Goal: Information Seeking & Learning: Learn about a topic

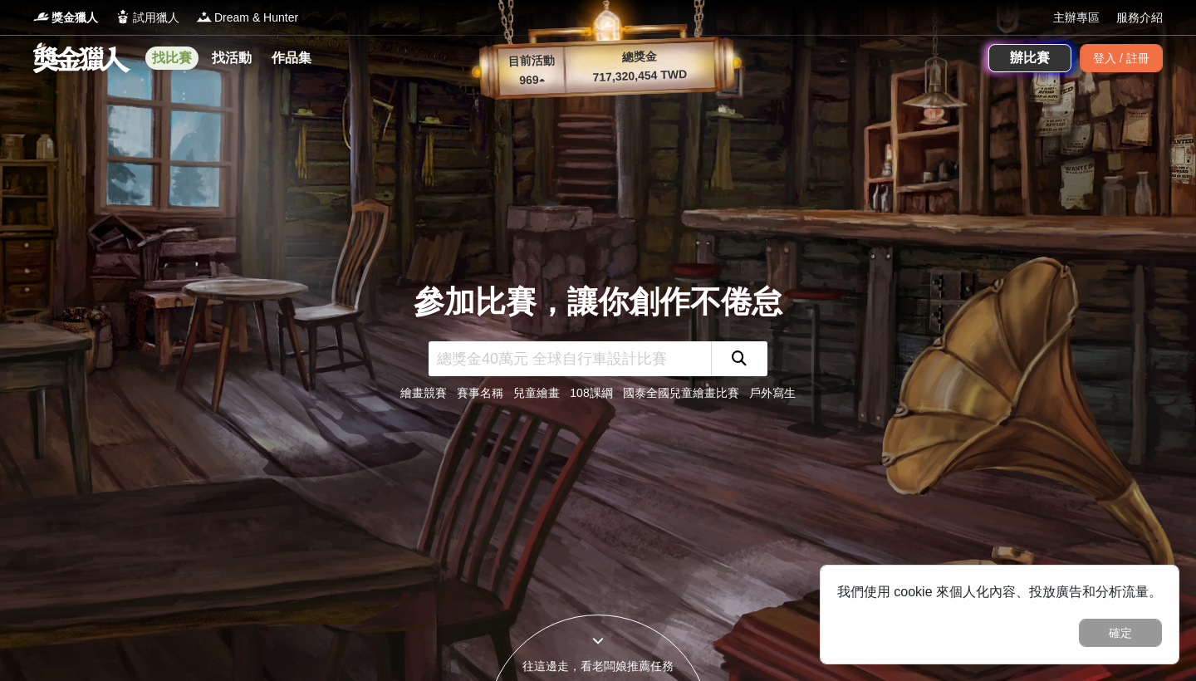
click at [170, 51] on link "找比賽" at bounding box center [171, 58] width 53 height 23
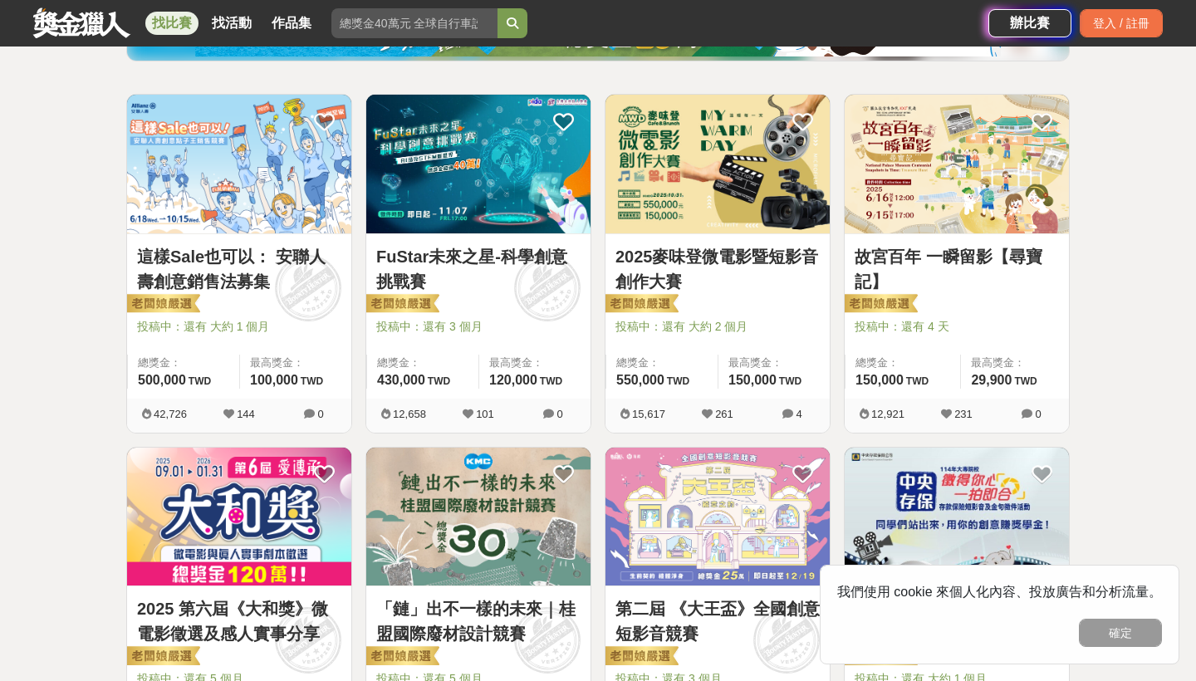
scroll to position [272, 0]
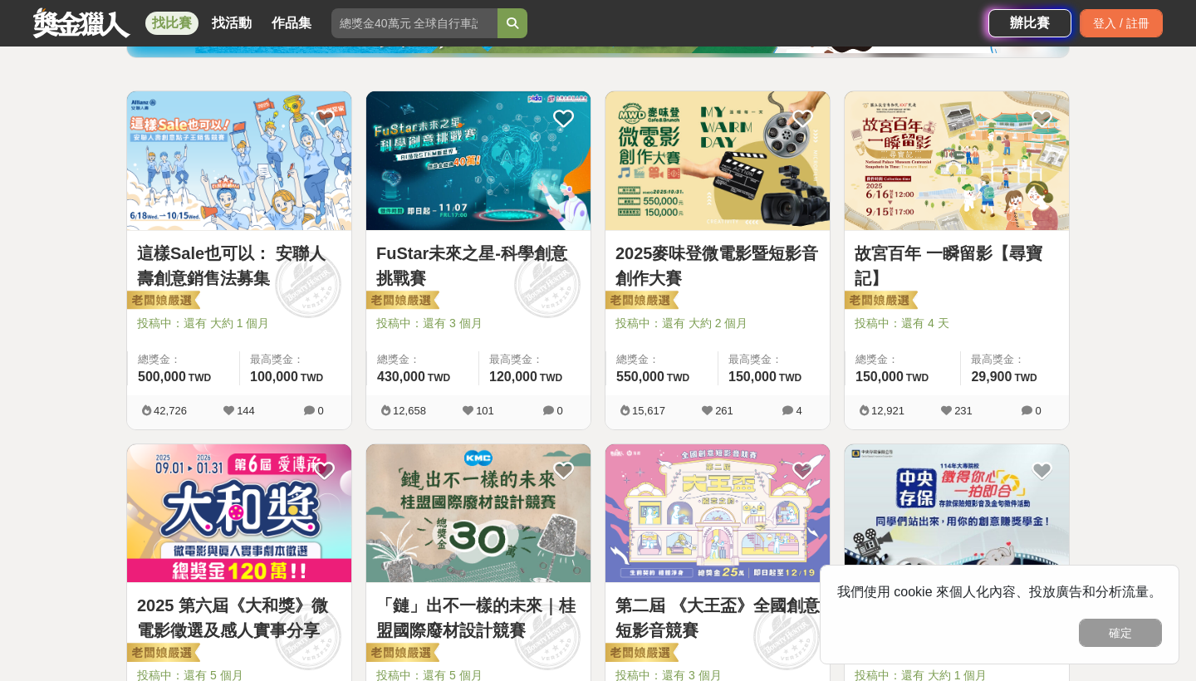
click at [725, 184] on img at bounding box center [717, 160] width 224 height 139
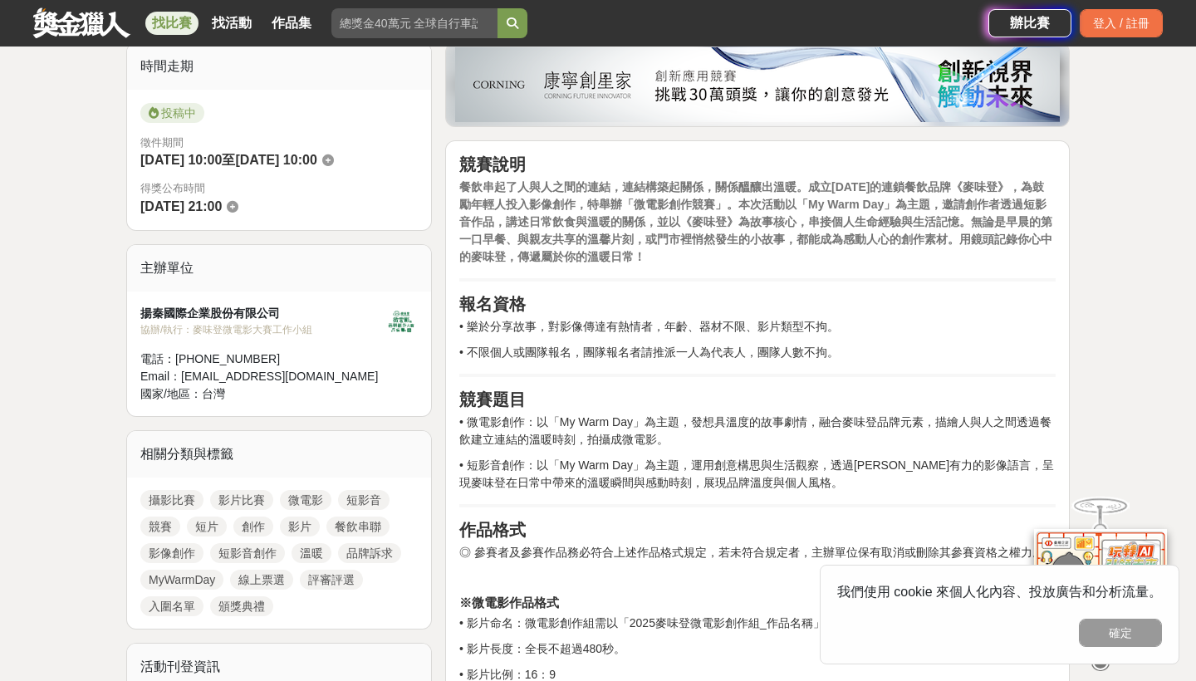
scroll to position [473, 0]
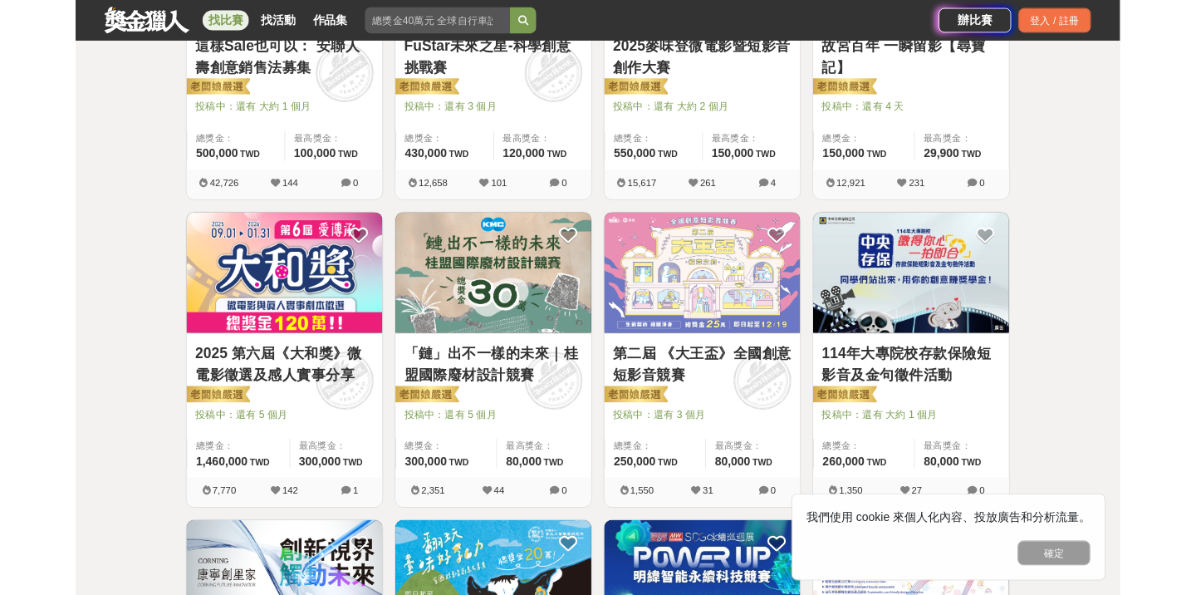
scroll to position [272, 0]
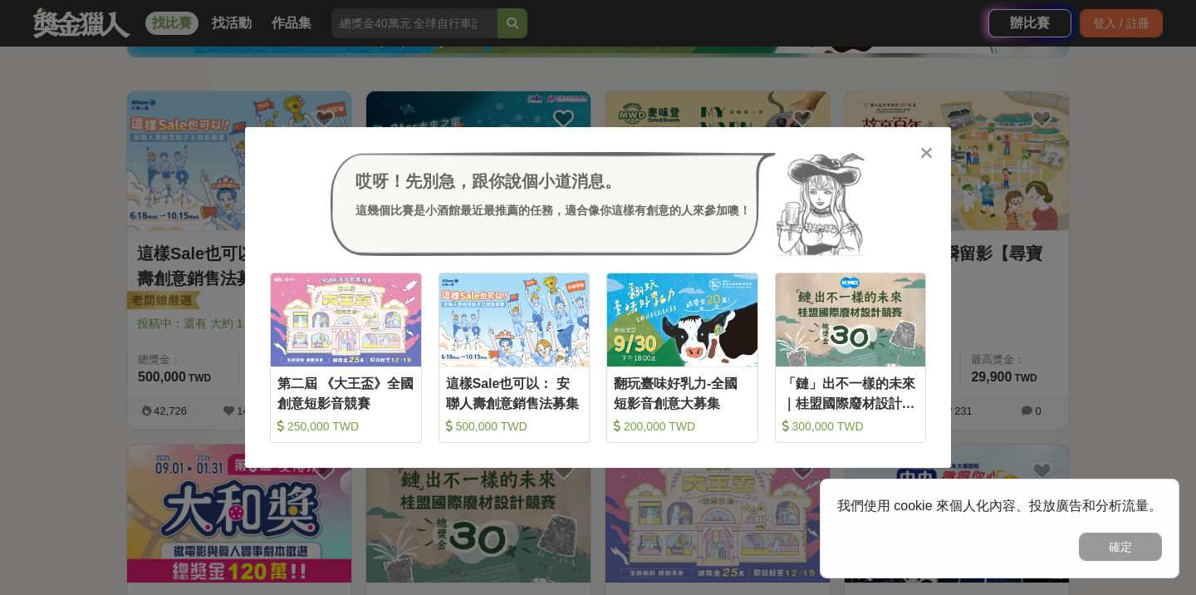
click at [1189, 310] on div "哎呀！先別急，跟你說個小道消息。 這幾個比賽是小酒館最近最推薦的任務，適合像你這樣有創意的人來參加噢！ 收藏 第二屆 《大王盃》全國創意短影音競賽 250,0…" at bounding box center [598, 297] width 1196 height 595
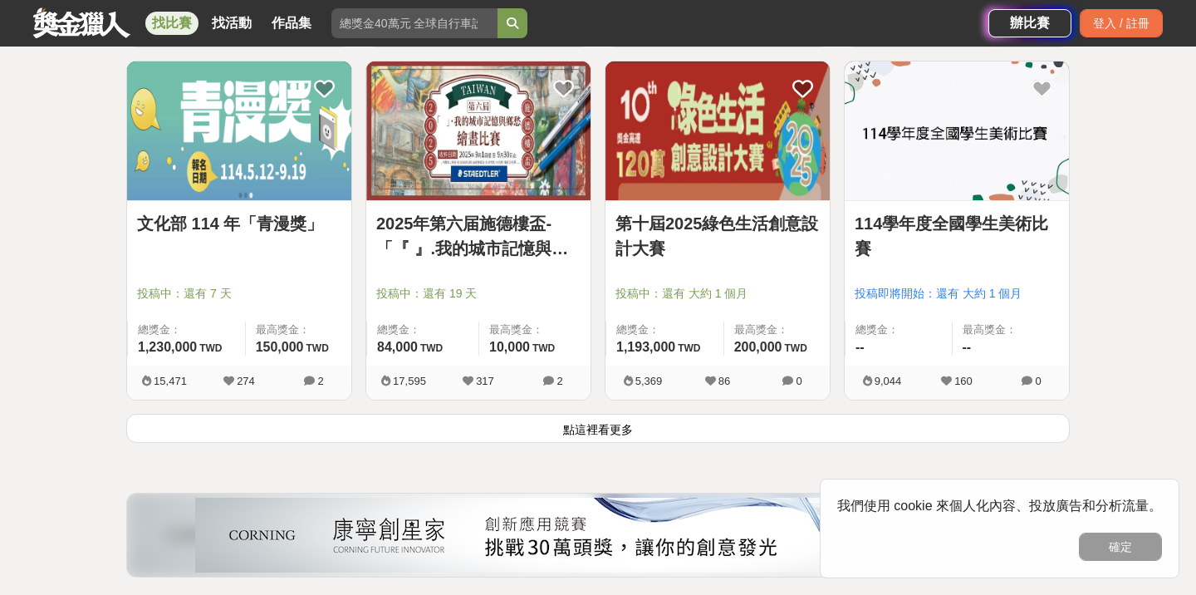
scroll to position [2074, 0]
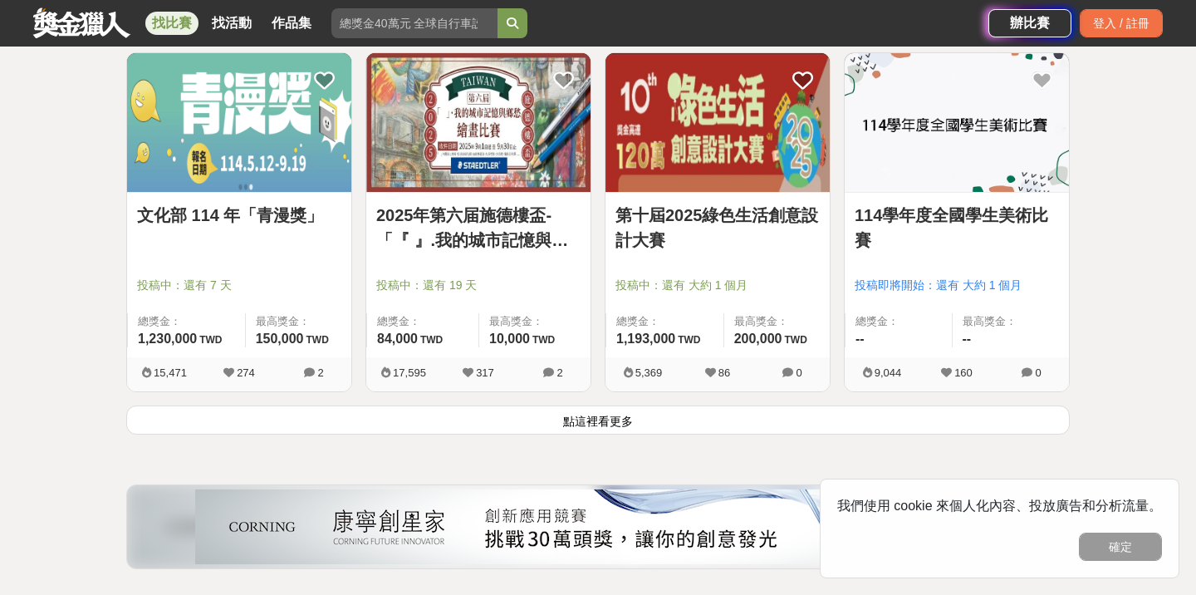
click at [740, 424] on button "點這裡看更多" at bounding box center [598, 419] width 944 height 29
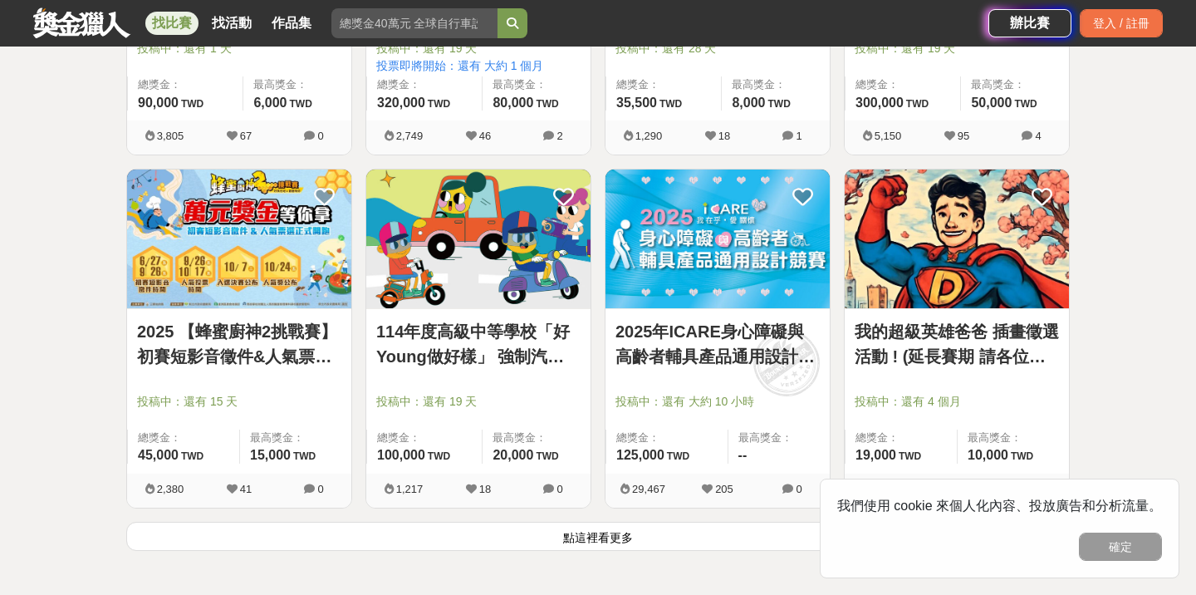
scroll to position [4076, 0]
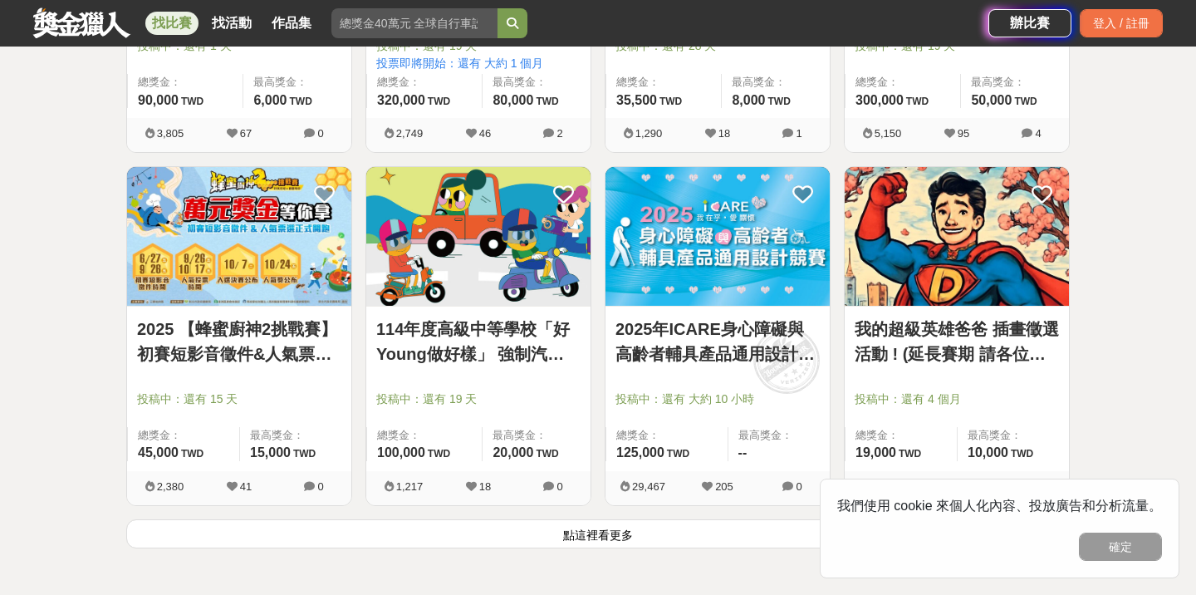
click at [538, 546] on button "點這裡看更多" at bounding box center [598, 533] width 944 height 29
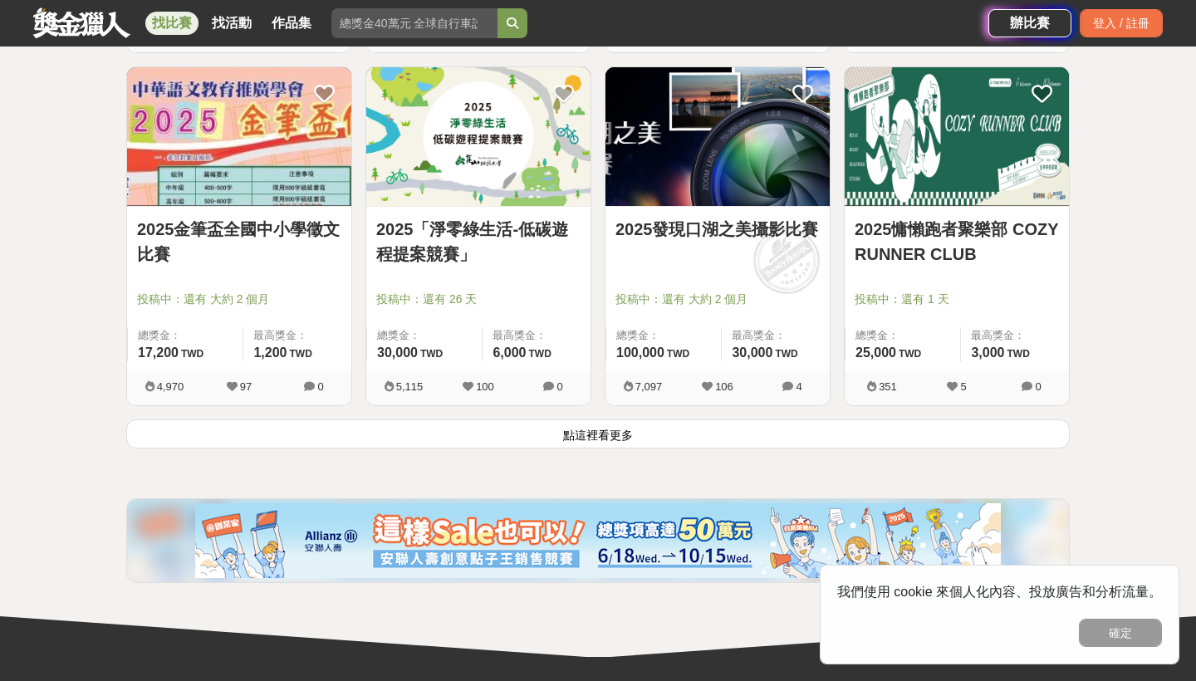
scroll to position [6322, 0]
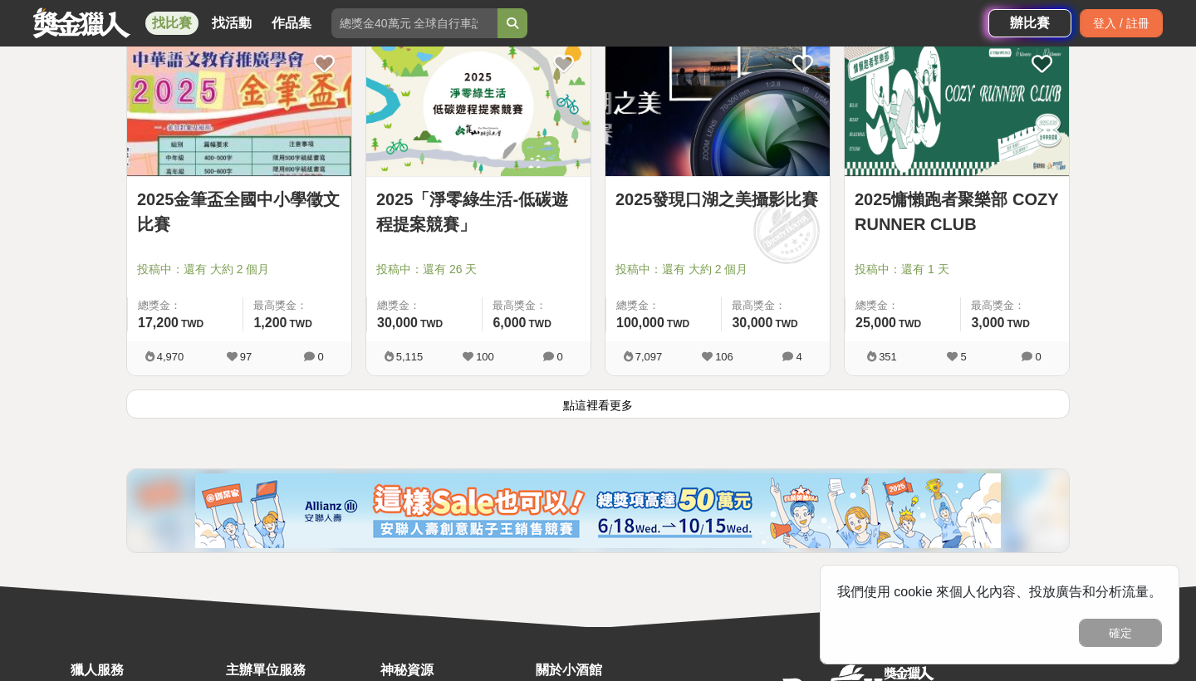
click at [597, 419] on button "點這裡看更多" at bounding box center [598, 404] width 944 height 29
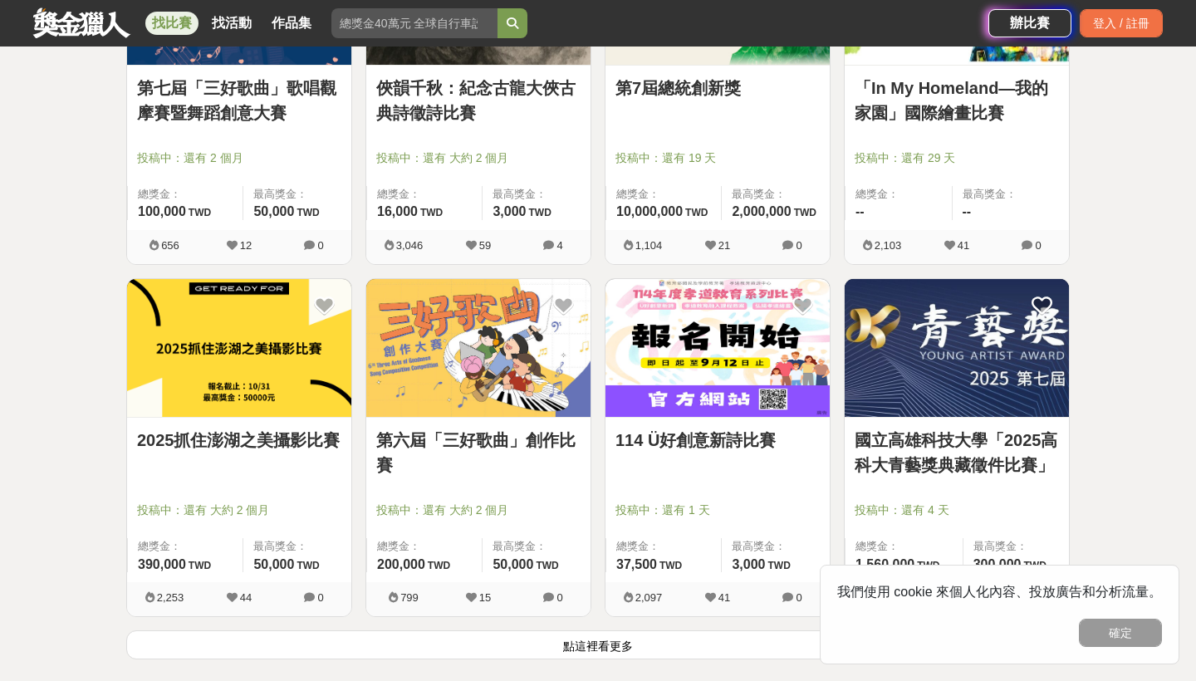
scroll to position [8199, 0]
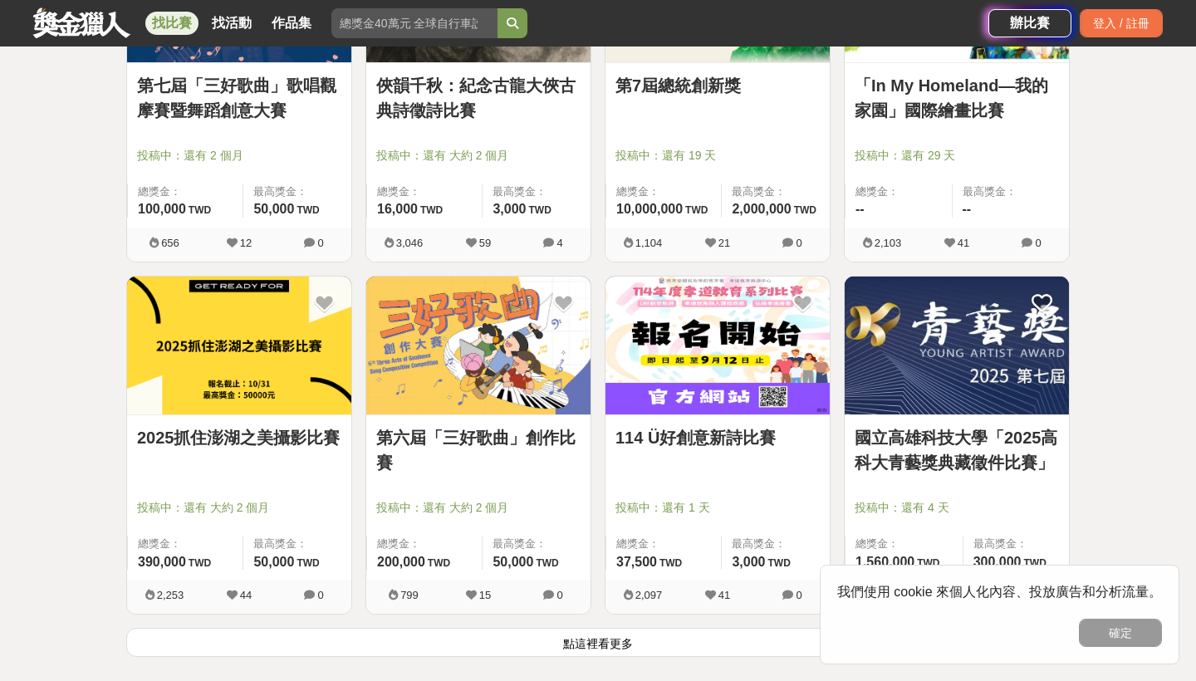
click at [605, 650] on button "點這裡看更多" at bounding box center [598, 642] width 944 height 29
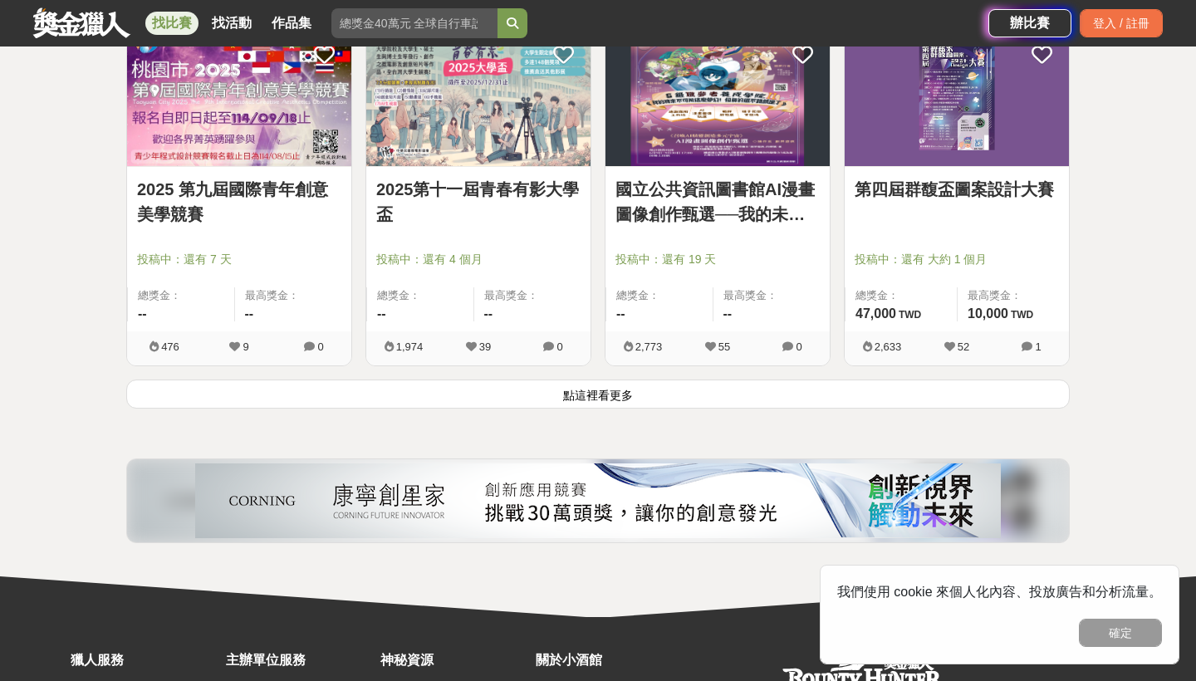
scroll to position [10568, 0]
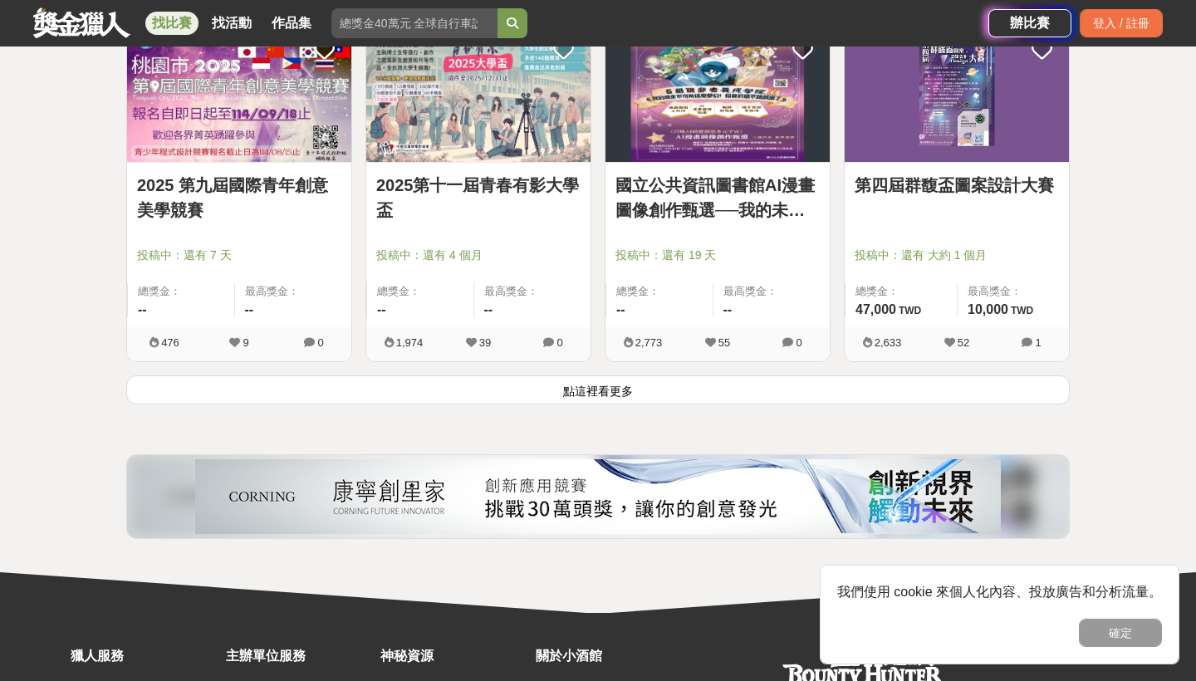
click at [707, 399] on button "點這裡看更多" at bounding box center [598, 389] width 944 height 29
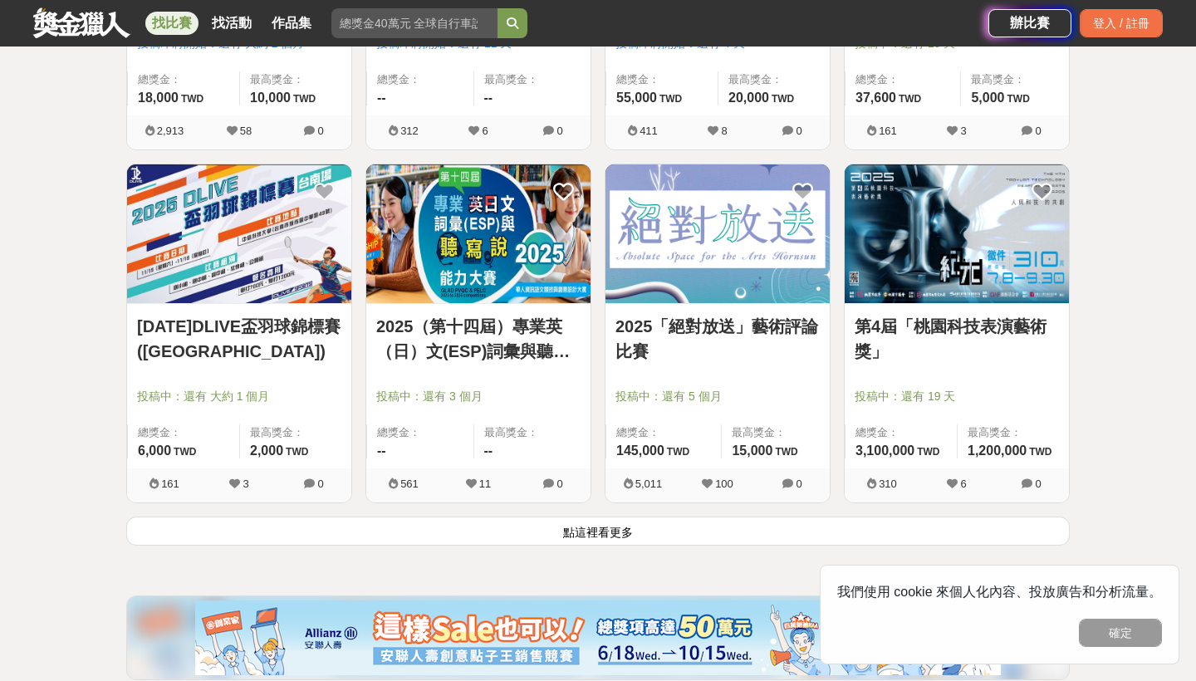
scroll to position [12568, 0]
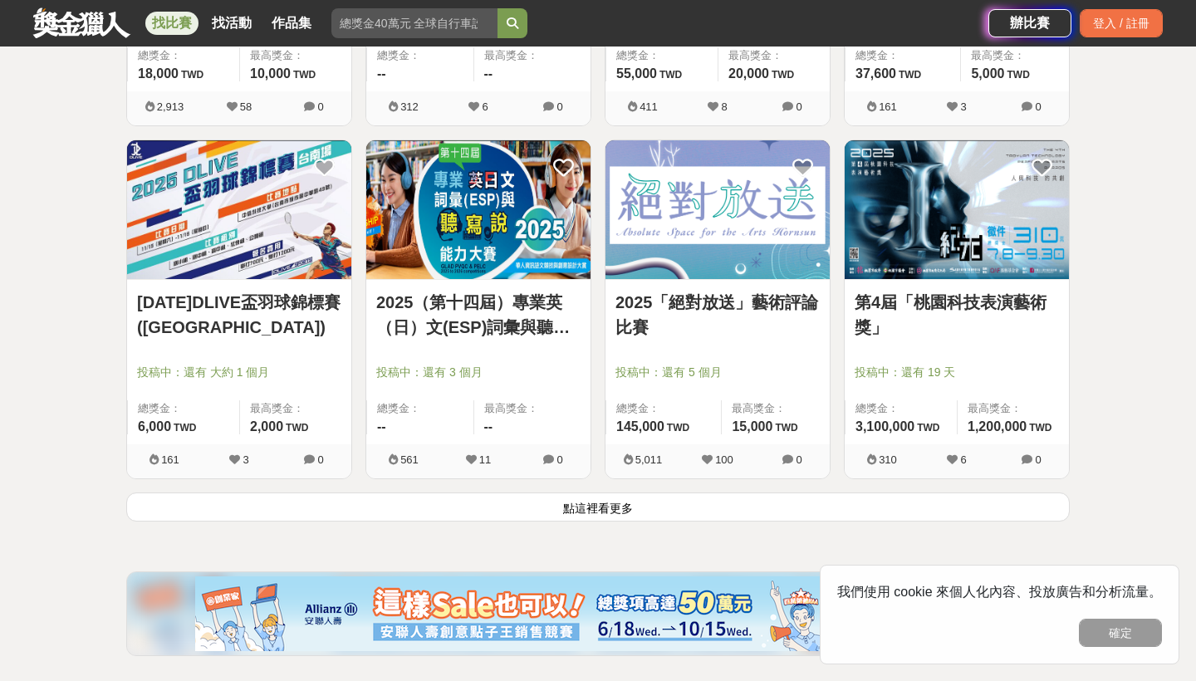
click at [654, 507] on button "點這裡看更多" at bounding box center [598, 507] width 944 height 29
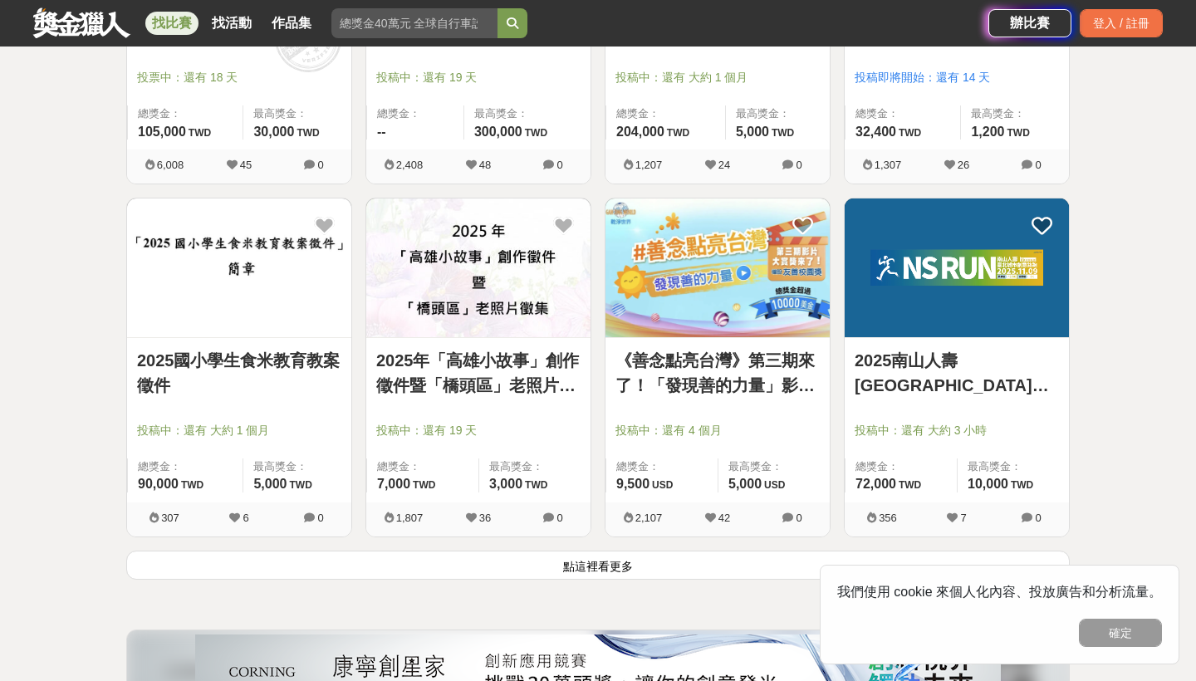
scroll to position [14628, 0]
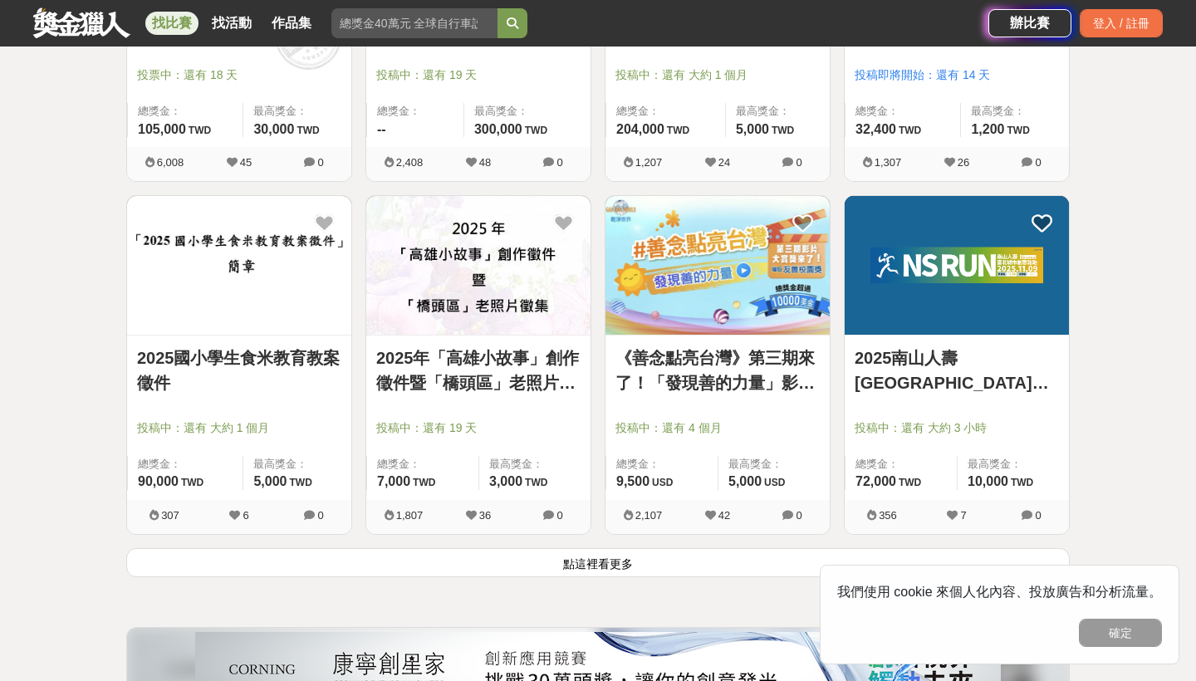
click at [645, 577] on button "點這裡看更多" at bounding box center [598, 562] width 944 height 29
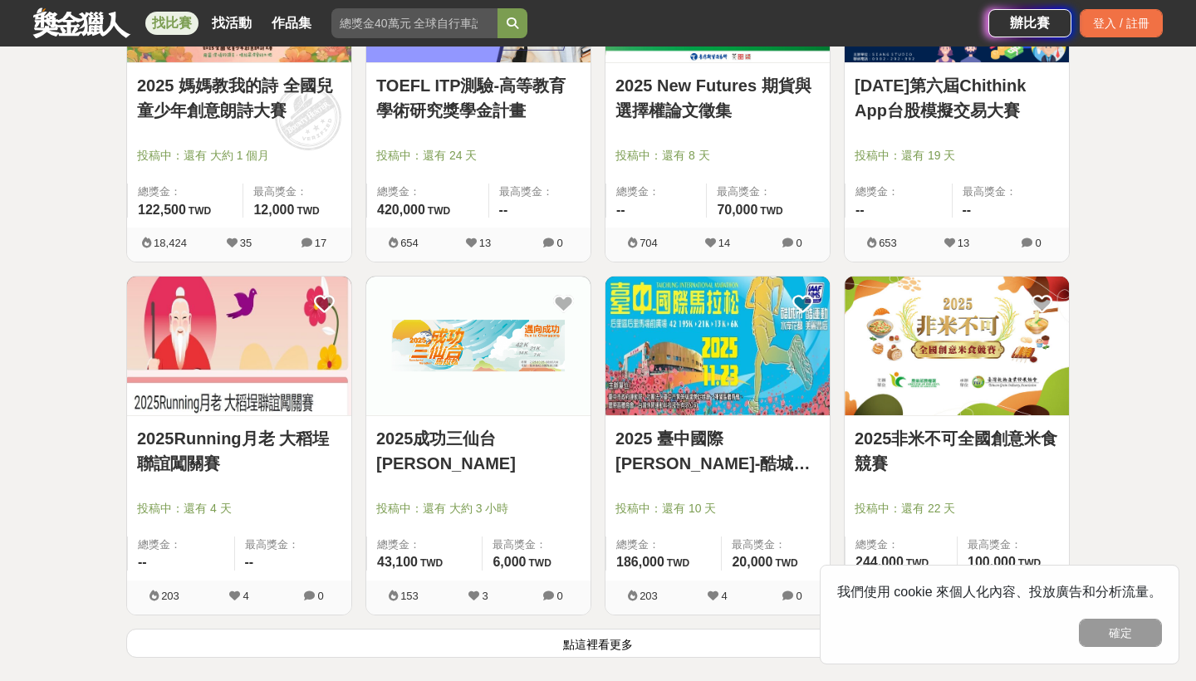
scroll to position [16671, 0]
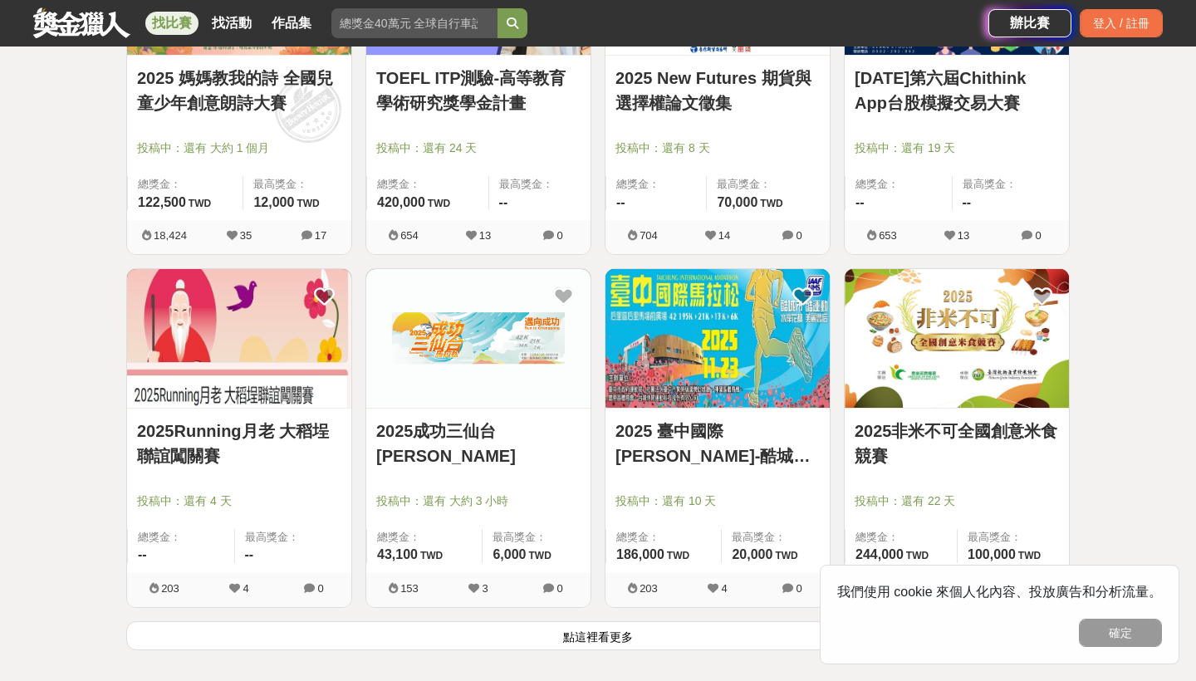
click at [963, 101] on link "2025年第六屆Chithink App台股模擬交易大賽" at bounding box center [957, 91] width 204 height 50
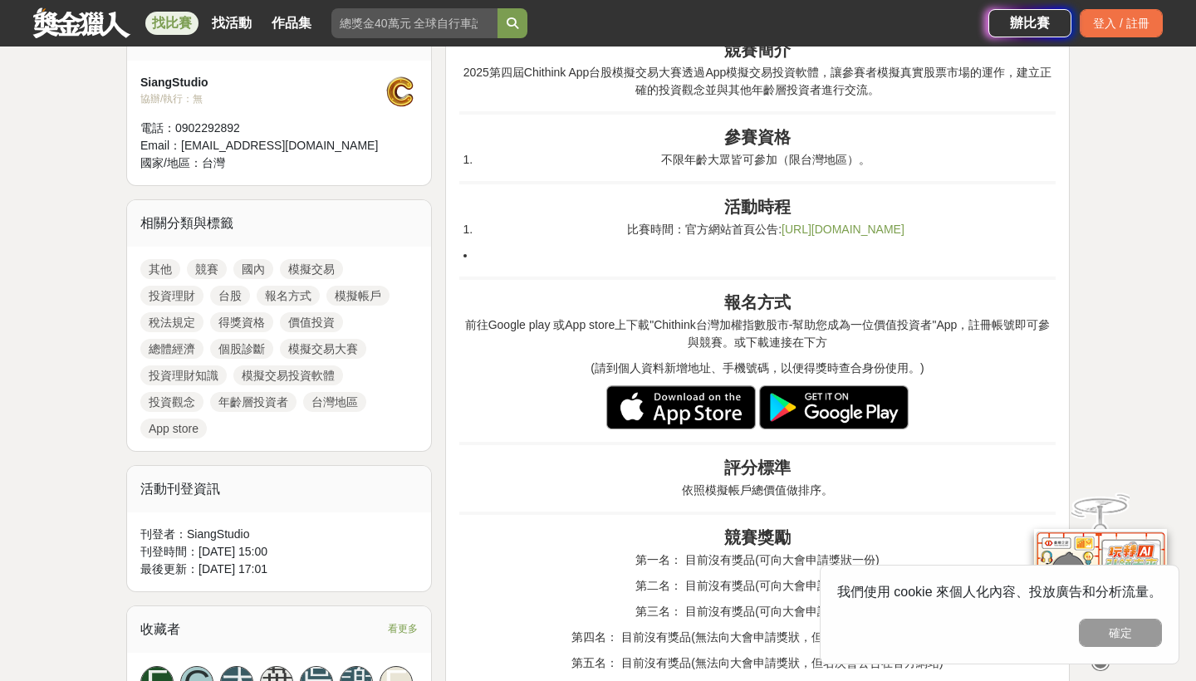
scroll to position [915, 0]
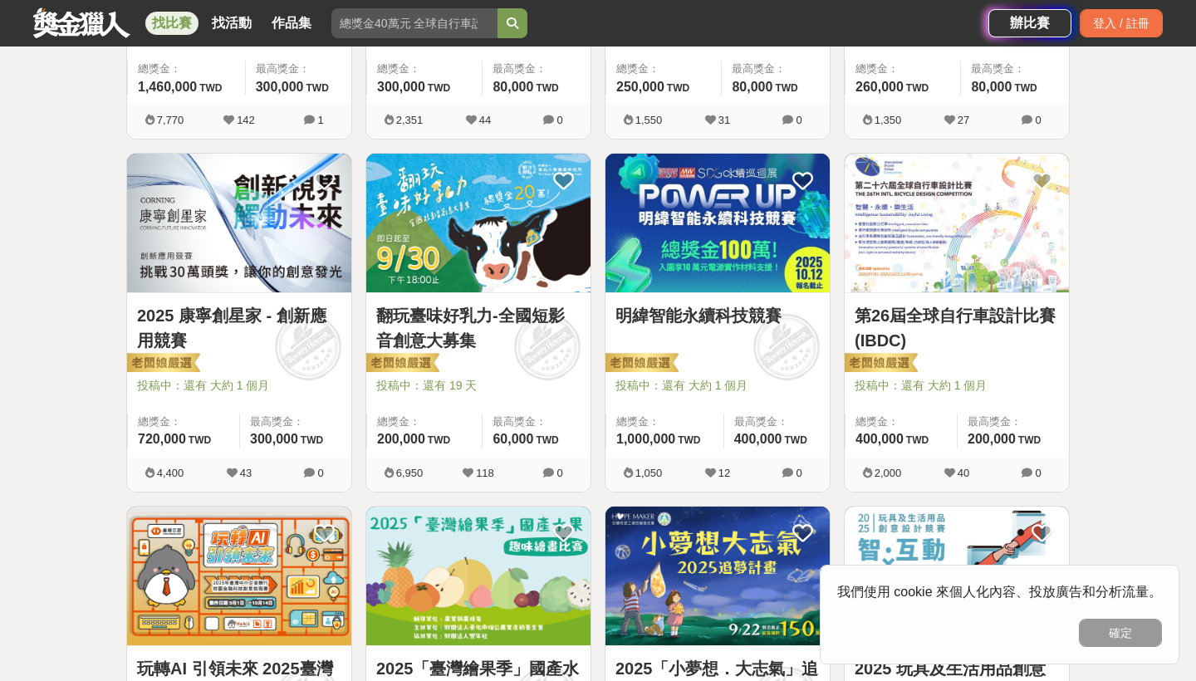
scroll to position [16739, 0]
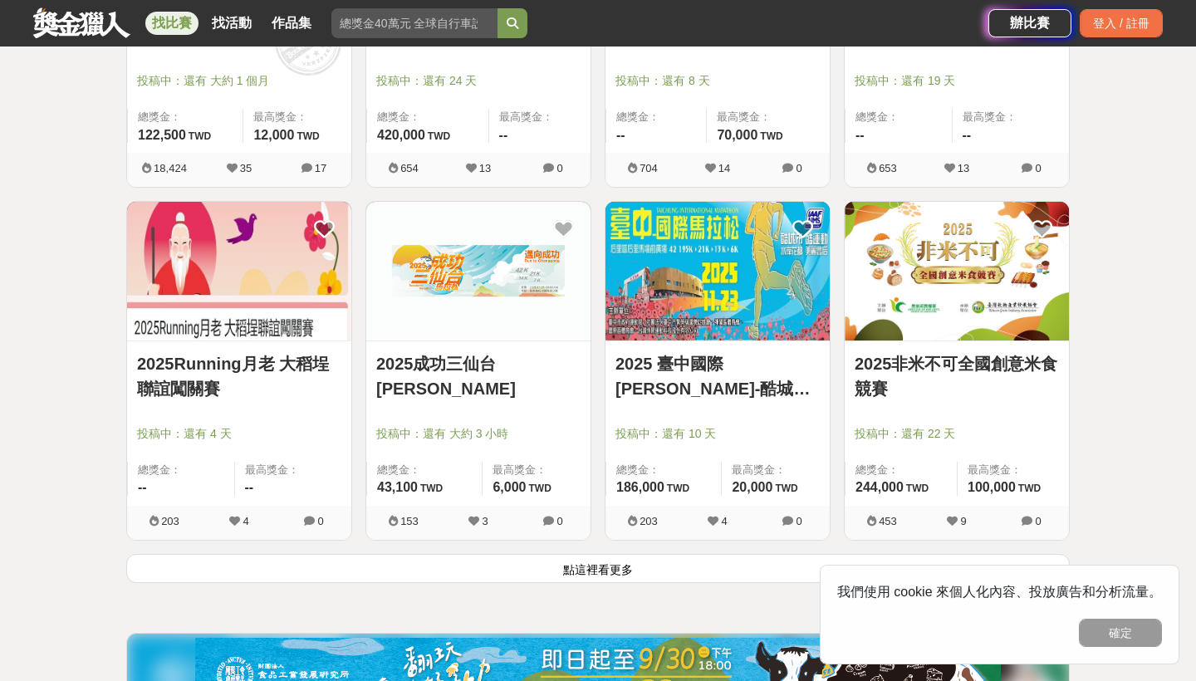
click at [640, 583] on button "點這裡看更多" at bounding box center [598, 568] width 944 height 29
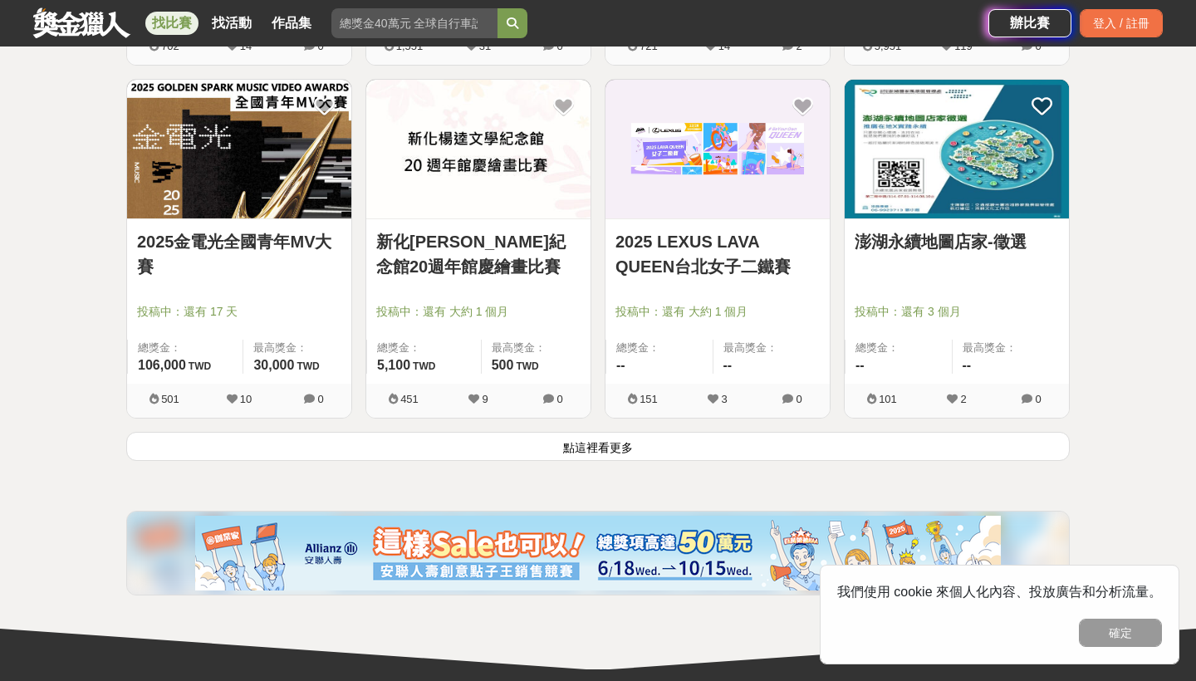
scroll to position [18980, 0]
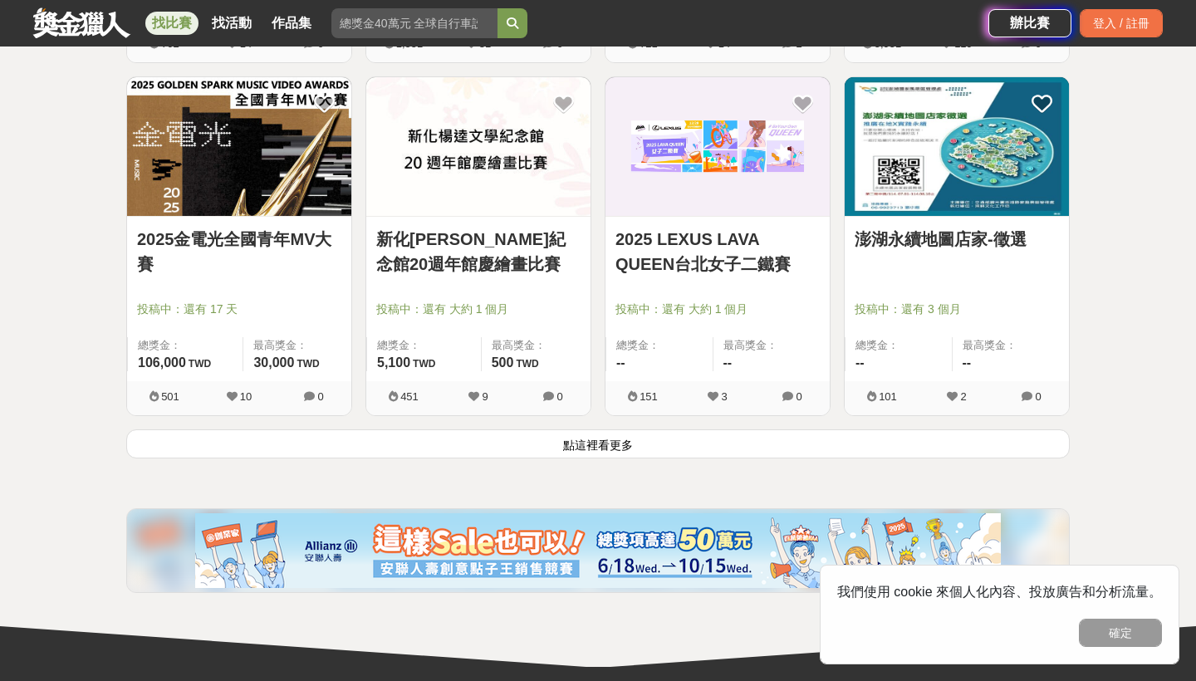
click at [704, 458] on button "點這裡看更多" at bounding box center [598, 443] width 944 height 29
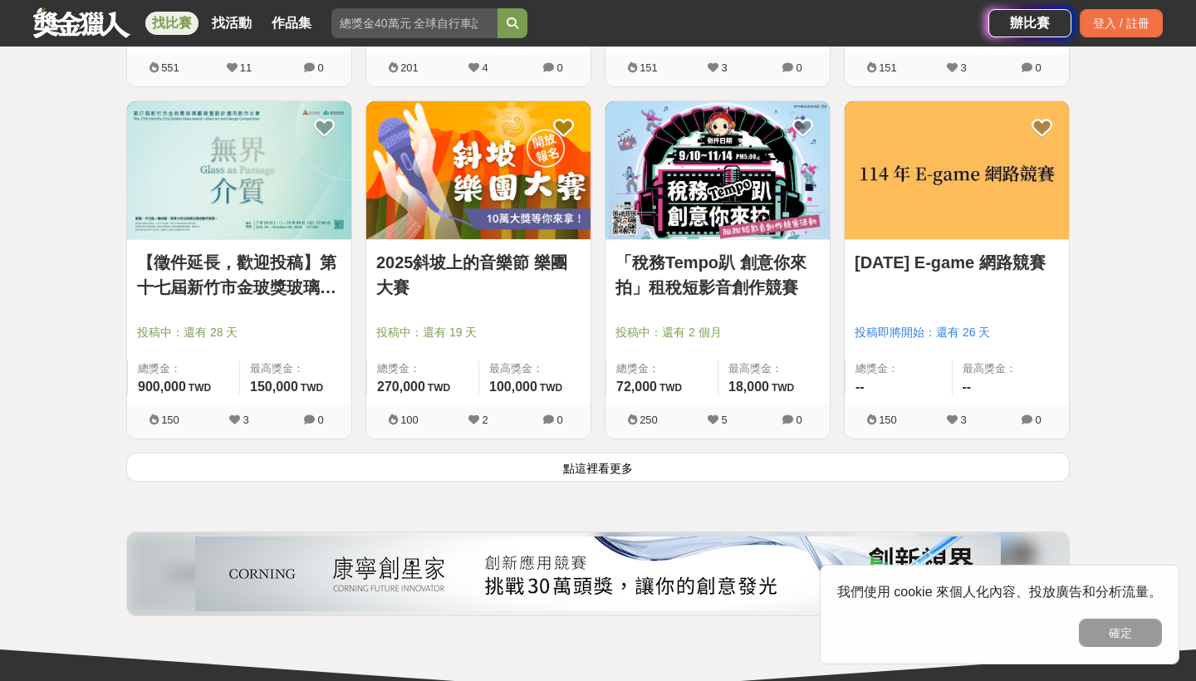
scroll to position [21099, 0]
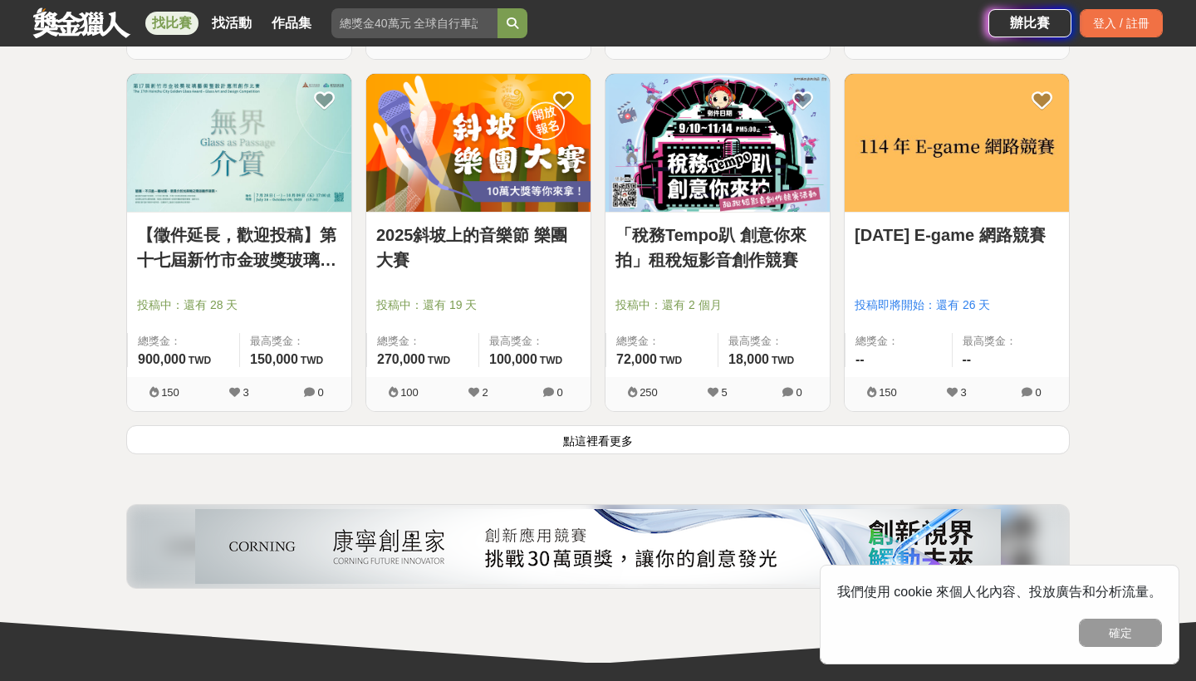
click at [637, 450] on button "點這裡看更多" at bounding box center [598, 439] width 944 height 29
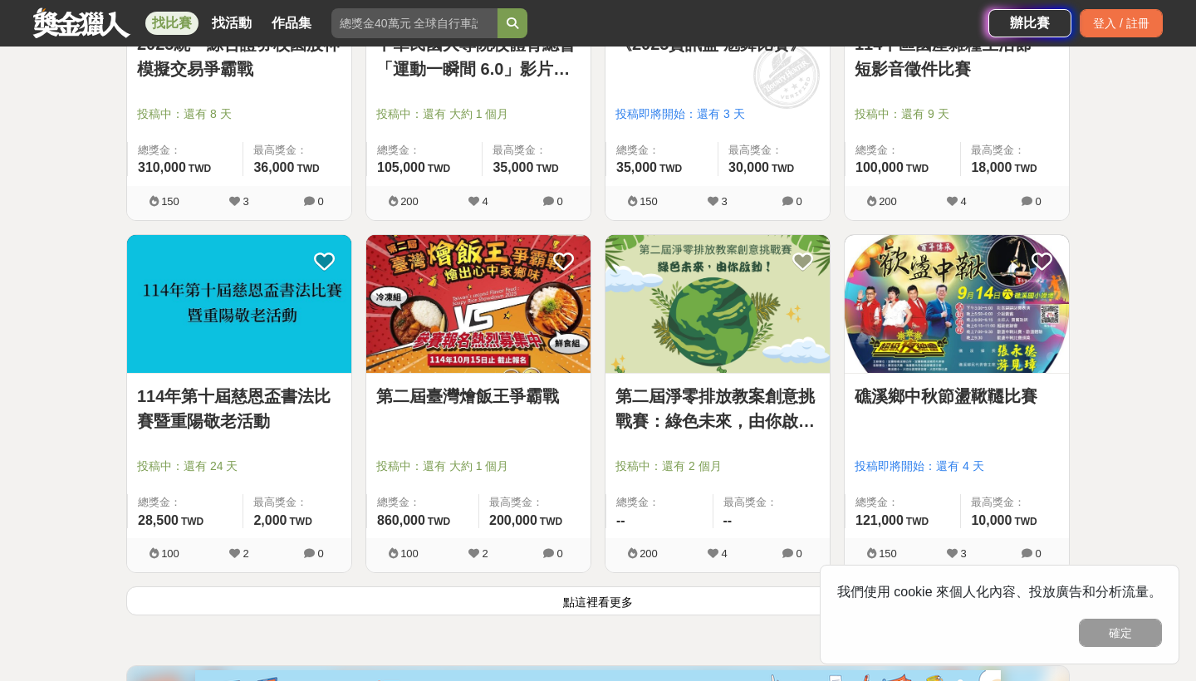
scroll to position [23091, 0]
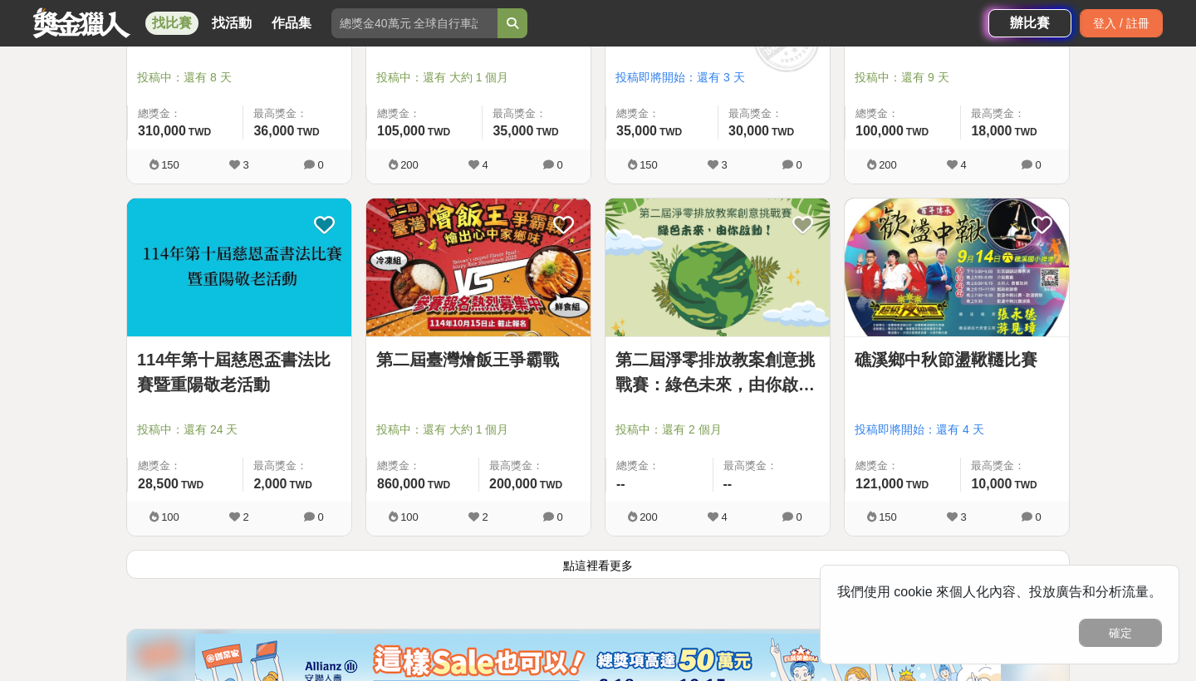
click at [638, 579] on button "點這裡看更多" at bounding box center [598, 564] width 944 height 29
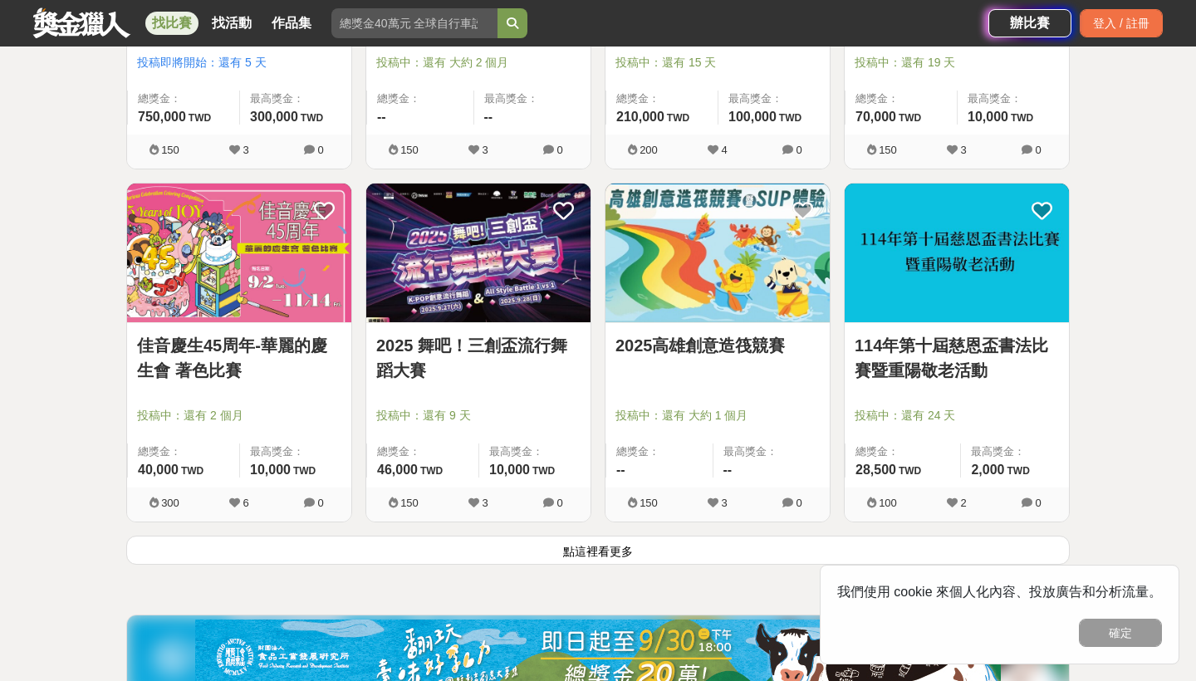
scroll to position [25221, 0]
click at [654, 564] on button "點這裡看更多" at bounding box center [598, 550] width 944 height 29
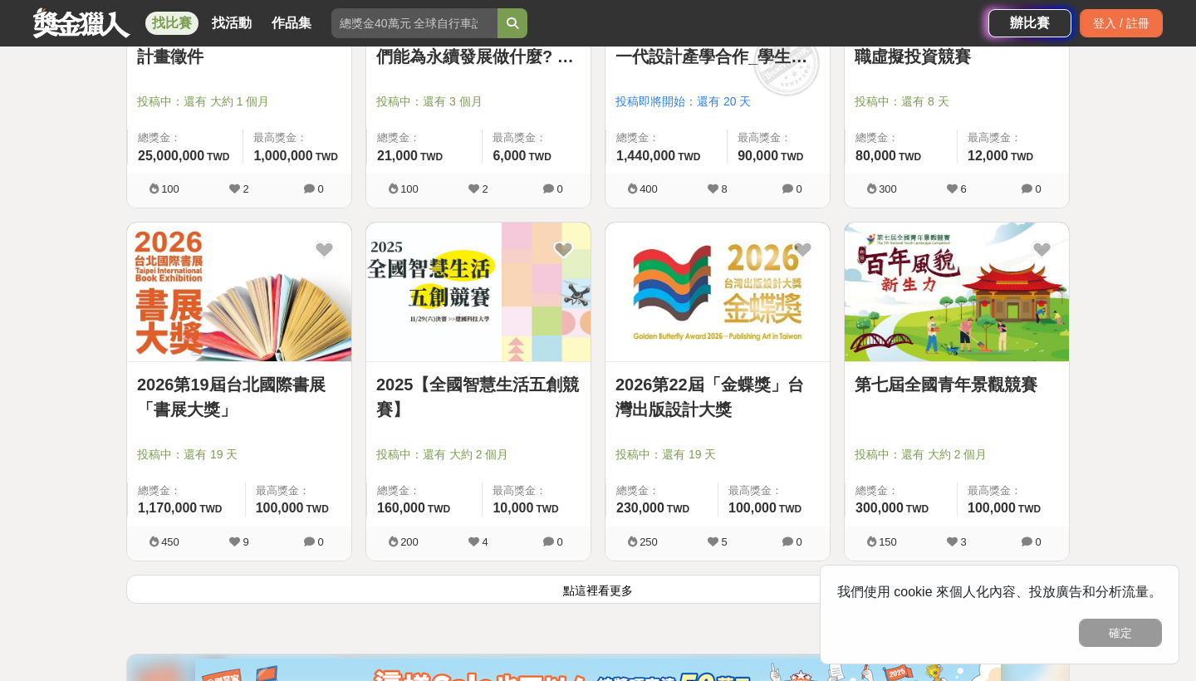
scroll to position [27305, 0]
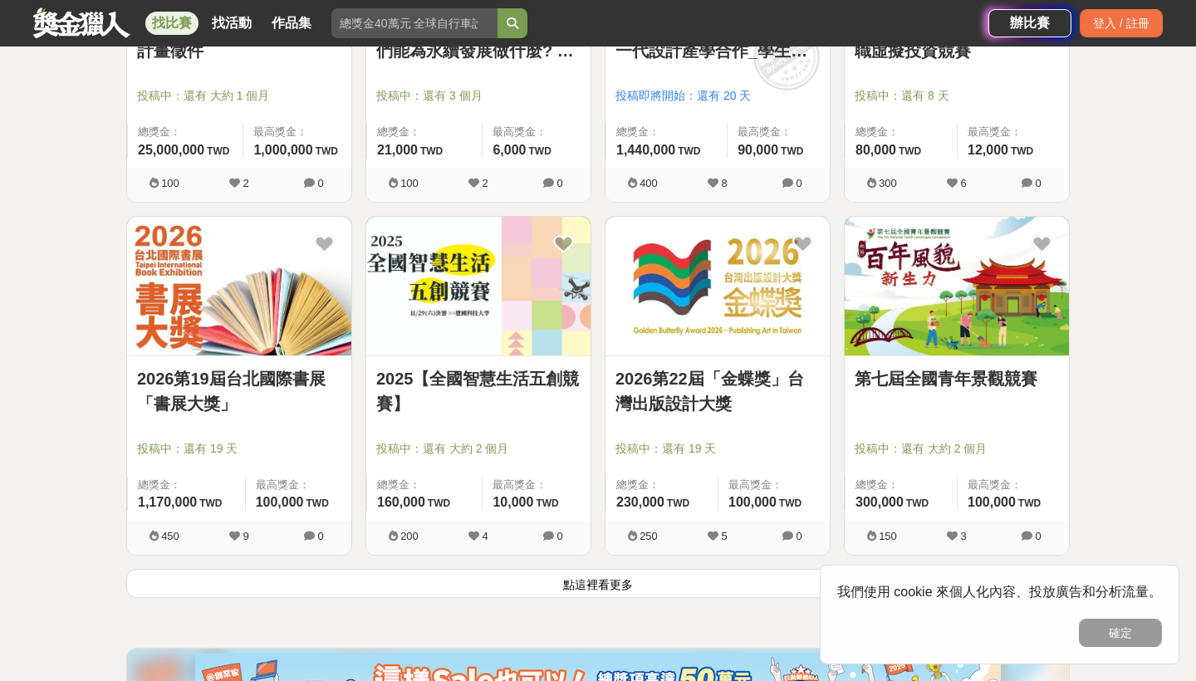
click at [571, 598] on button "點這裡看更多" at bounding box center [598, 583] width 944 height 29
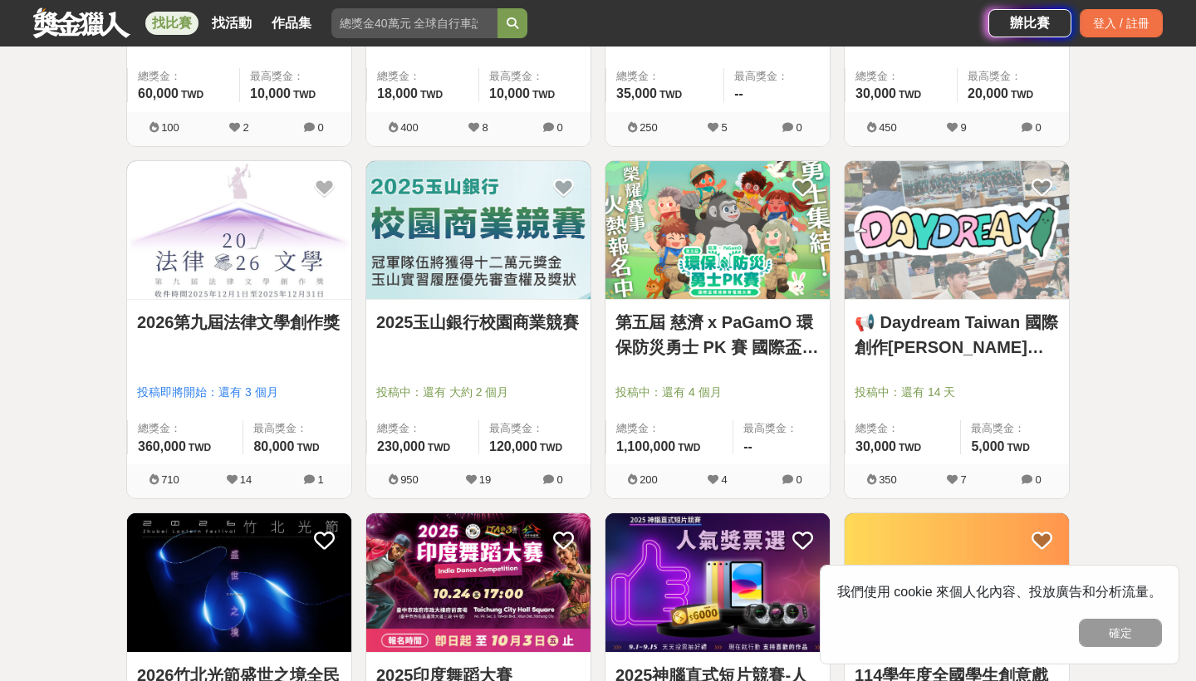
scroll to position [28066, 0]
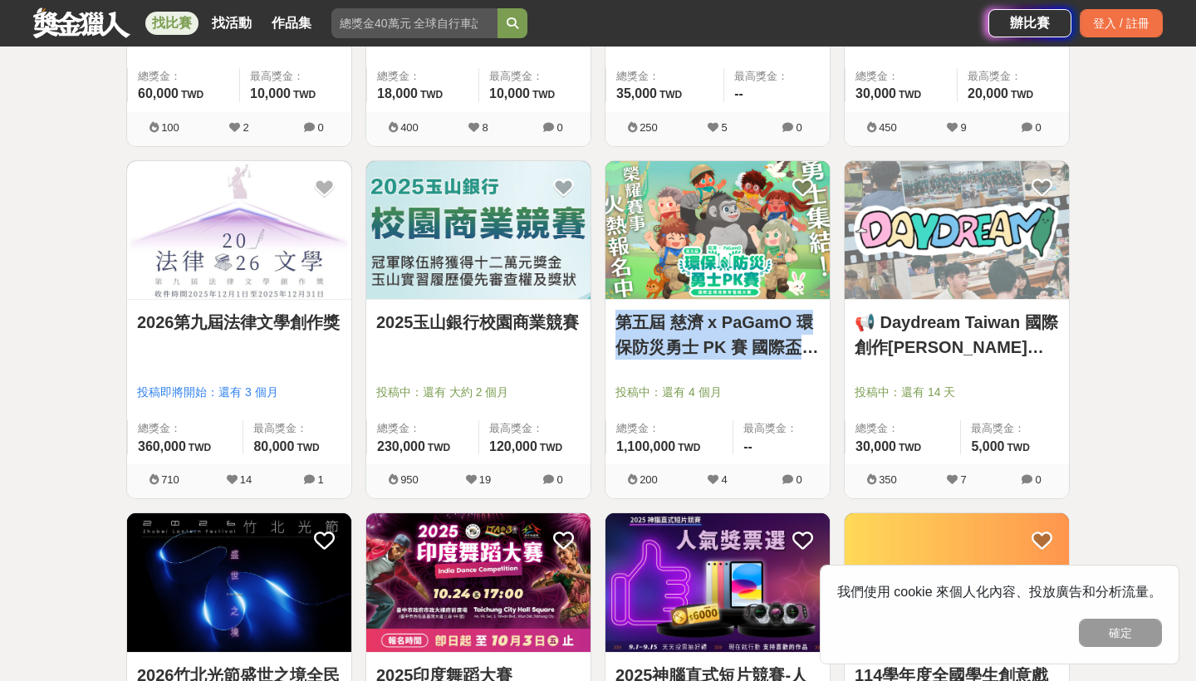
click at [777, 354] on link "第五屆 慈濟 x PaGamO 環保防災勇士 PK 賽 國際盃環境教育電競大賽" at bounding box center [717, 335] width 204 height 50
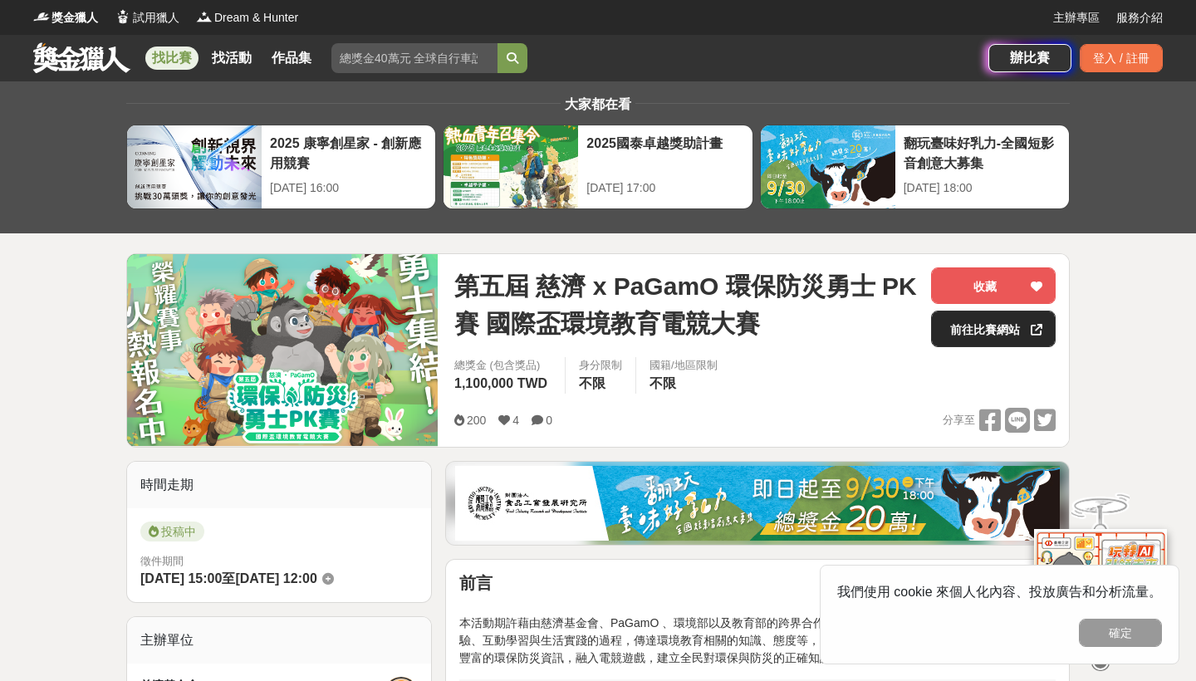
click at [973, 328] on link "前往比賽網站" at bounding box center [993, 329] width 125 height 37
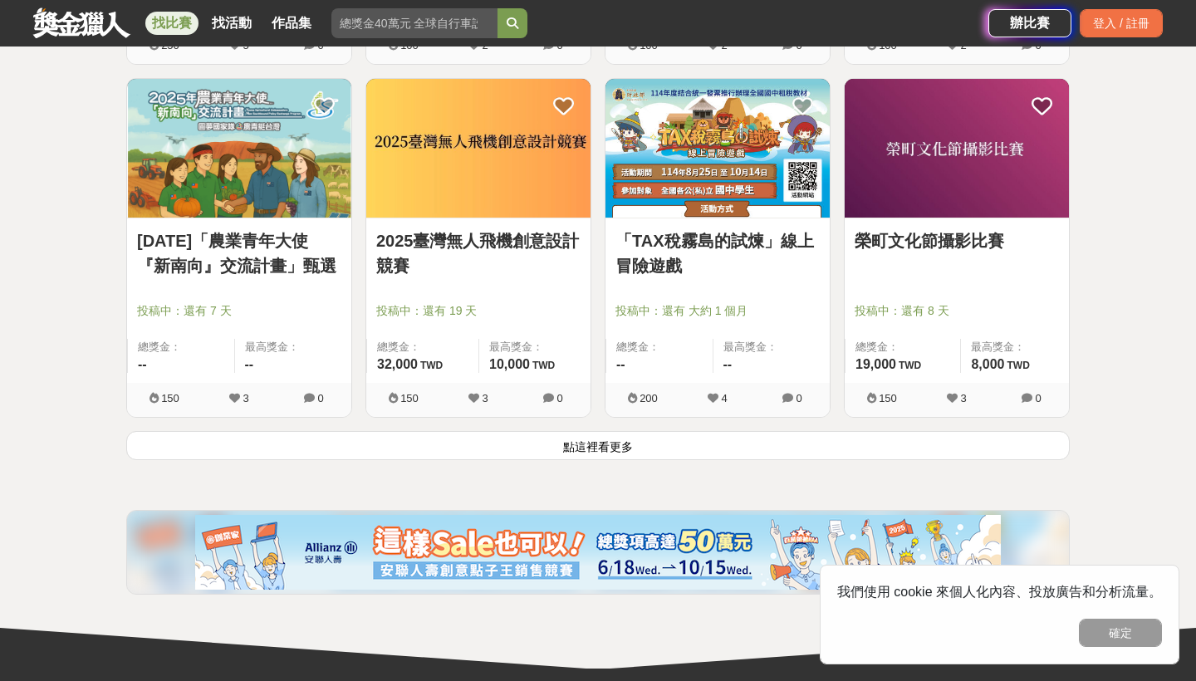
scroll to position [29536, 0]
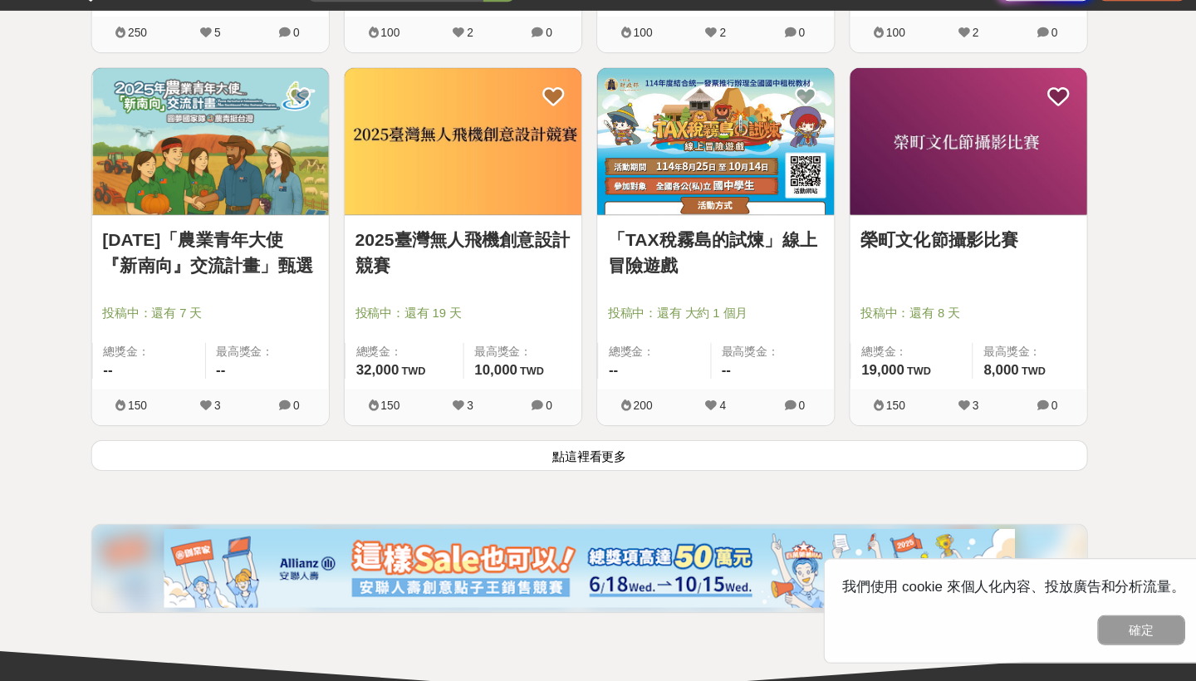
click at [527, 483] on button "點這裡看更多" at bounding box center [598, 467] width 944 height 29
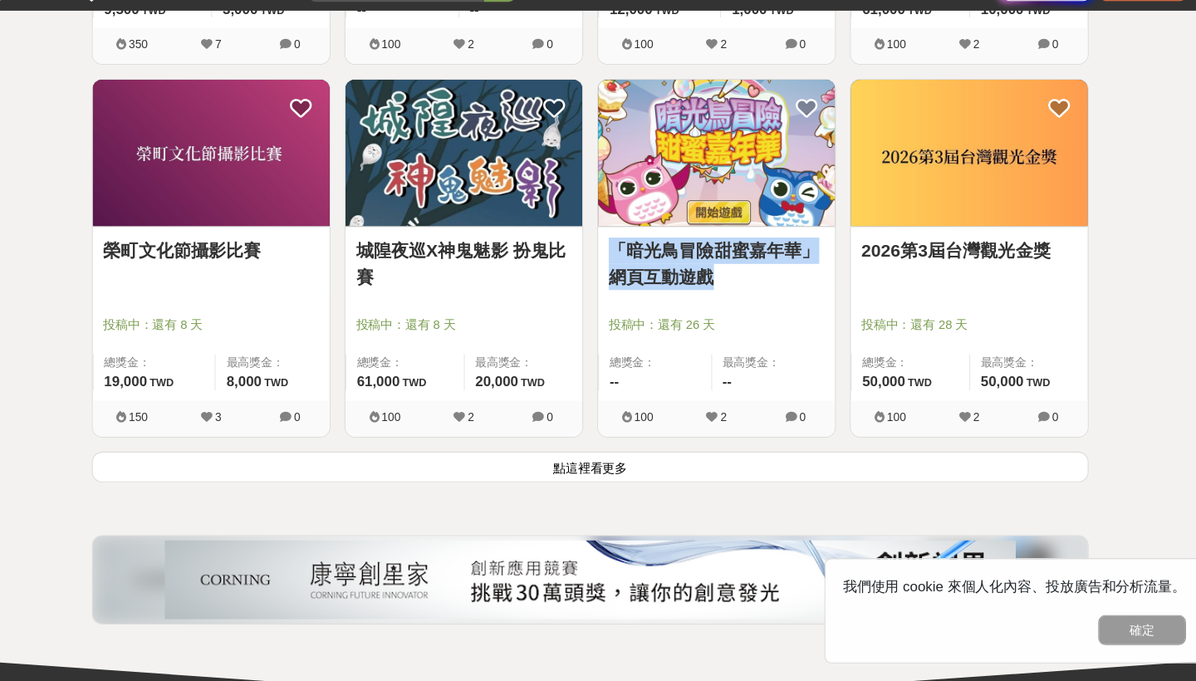
scroll to position [31823, 0]
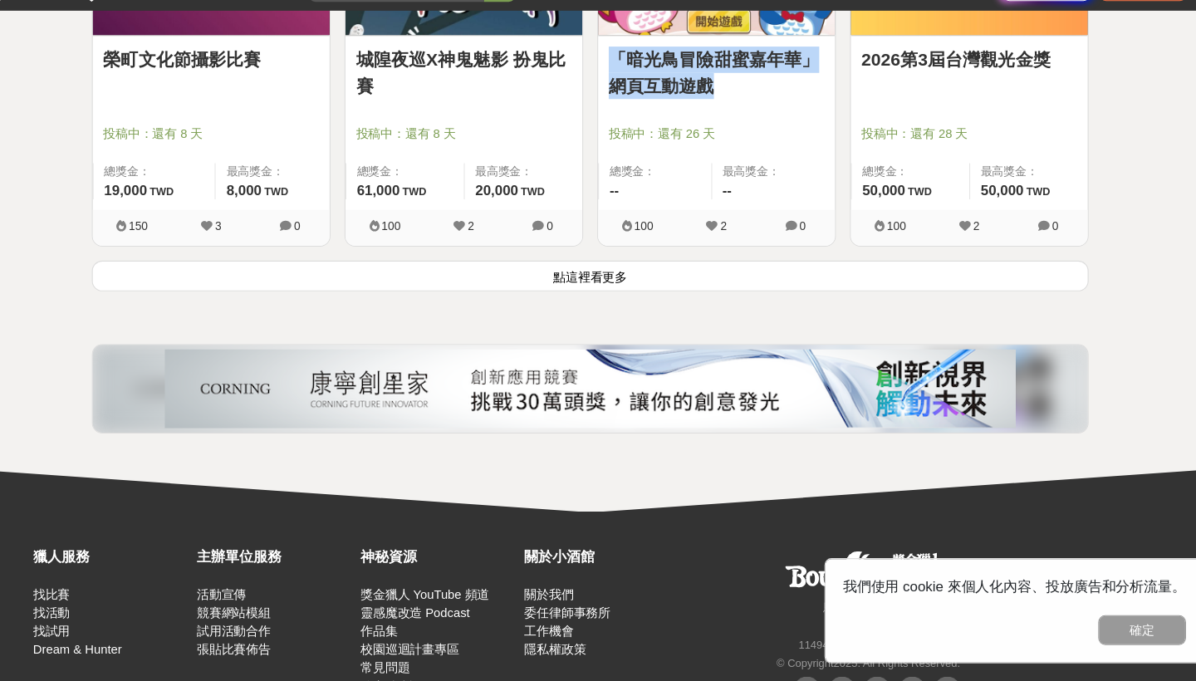
click at [565, 312] on button "點這裡看更多" at bounding box center [598, 297] width 944 height 29
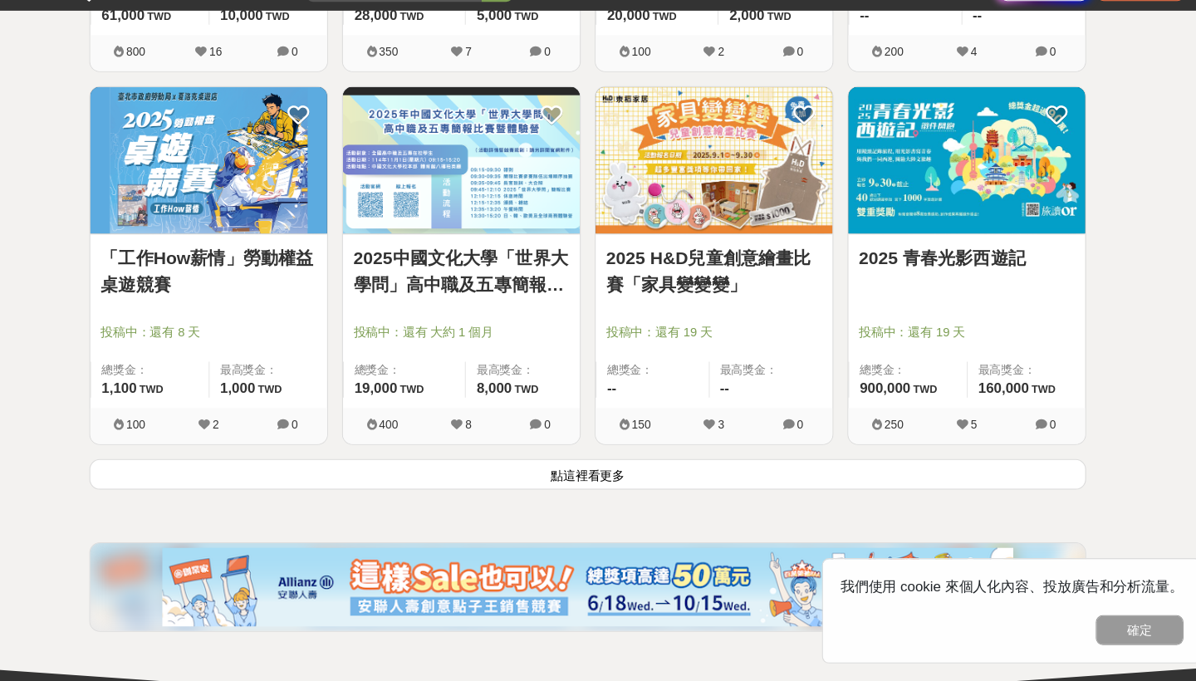
scroll to position [33757, 0]
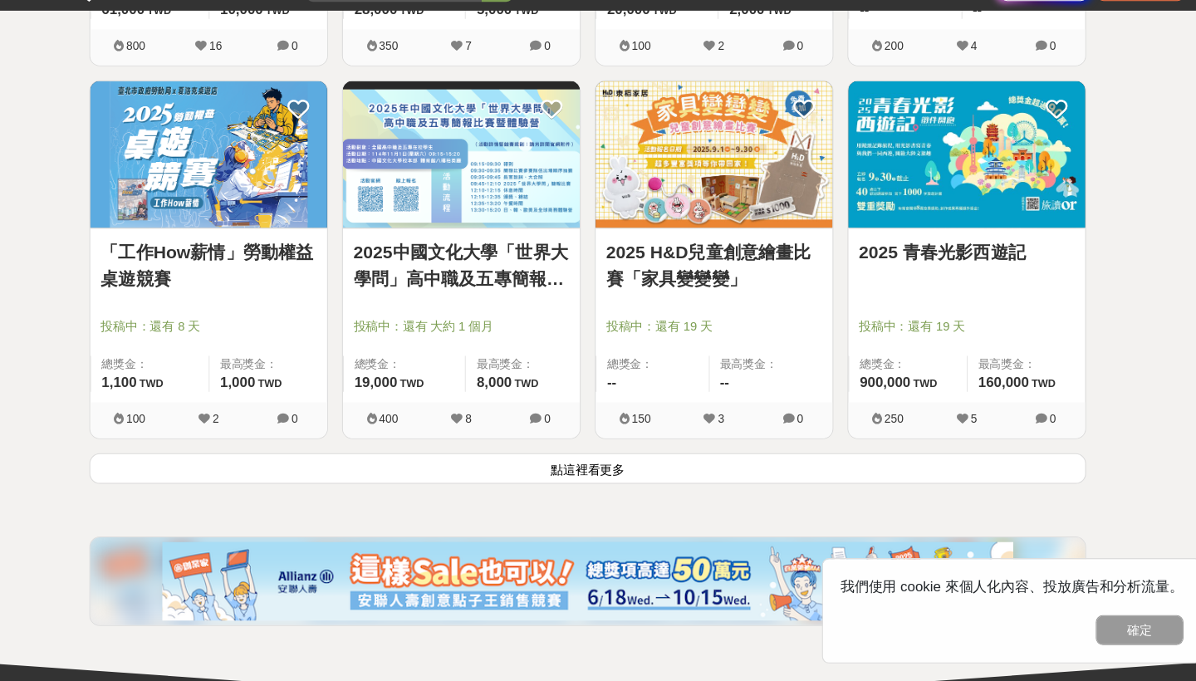
click at [534, 494] on button "點這裡看更多" at bounding box center [598, 479] width 944 height 29
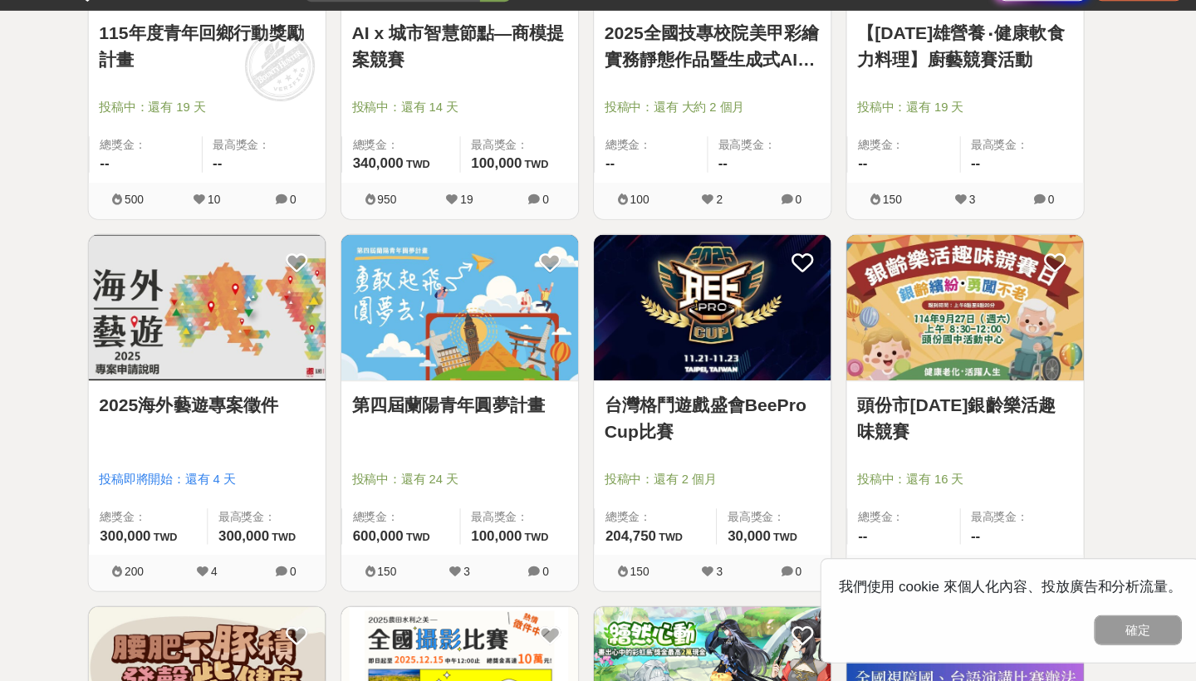
scroll to position [34674, 0]
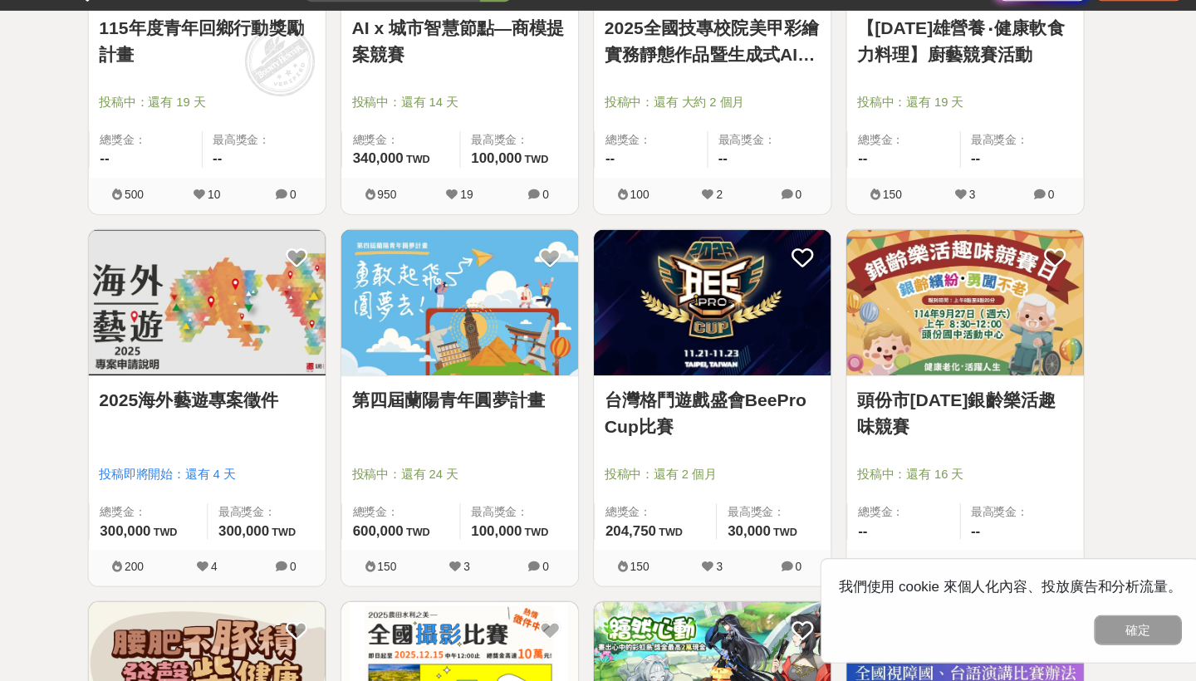
click at [232, 101] on link "115年度青年回鄉行動獎勵計畫" at bounding box center [239, 76] width 204 height 50
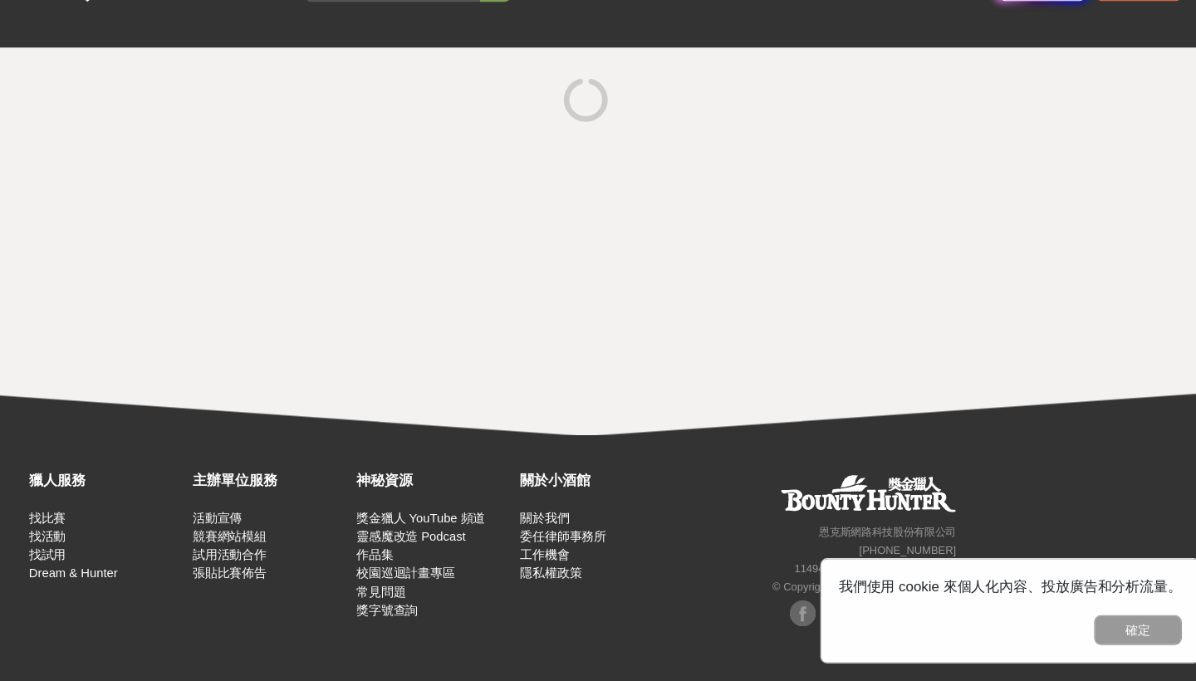
click at [232, 150] on div at bounding box center [598, 264] width 1196 height 367
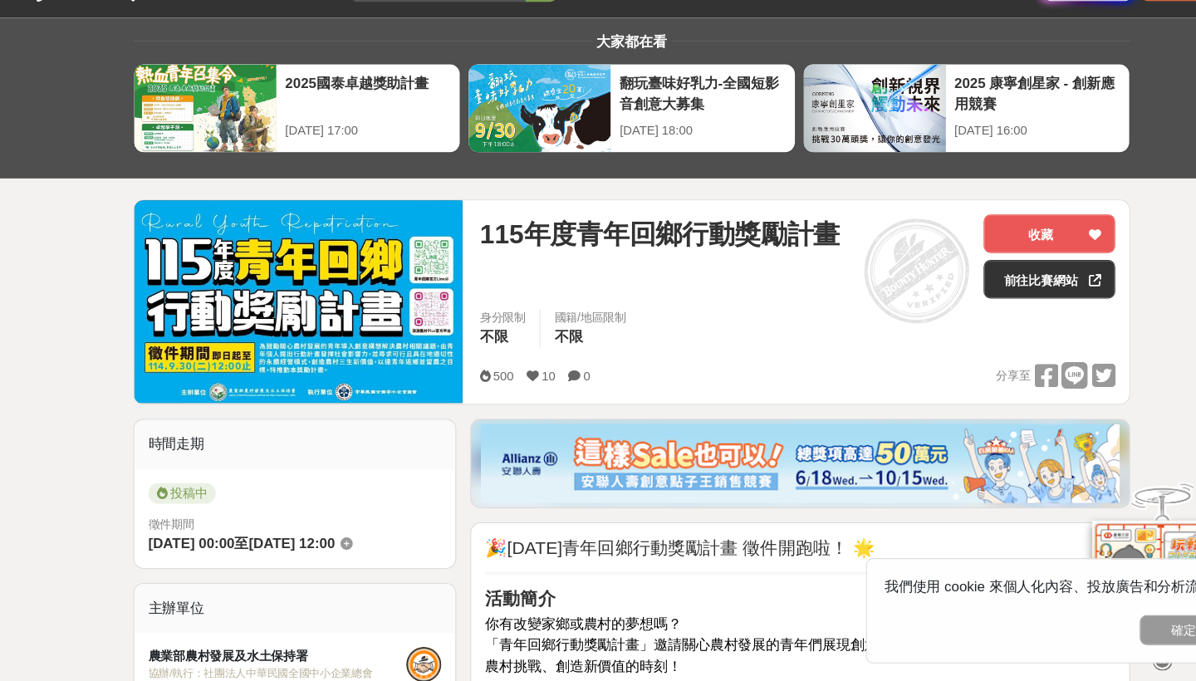
scroll to position [56, 0]
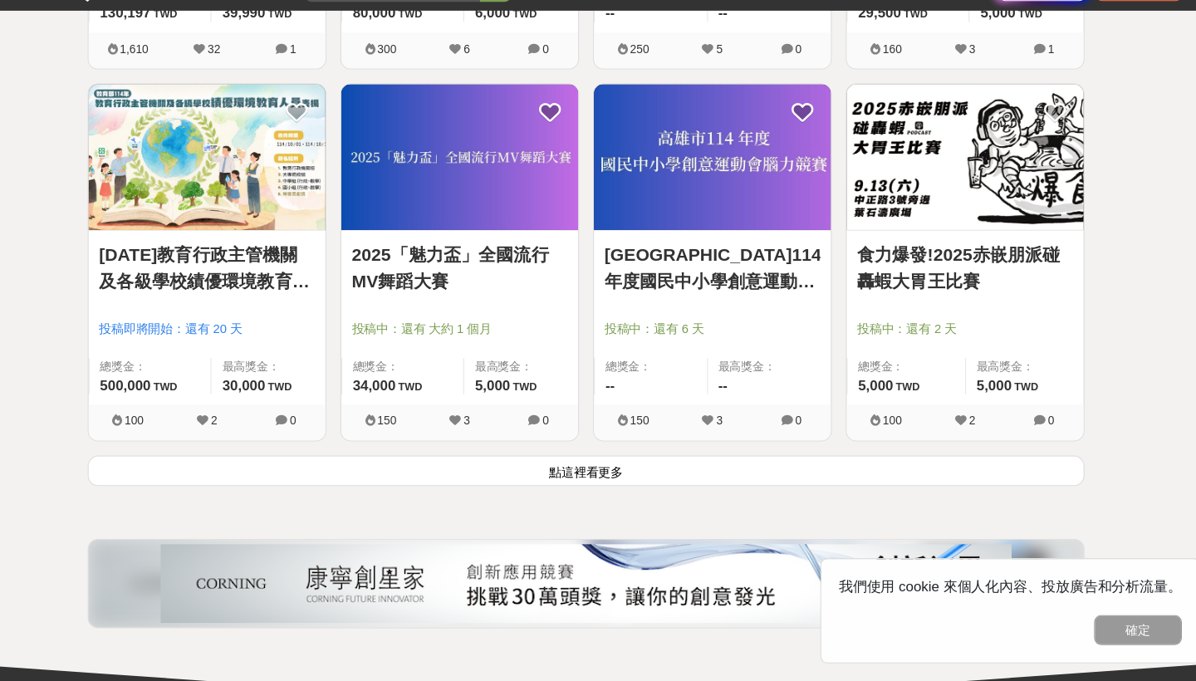
scroll to position [35875, 0]
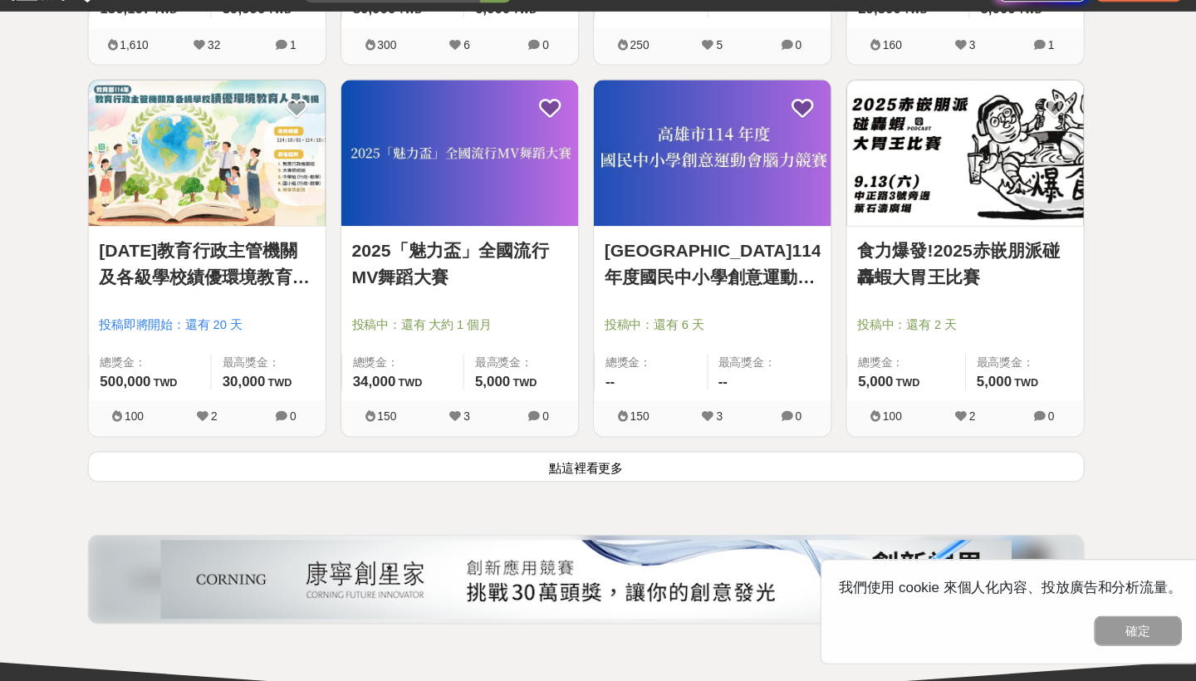
click at [559, 492] on button "點這裡看更多" at bounding box center [598, 477] width 944 height 29
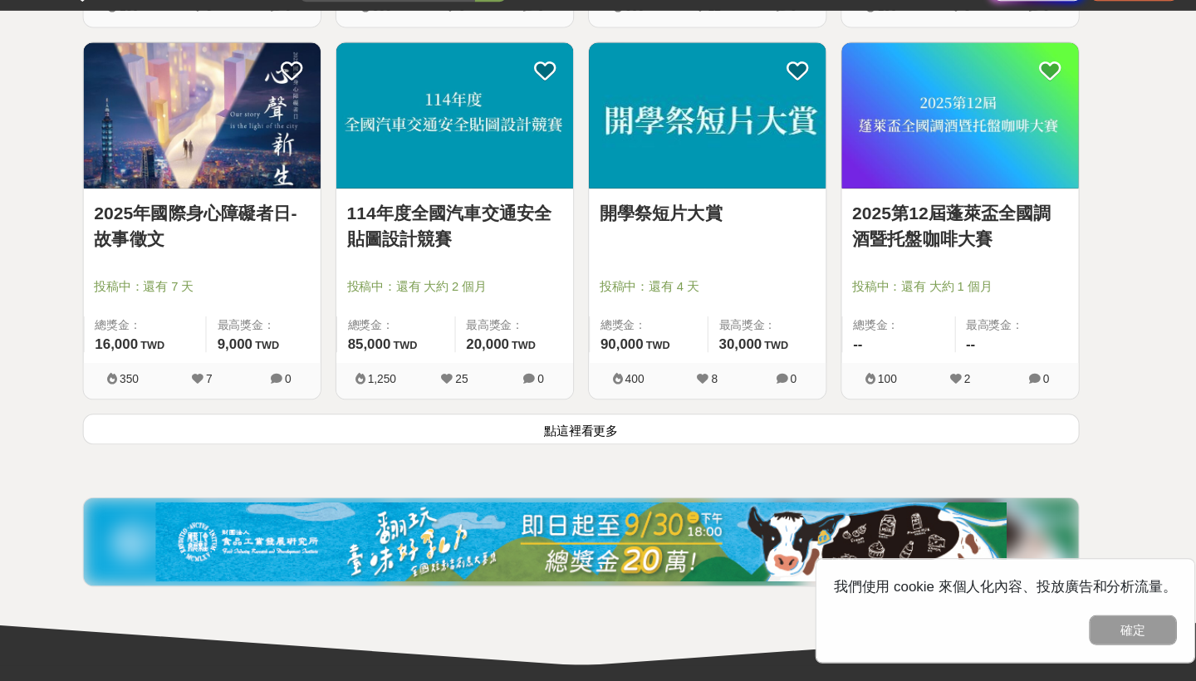
scroll to position [38042, 0]
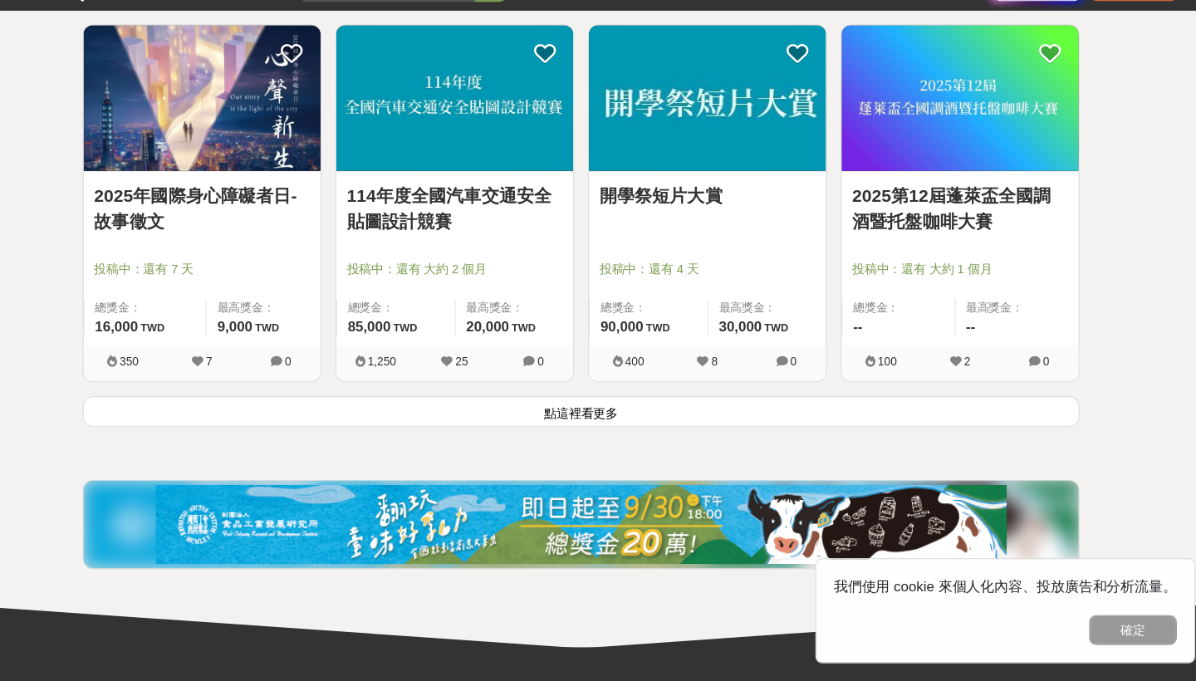
click at [529, 441] on button "點這裡看更多" at bounding box center [598, 426] width 944 height 29
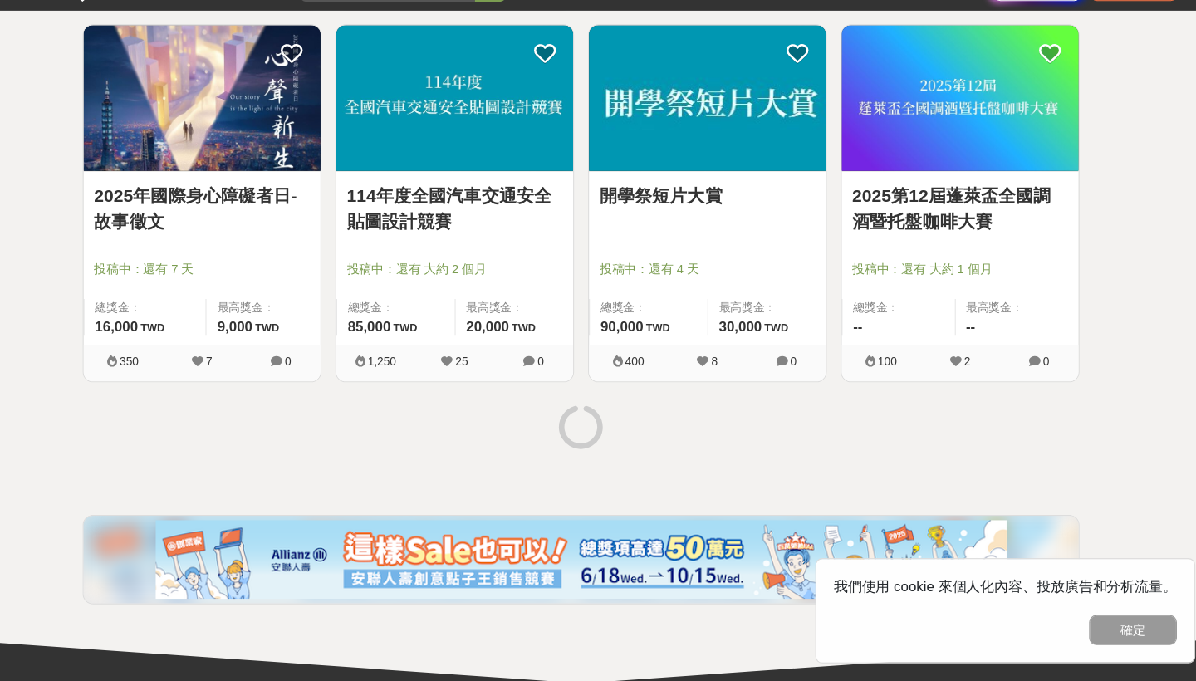
click at [531, 474] on div at bounding box center [598, 443] width 957 height 62
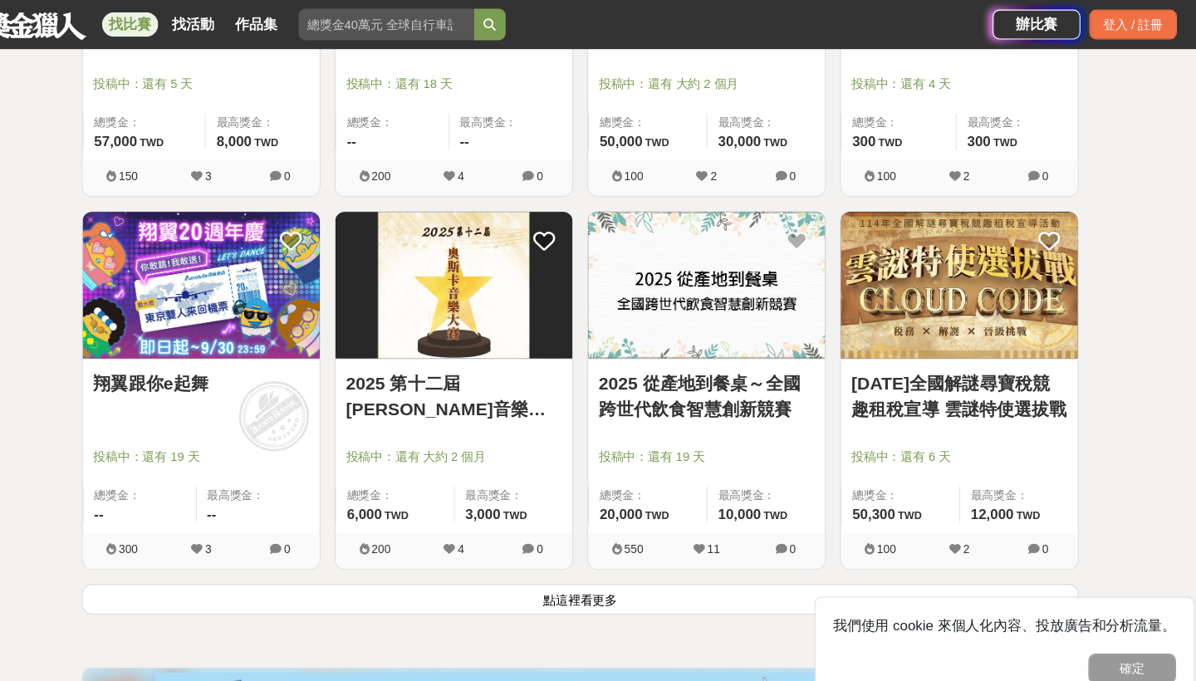
scroll to position [39987, 0]
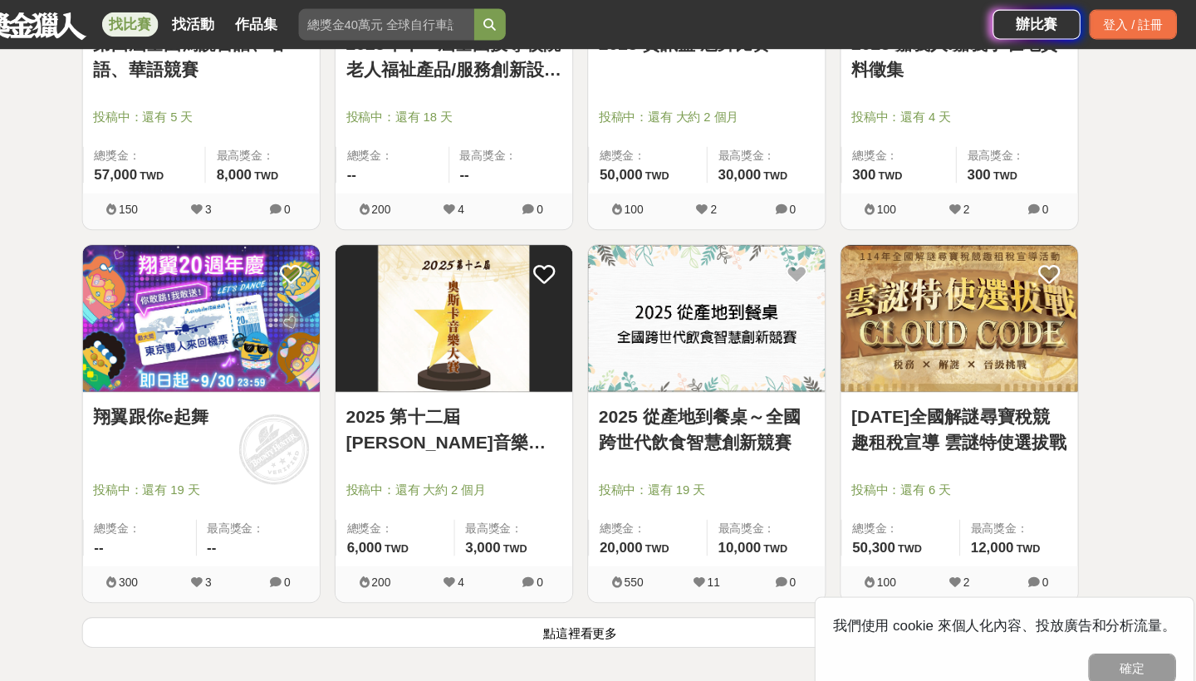
click at [927, 78] on link "2025 嘉義人.嘉義事在地資料徵集" at bounding box center [957, 53] width 204 height 50
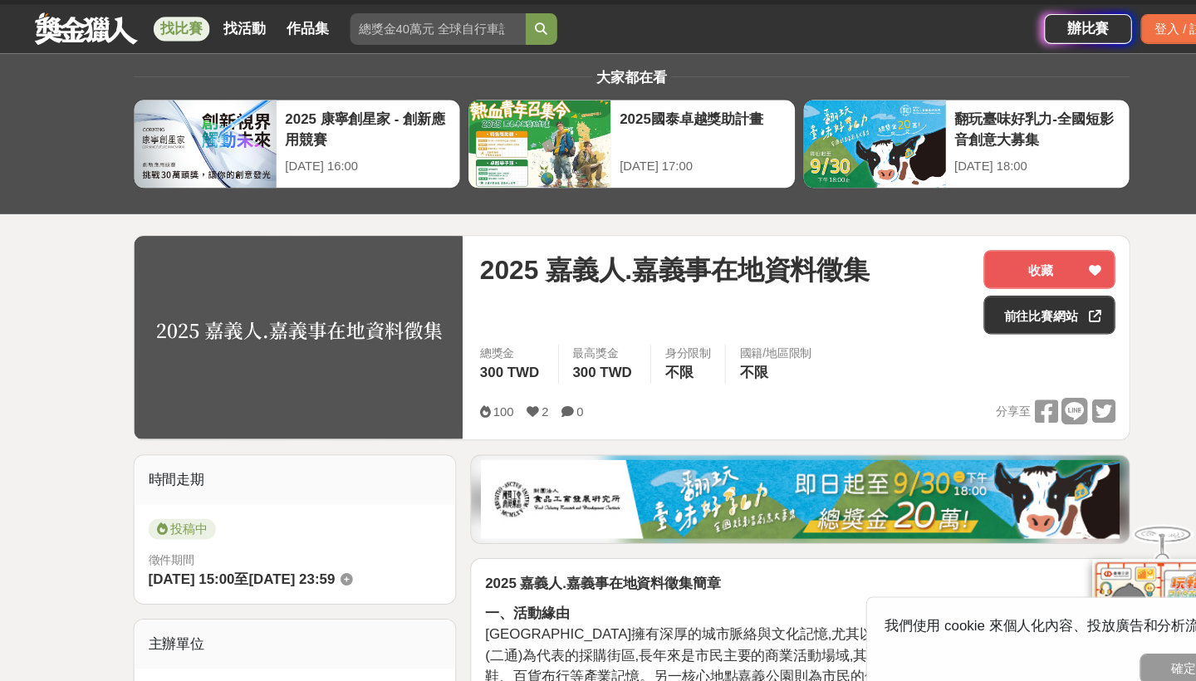
scroll to position [30, 0]
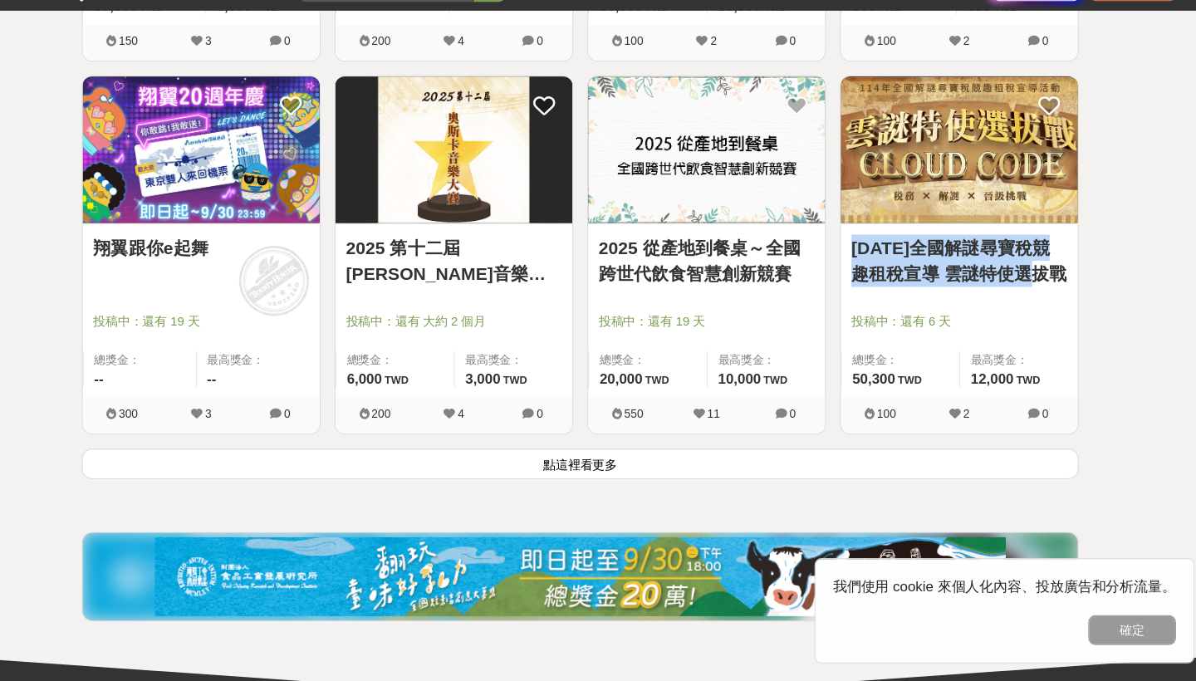
scroll to position [40123, 0]
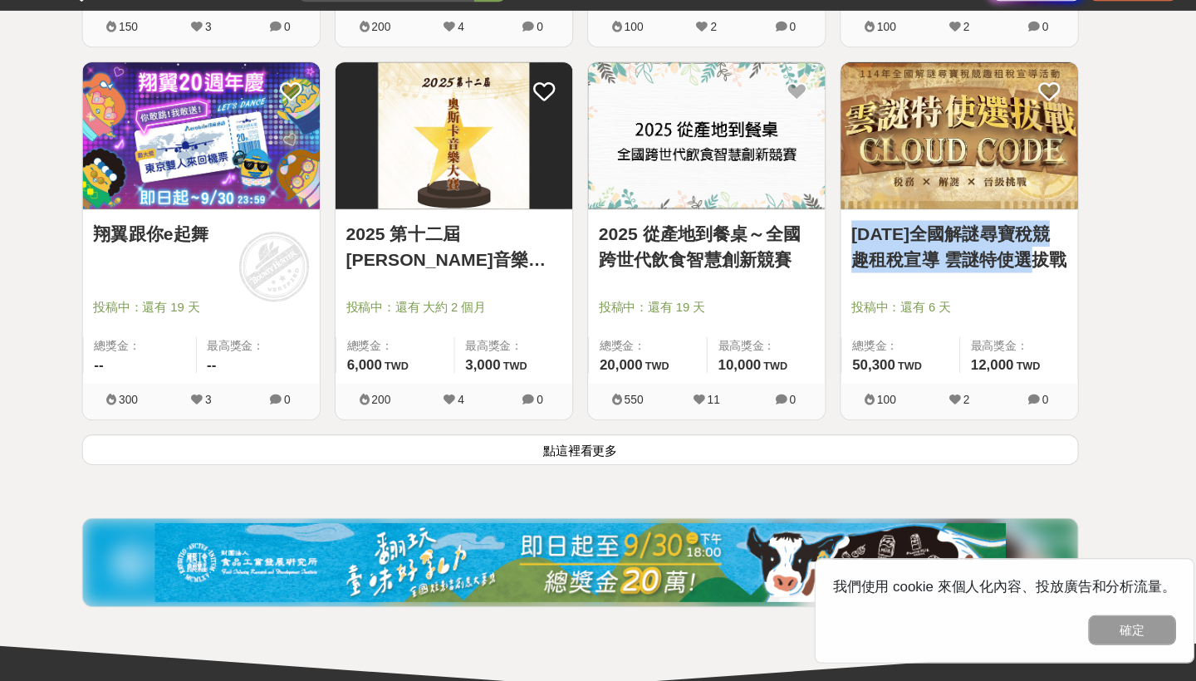
click at [550, 448] on button "點這裡看更多" at bounding box center [598, 462] width 944 height 29
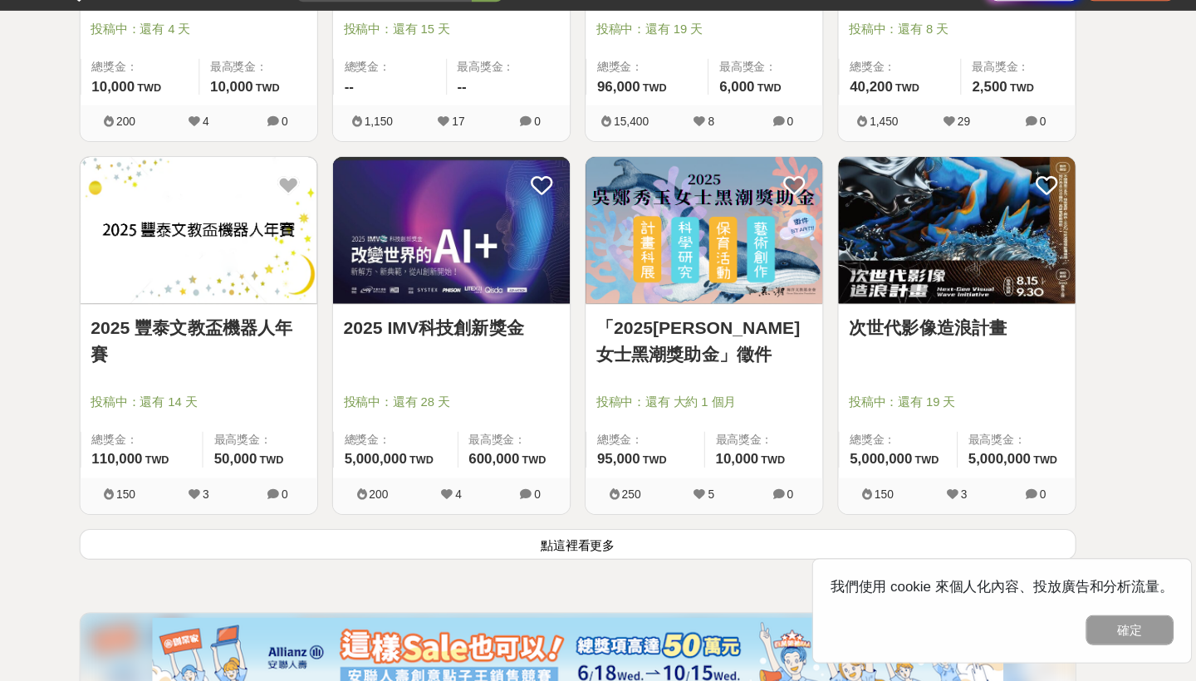
scroll to position [42164, 0]
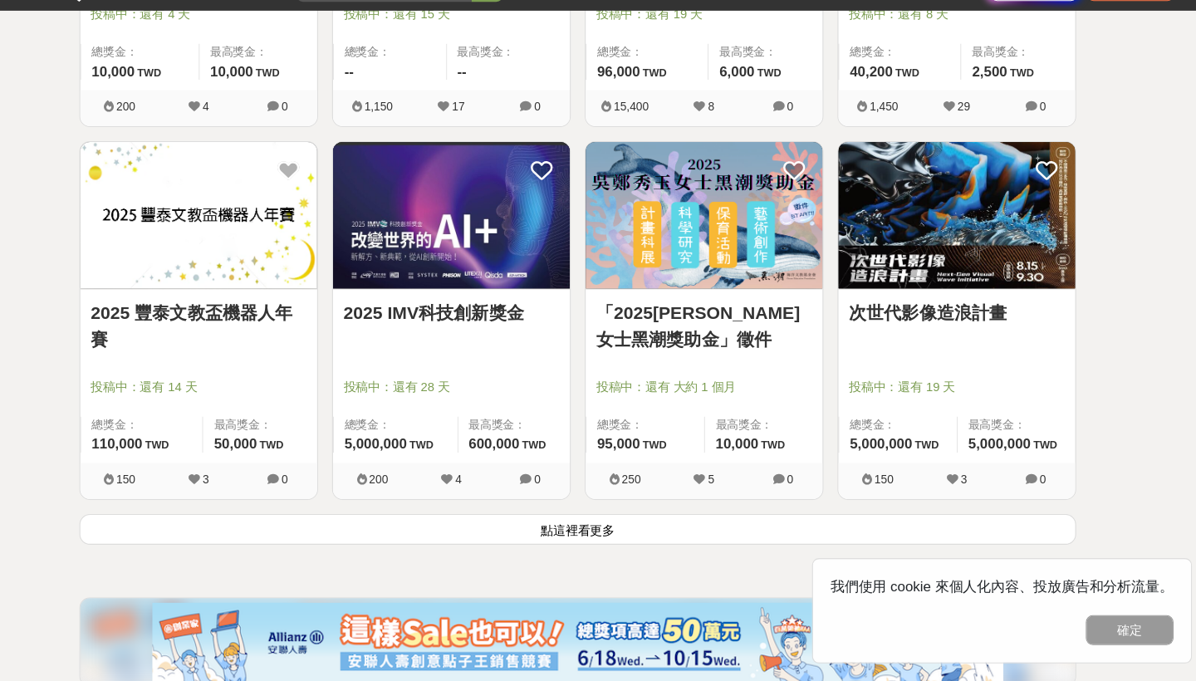
click at [581, 532] on button "點這裡看更多" at bounding box center [598, 537] width 944 height 29
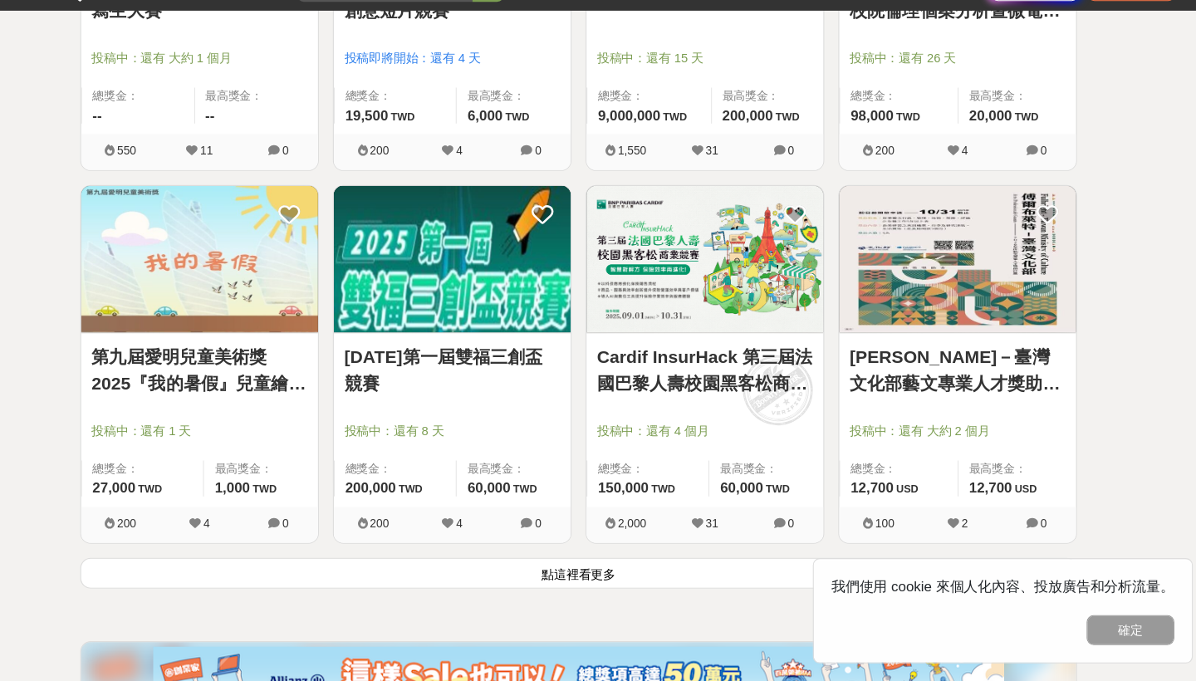
scroll to position [44255, 0]
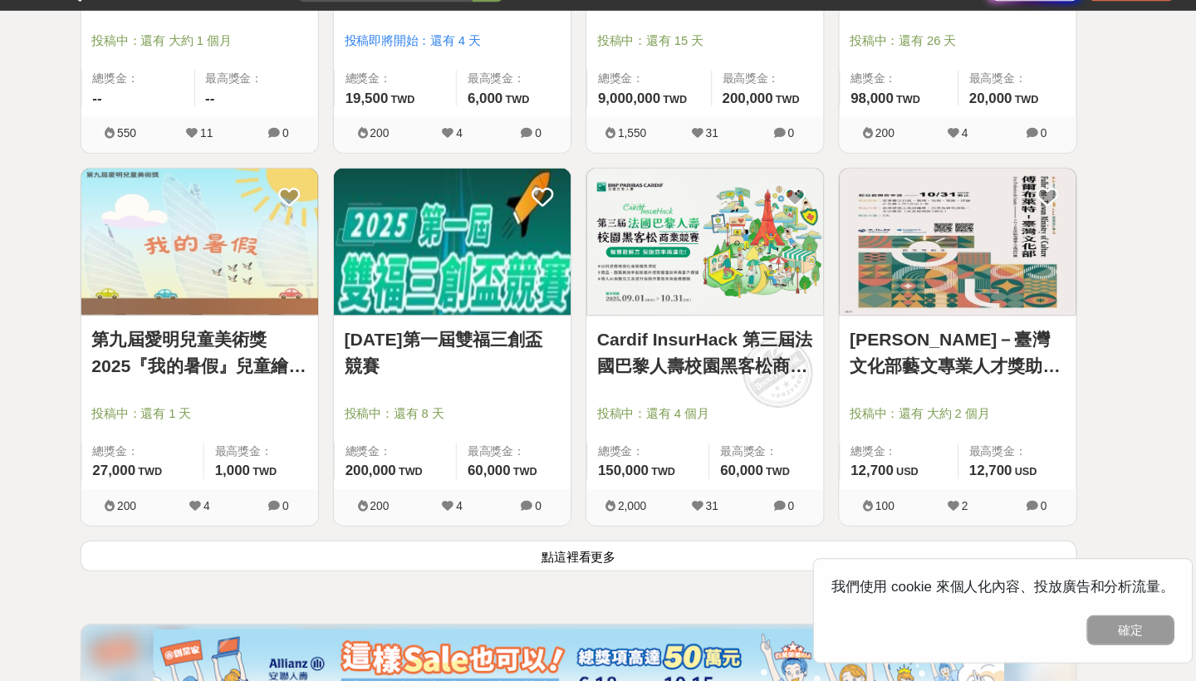
click at [559, 572] on button "點這裡看更多" at bounding box center [598, 562] width 944 height 29
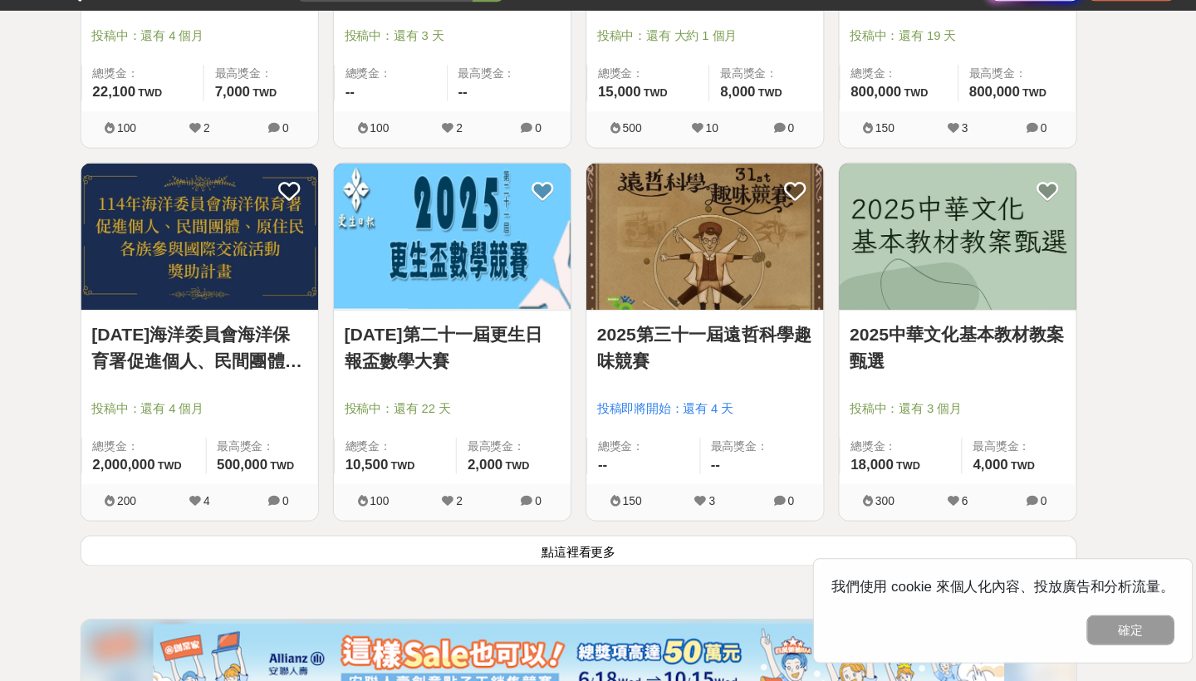
scroll to position [46390, 0]
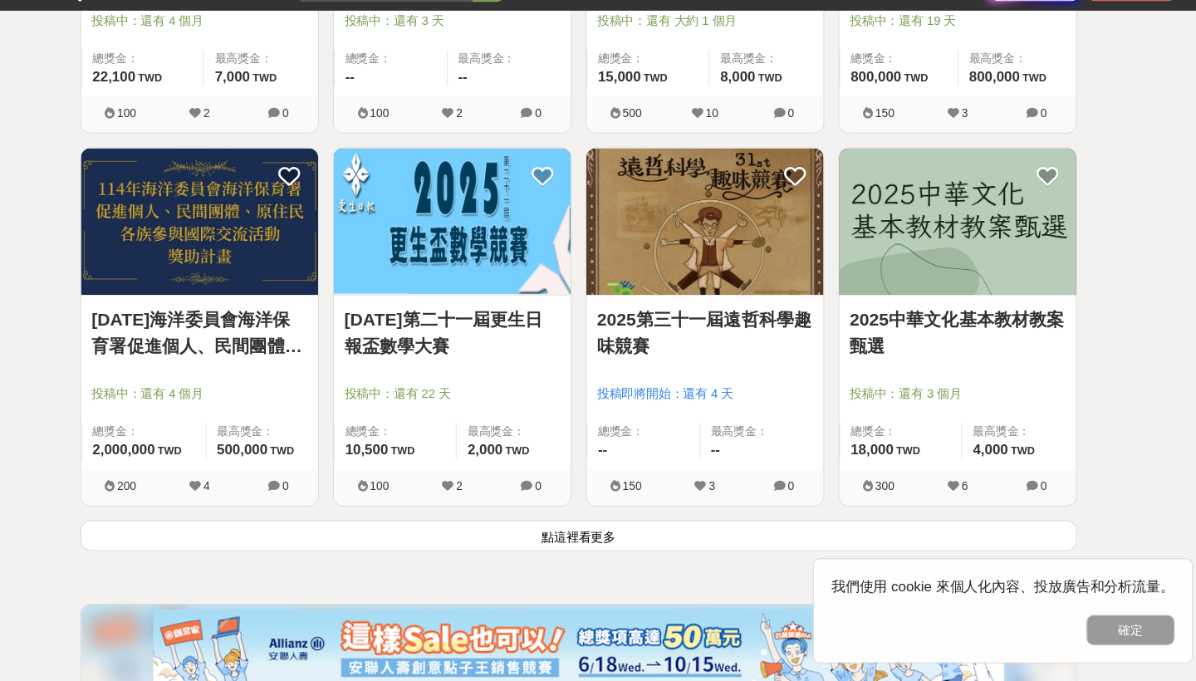
click at [852, 1] on div "找比賽 找活動 作品集 作品組別 全民運動 中文 完賽好禮 社會人士 書法" at bounding box center [510, 23] width 955 height 47
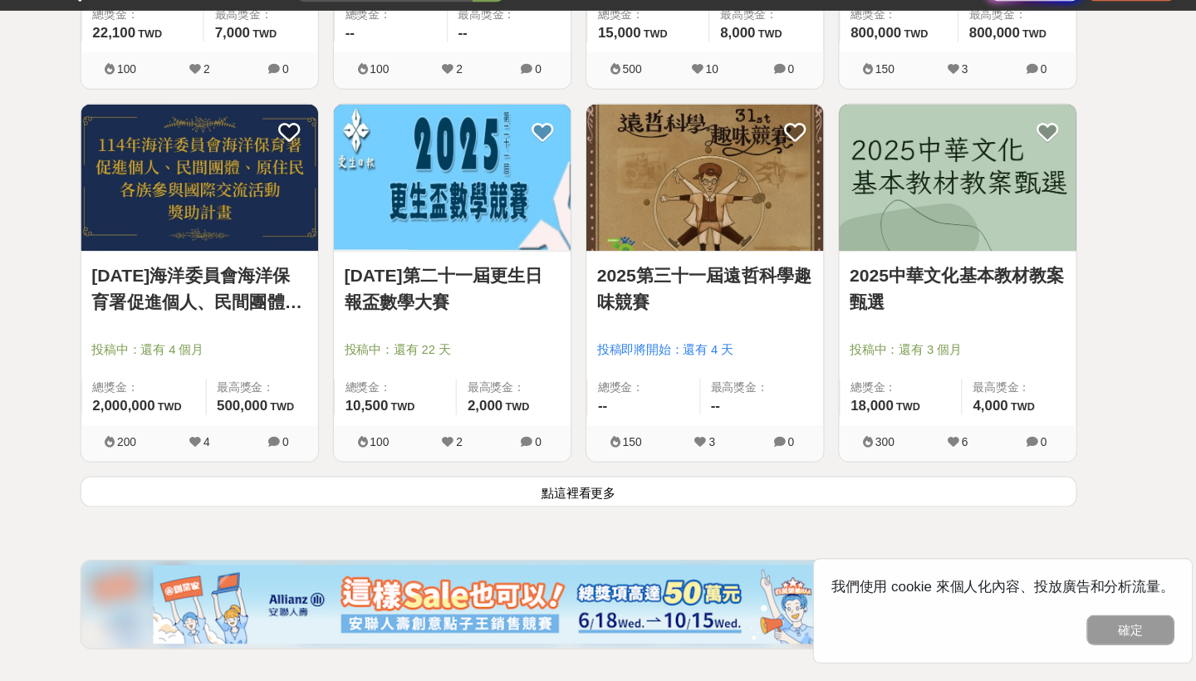
scroll to position [46467, 0]
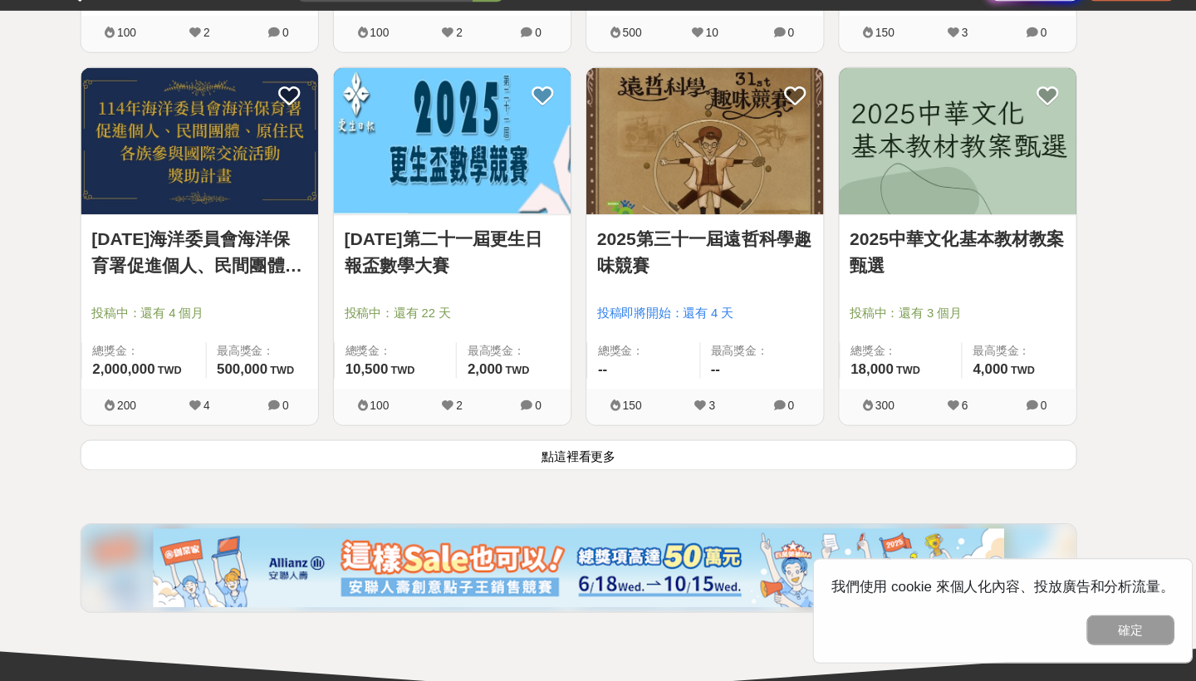
click at [563, 468] on button "點這裡看更多" at bounding box center [598, 467] width 944 height 29
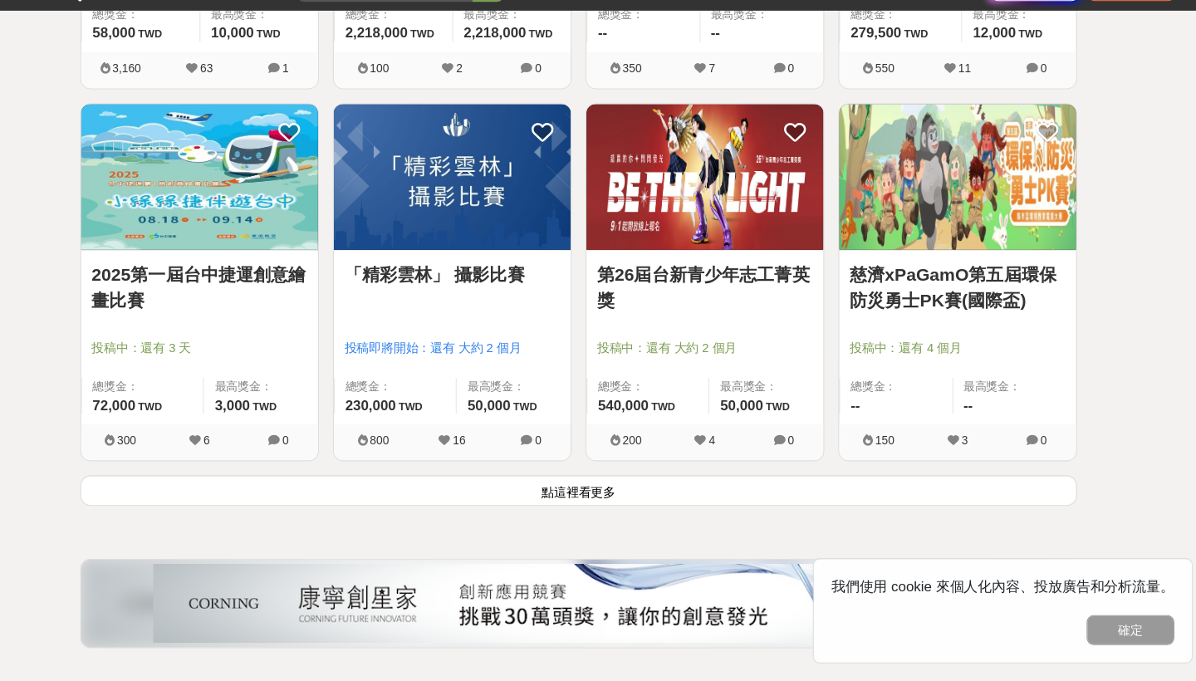
scroll to position [48552, 0]
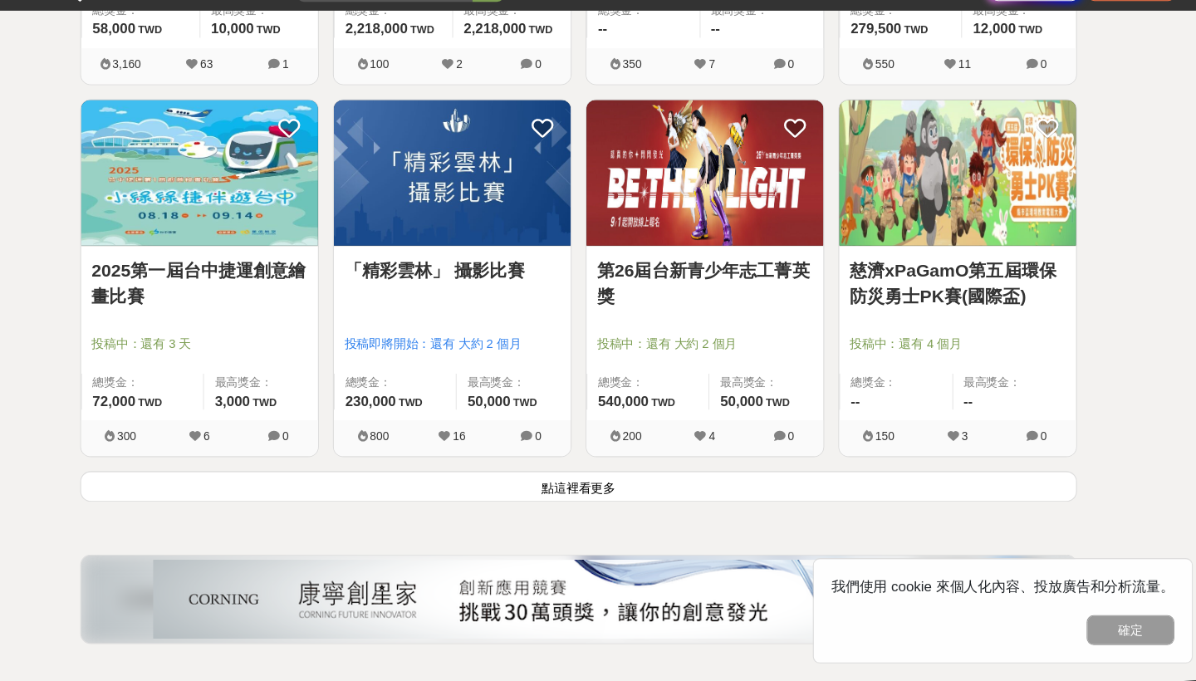
click at [564, 495] on button "點這裡看更多" at bounding box center [598, 497] width 944 height 29
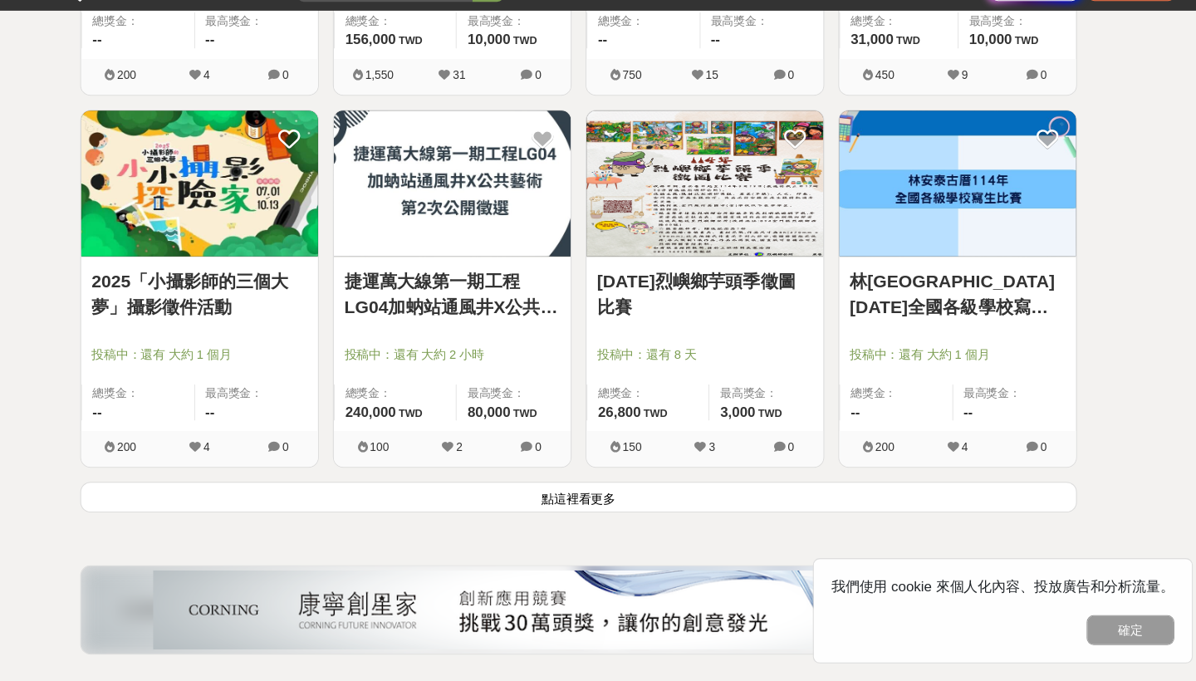
scroll to position [50661, 0]
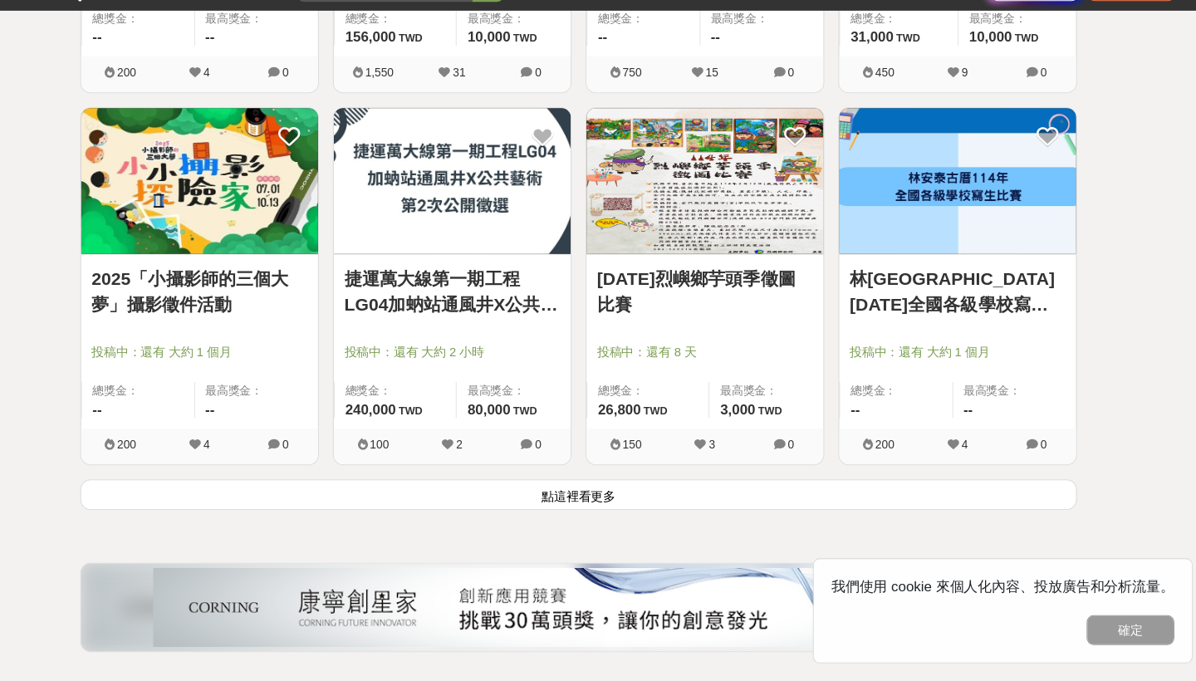
click at [566, 502] on button "點這裡看更多" at bounding box center [598, 504] width 944 height 29
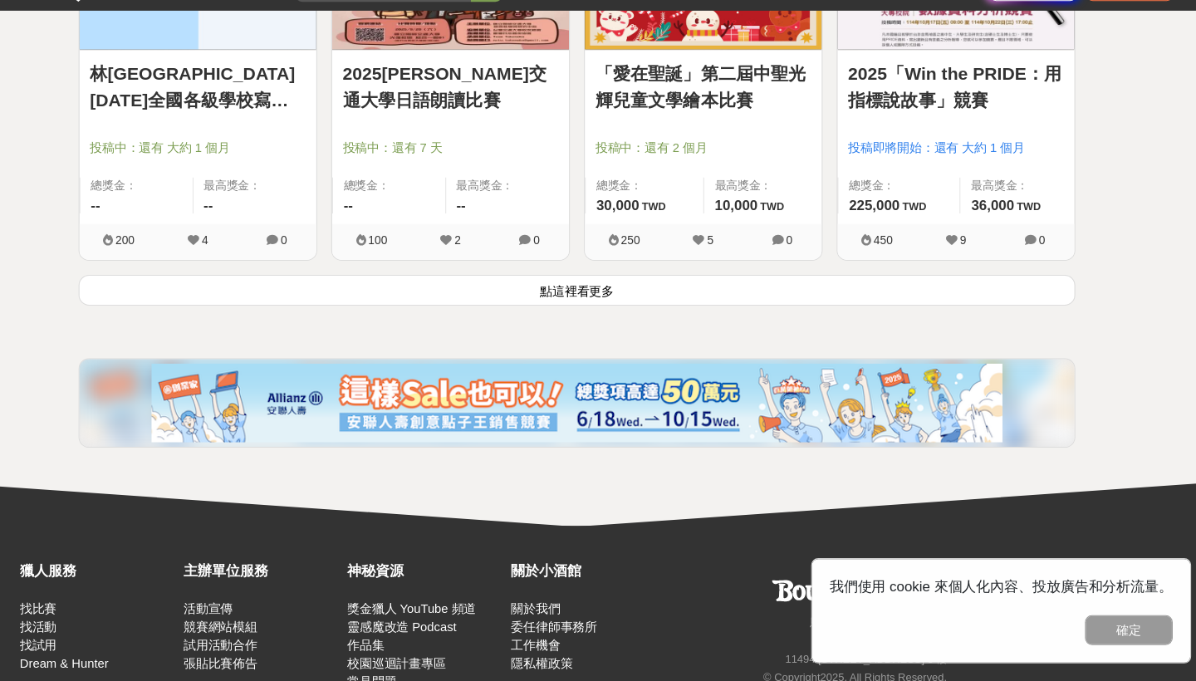
scroll to position [52974, 0]
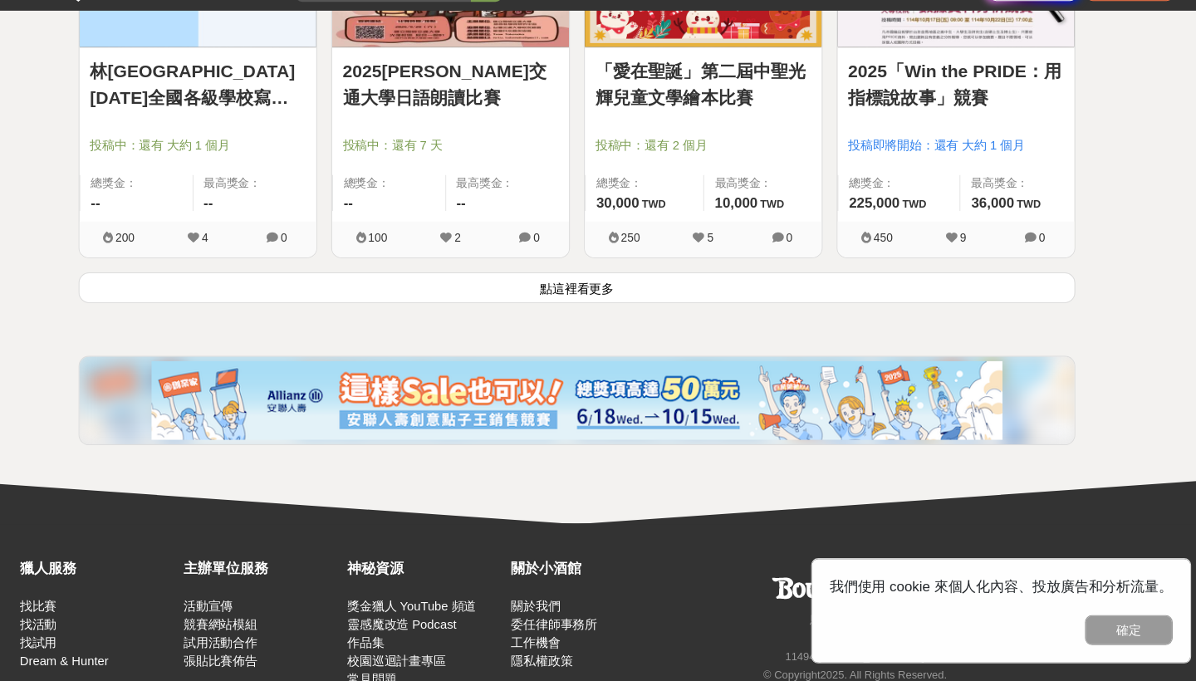
drag, startPoint x: 561, startPoint y: 317, endPoint x: 767, endPoint y: 98, distance: 300.3
click at [561, 318] on button "點這裡看更多" at bounding box center [598, 308] width 944 height 29
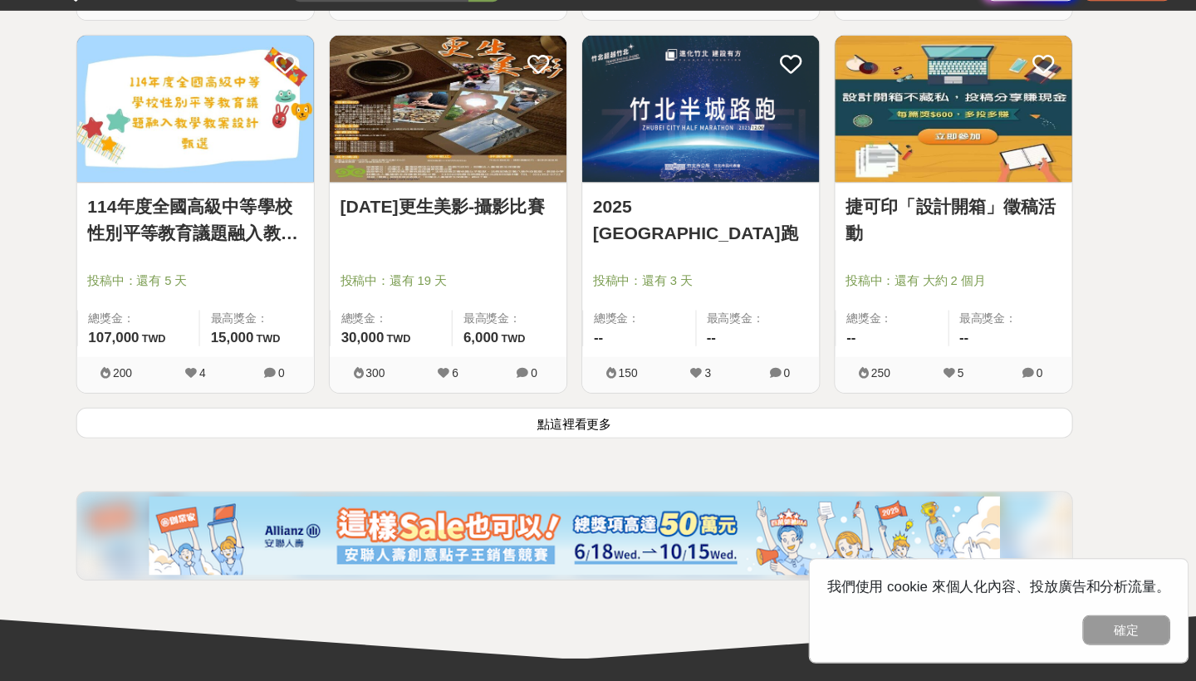
scroll to position [54979, 0]
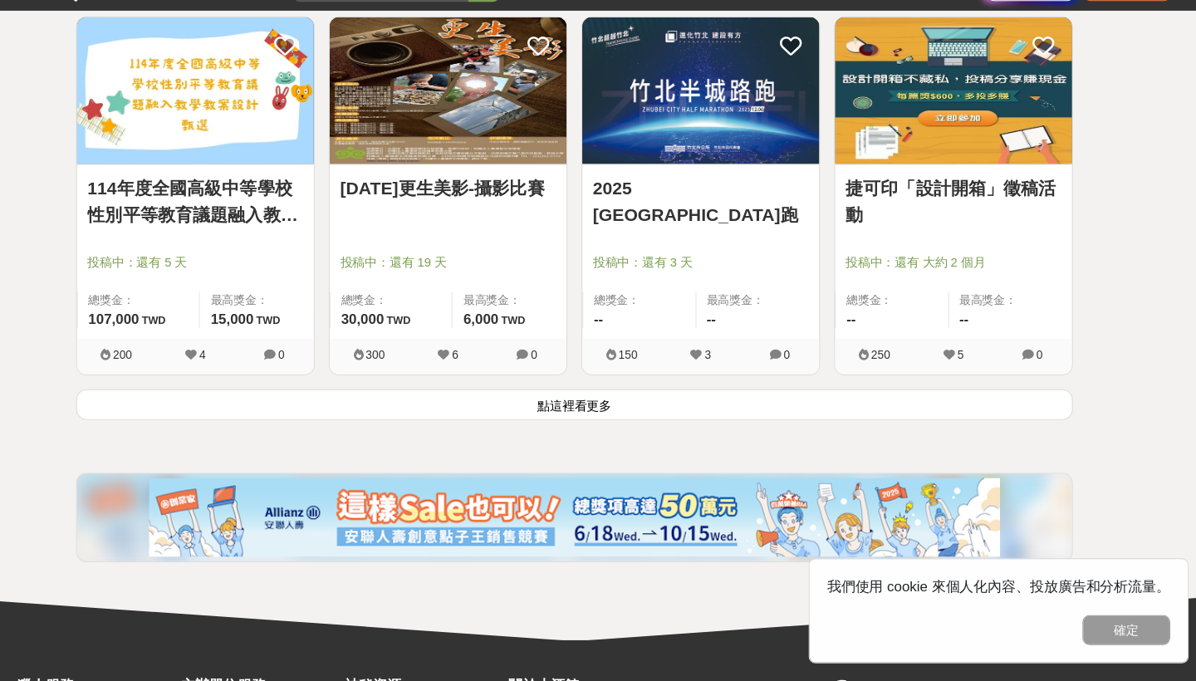
click at [579, 434] on button "點這裡看更多" at bounding box center [598, 419] width 944 height 29
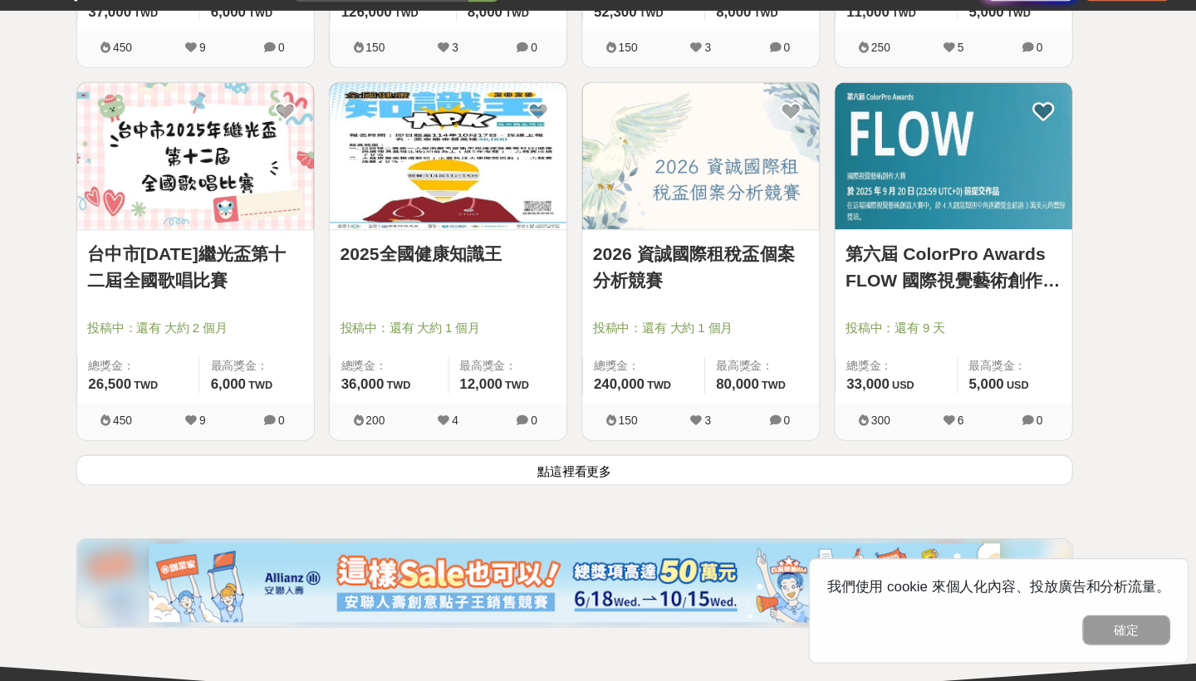
scroll to position [57035, 0]
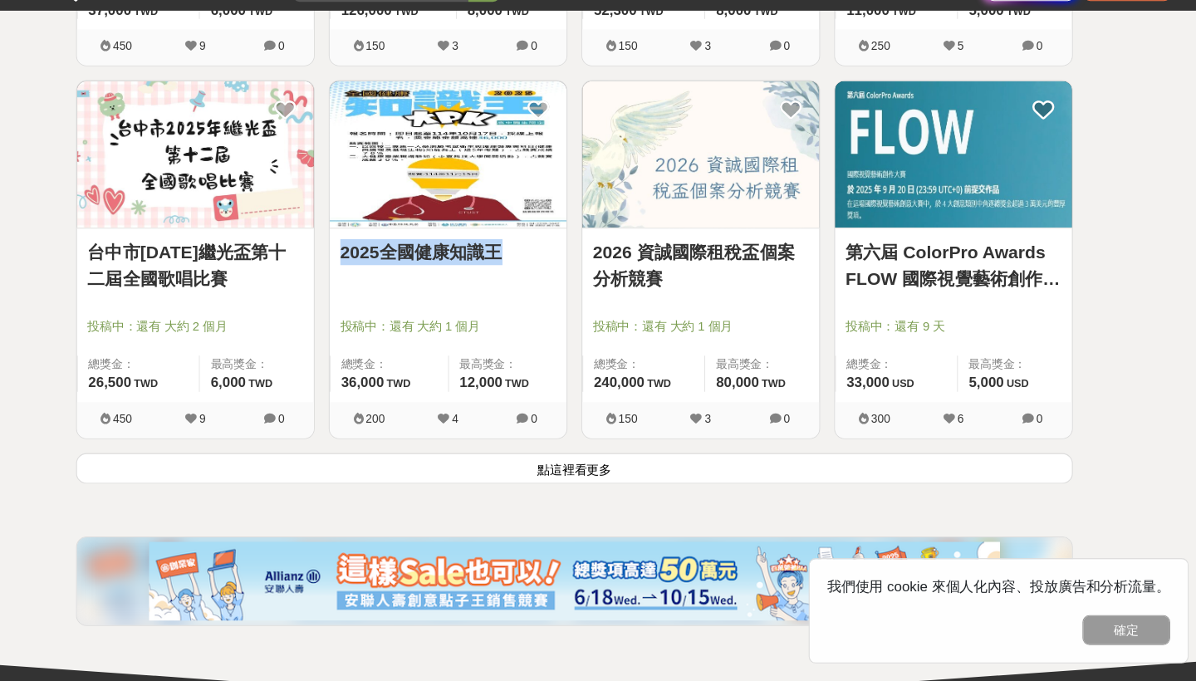
click at [517, 494] on button "點這裡看更多" at bounding box center [598, 479] width 944 height 29
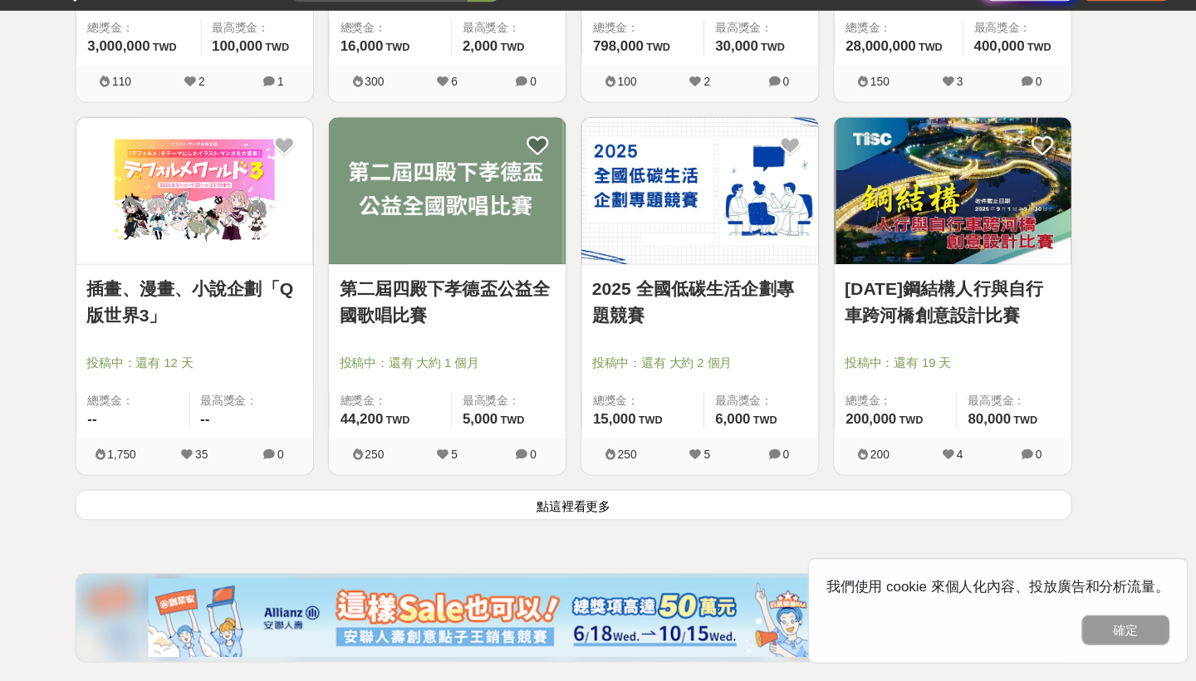
scroll to position [59123, 0]
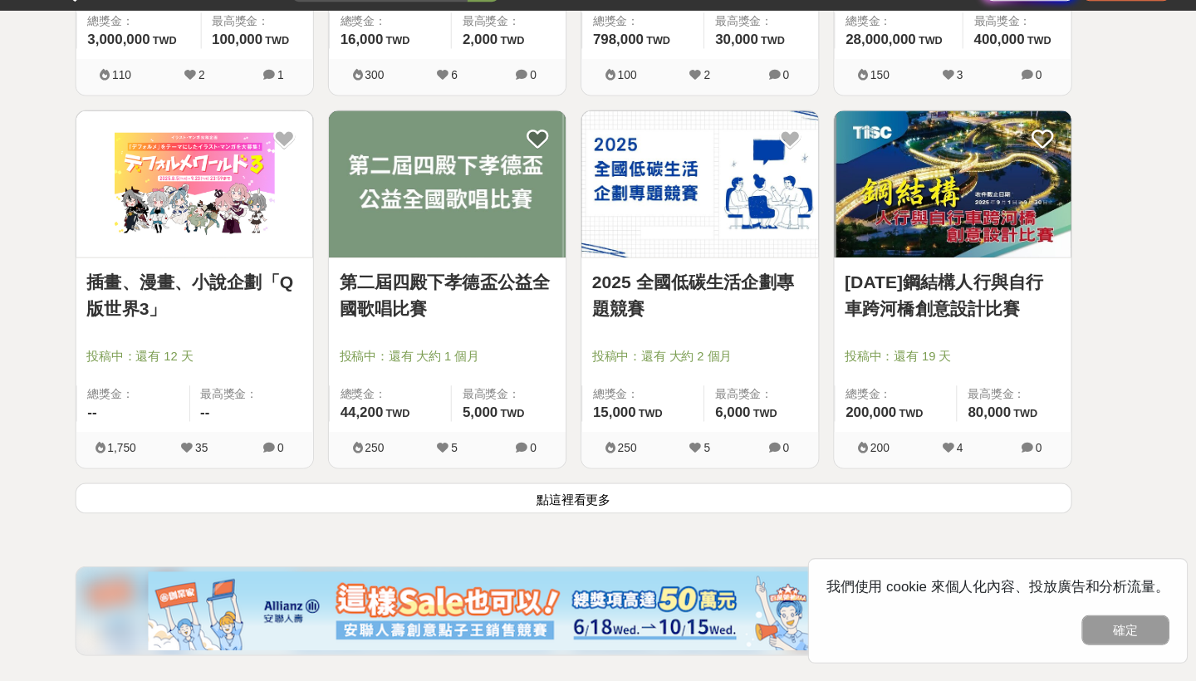
click at [468, 517] on button "點這裡看更多" at bounding box center [598, 507] width 944 height 29
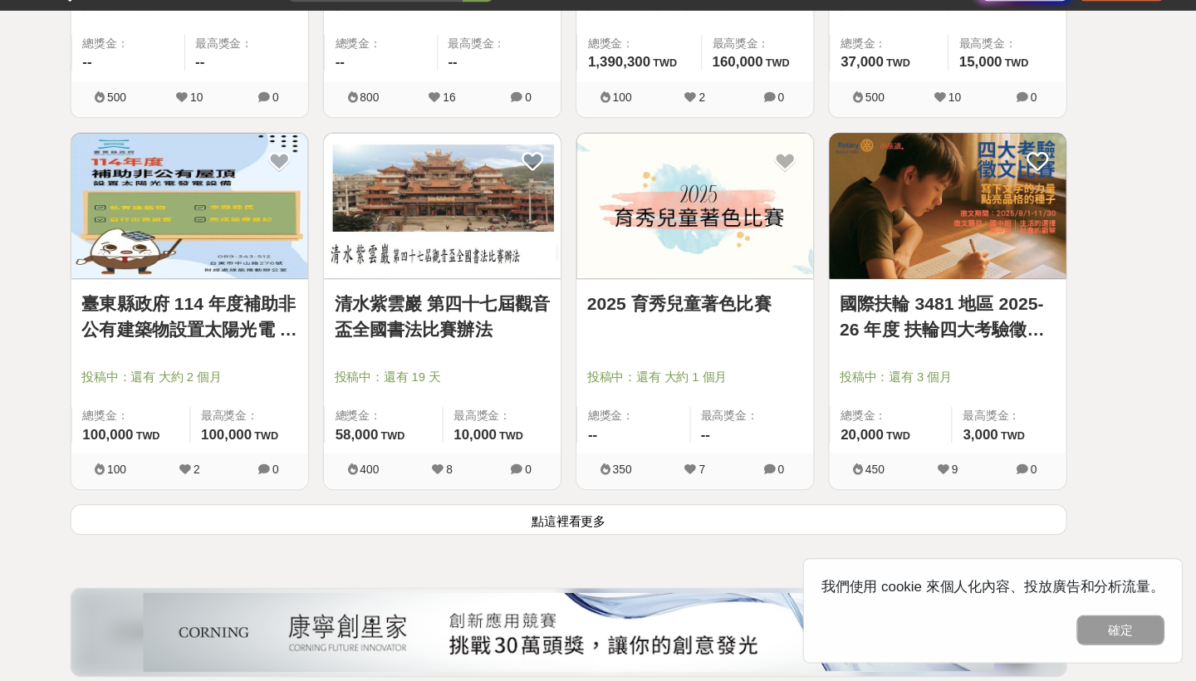
scroll to position [61230, 0]
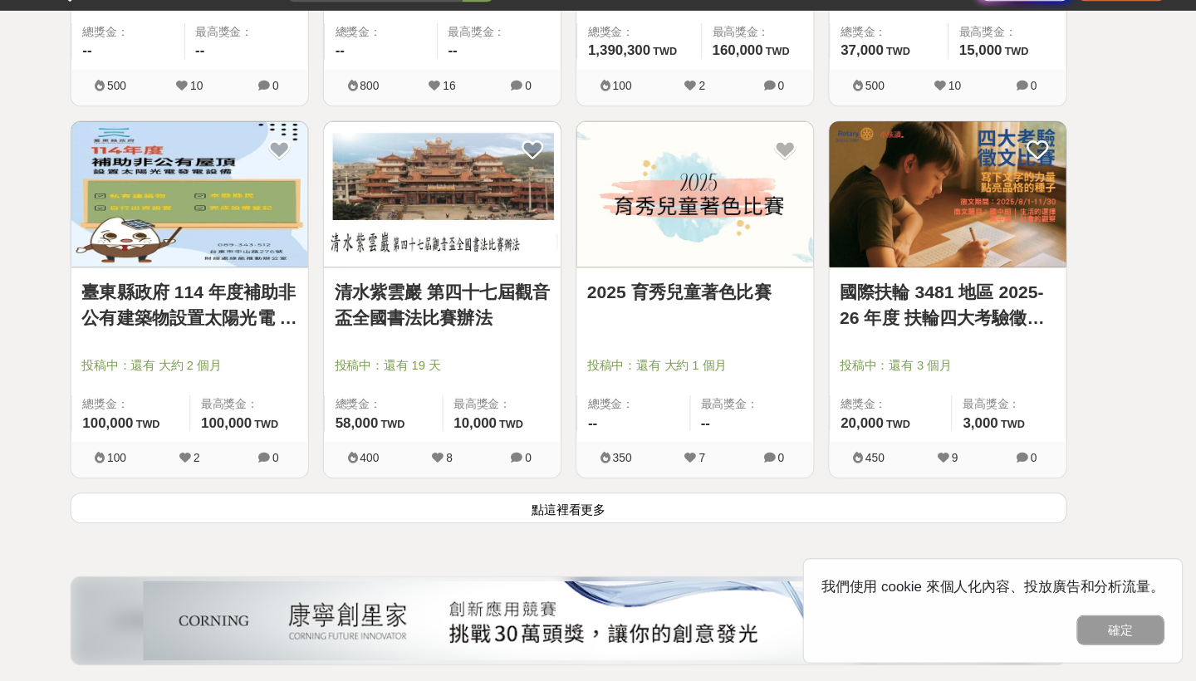
drag, startPoint x: 488, startPoint y: 529, endPoint x: 497, endPoint y: 403, distance: 126.5
click at [488, 529] on button "點這裡看更多" at bounding box center [598, 517] width 944 height 29
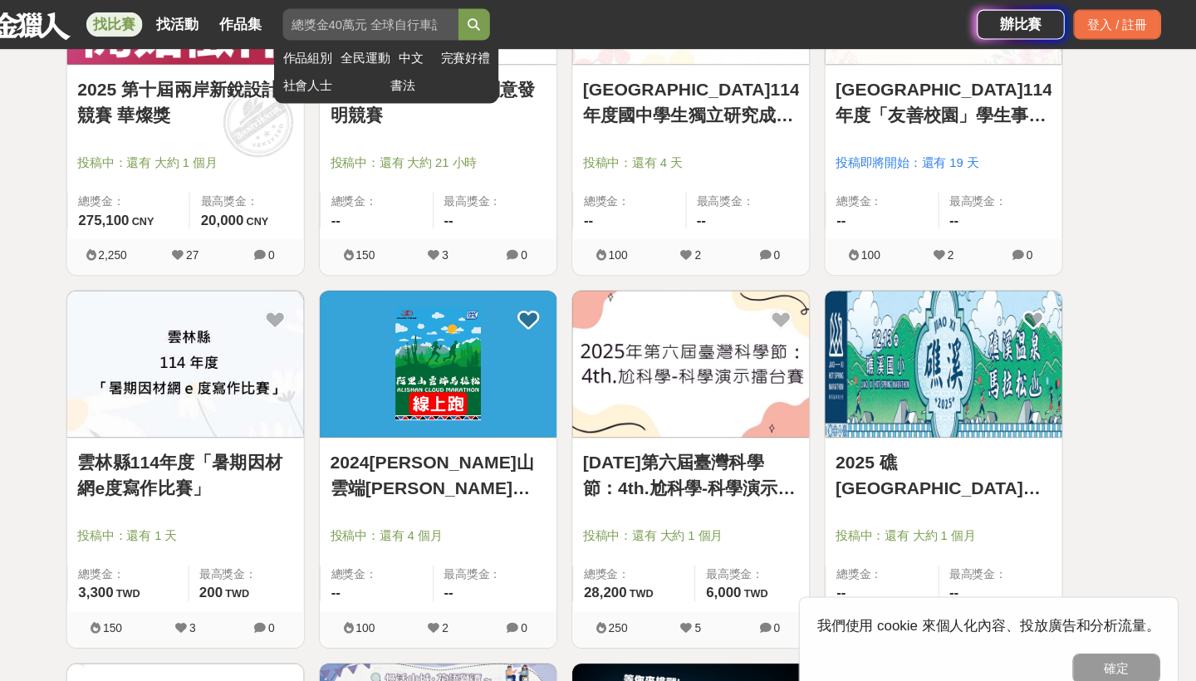
scroll to position [58824, 0]
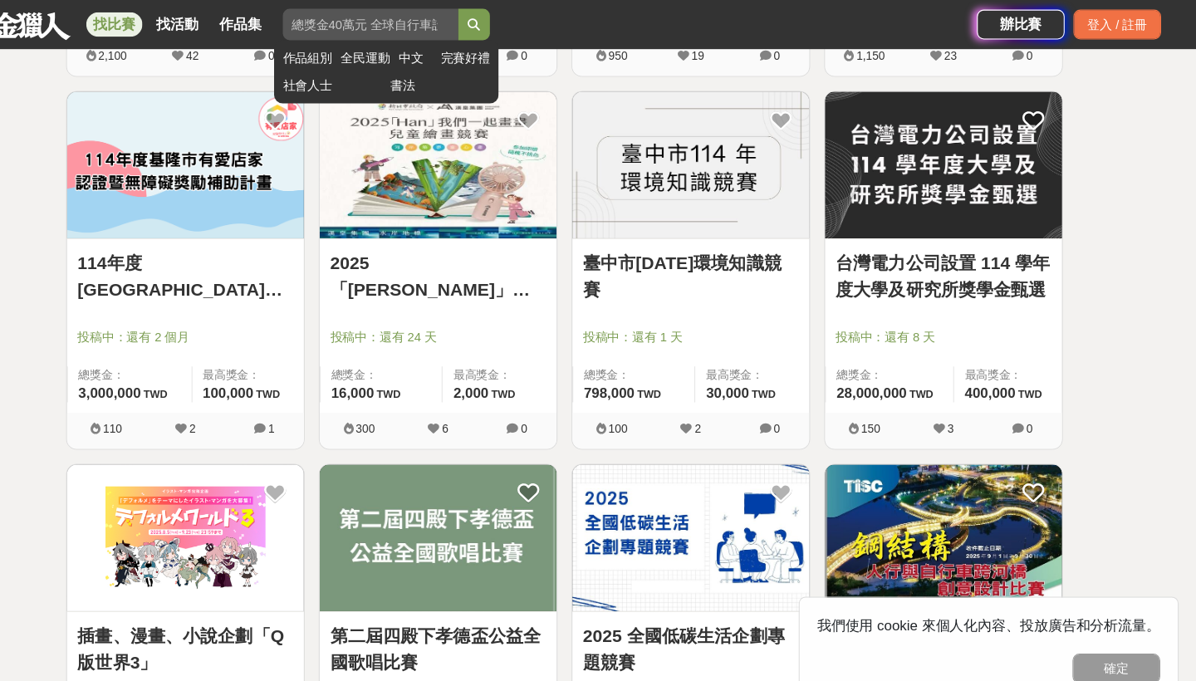
click at [390, 20] on input "search" at bounding box center [414, 23] width 166 height 30
click at [390, 21] on input "search" at bounding box center [414, 23] width 166 height 30
click at [498, 22] on button "submit" at bounding box center [513, 23] width 30 height 30
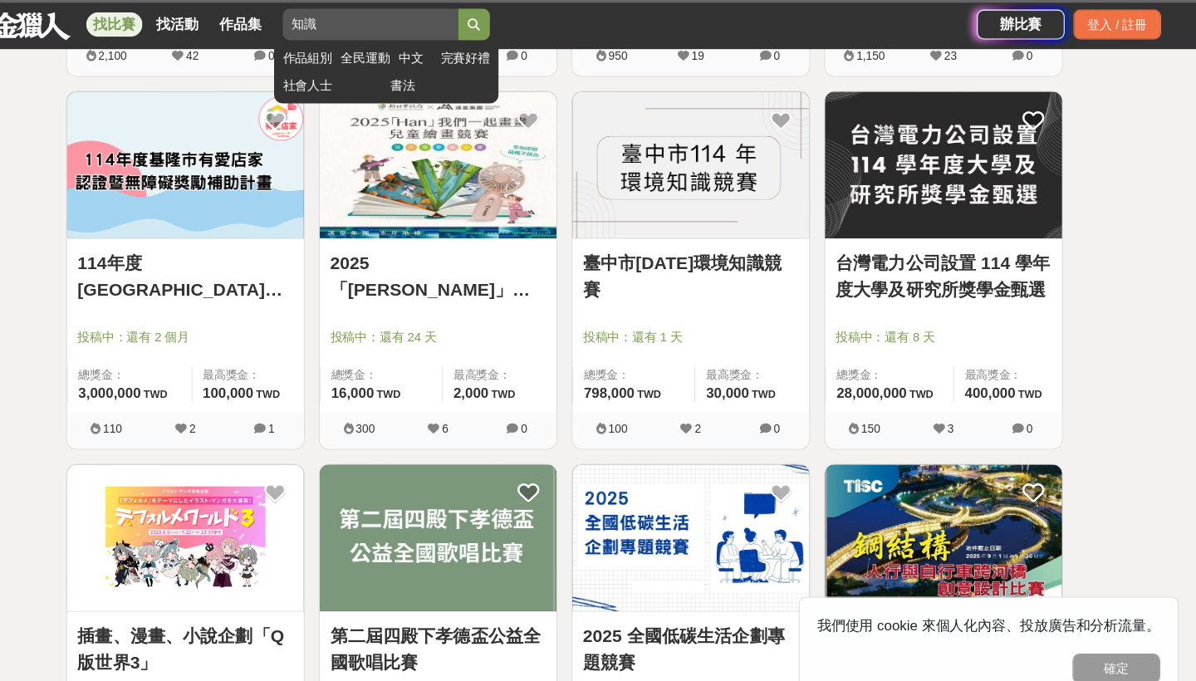
click at [507, 18] on icon "submit" at bounding box center [513, 23] width 12 height 12
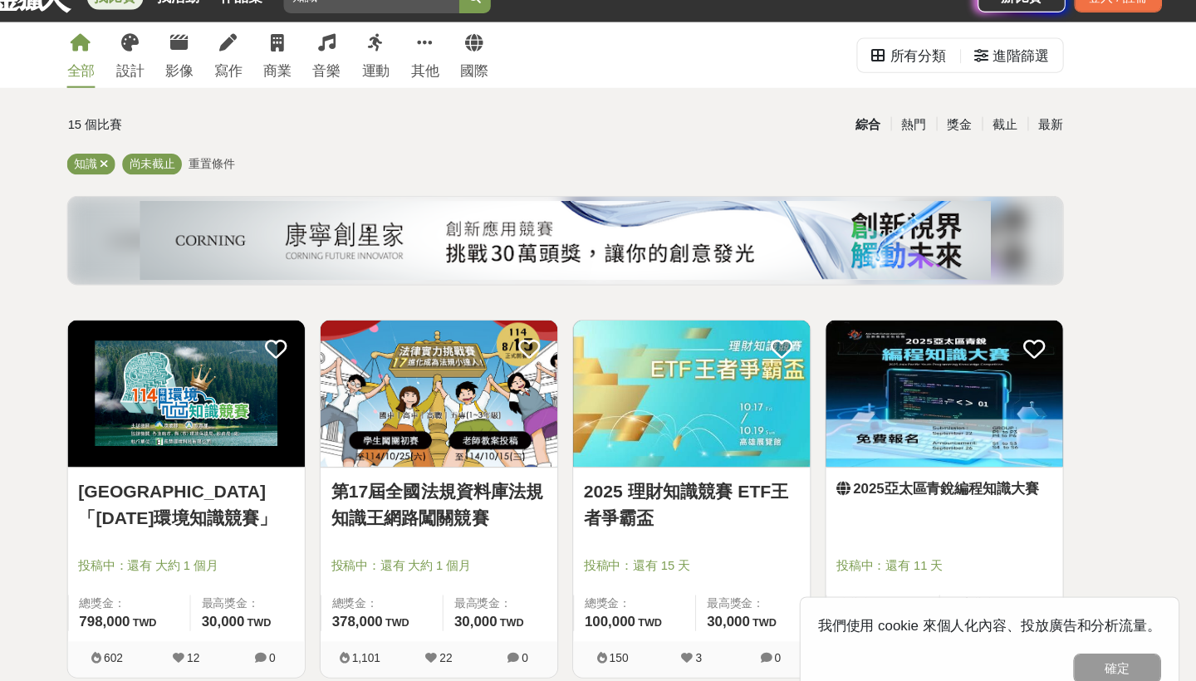
scroll to position [22, 0]
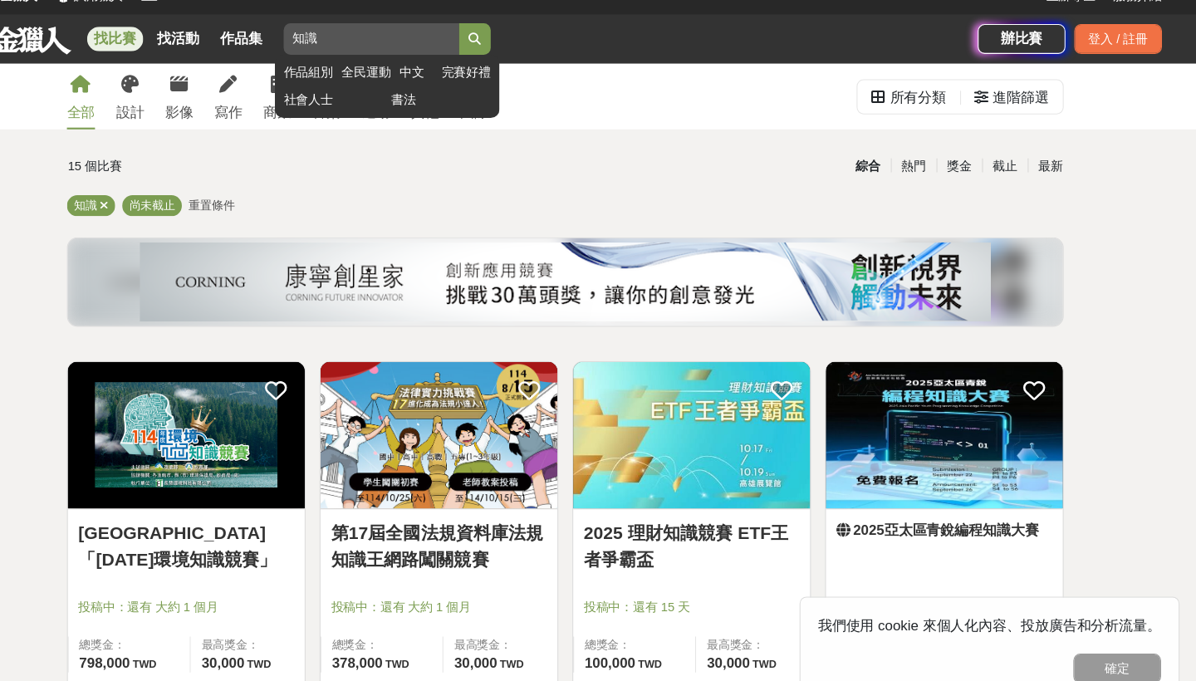
click at [331, 37] on input "知識" at bounding box center [414, 37] width 166 height 30
type input "知"
type input "稅務"
click at [498, 36] on button "submit" at bounding box center [513, 37] width 30 height 30
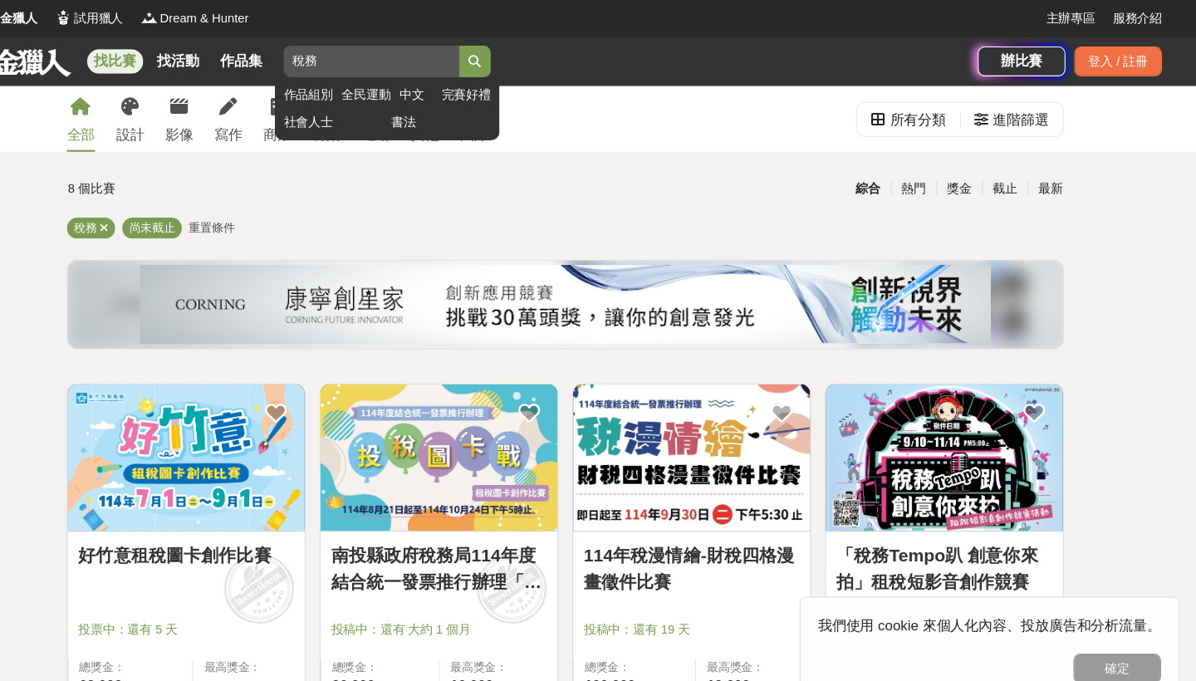
drag, startPoint x: 313, startPoint y: 56, endPoint x: 271, endPoint y: 56, distance: 42.4
click at [331, 56] on input "稅務" at bounding box center [414, 58] width 166 height 30
type input "金融"
click at [498, 58] on button "submit" at bounding box center [513, 58] width 30 height 30
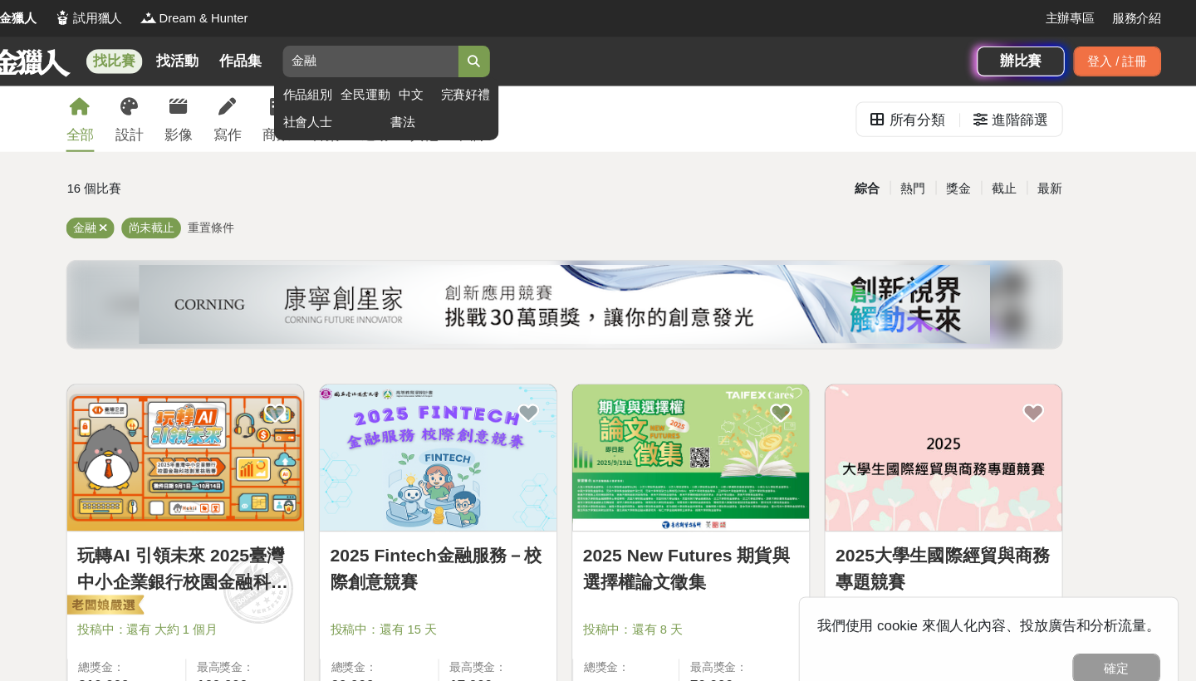
drag, startPoint x: 355, startPoint y: 61, endPoint x: 279, endPoint y: 61, distance: 75.6
click at [331, 61] on input "金融" at bounding box center [414, 58] width 166 height 30
click at [331, 111] on link "社會人士" at bounding box center [378, 115] width 94 height 17
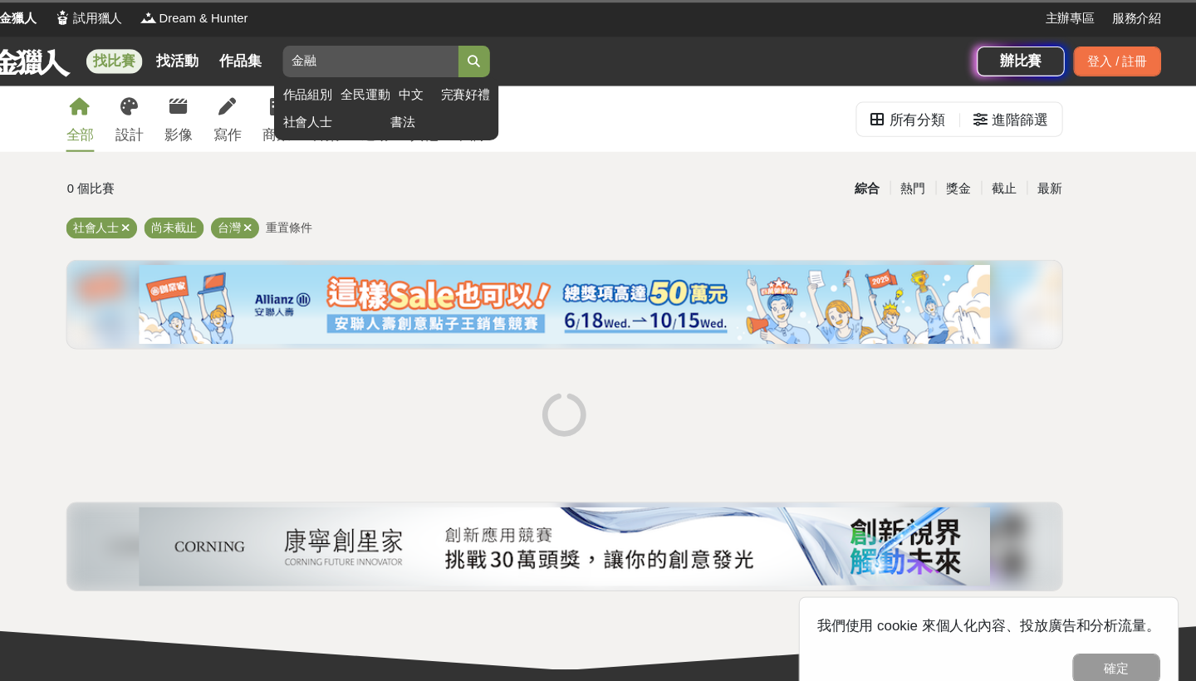
click at [331, 116] on link "社會人士" at bounding box center [378, 115] width 94 height 17
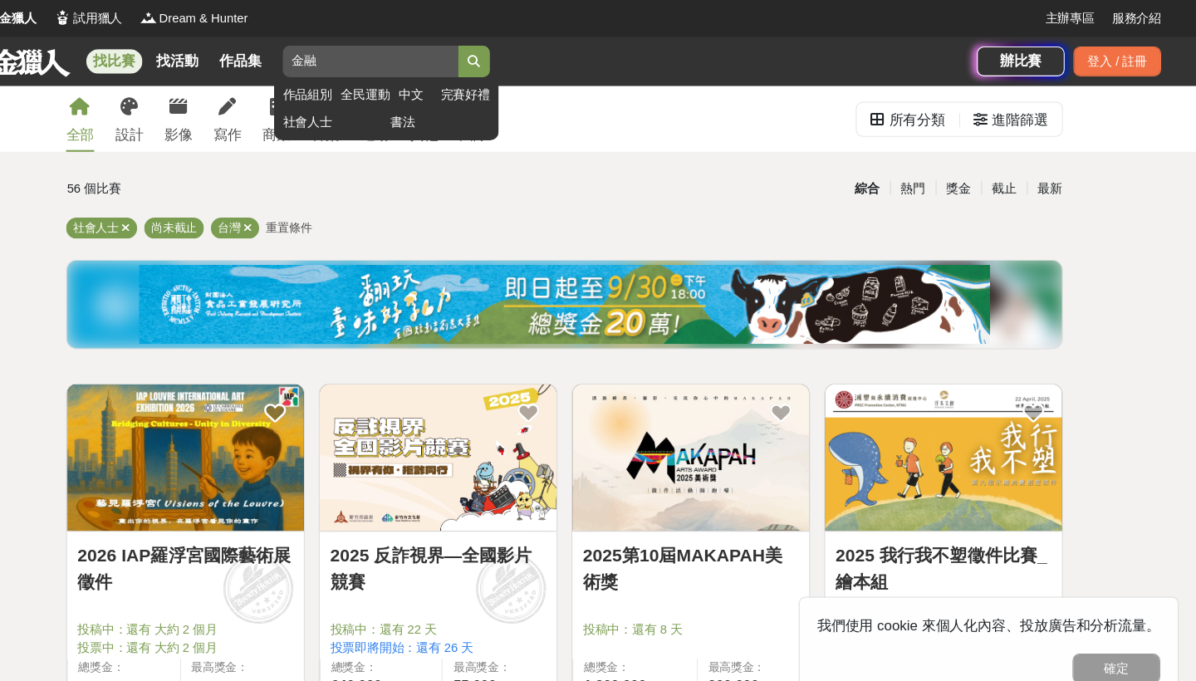
click at [331, 116] on link "社會人士" at bounding box center [378, 115] width 94 height 17
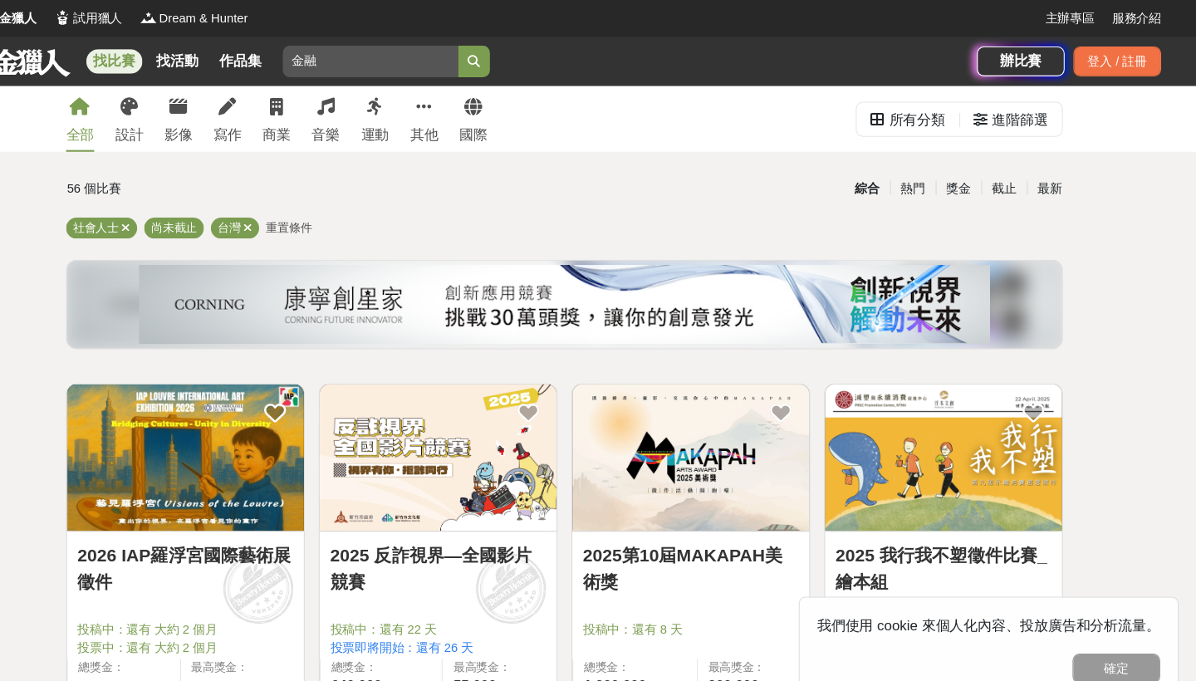
drag, startPoint x: 311, startPoint y: 58, endPoint x: 254, endPoint y: 56, distance: 56.5
click at [254, 56] on div "找比賽 找活動 作品集 金融 作品組別 全民運動 中文 完賽好禮 社會人士 書法" at bounding box center [510, 58] width 955 height 47
type input "社會人士"
click at [498, 58] on button "submit" at bounding box center [513, 58] width 30 height 30
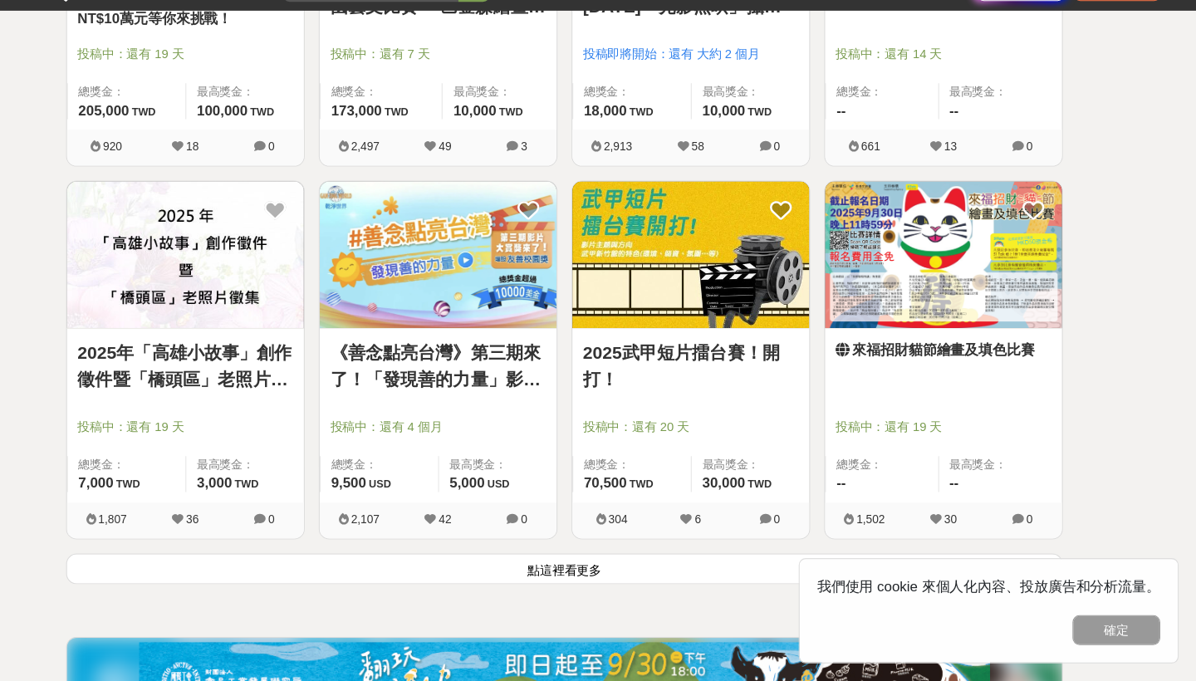
scroll to position [1936, 0]
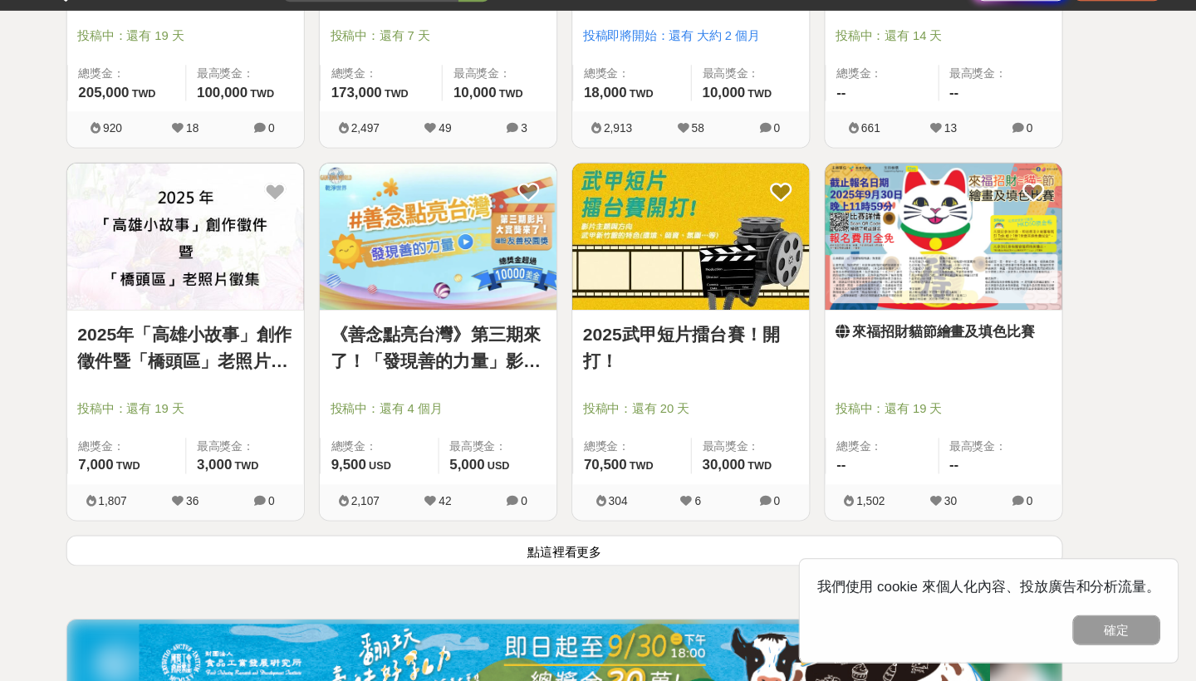
click at [523, 543] on button "點這裡看更多" at bounding box center [598, 557] width 944 height 29
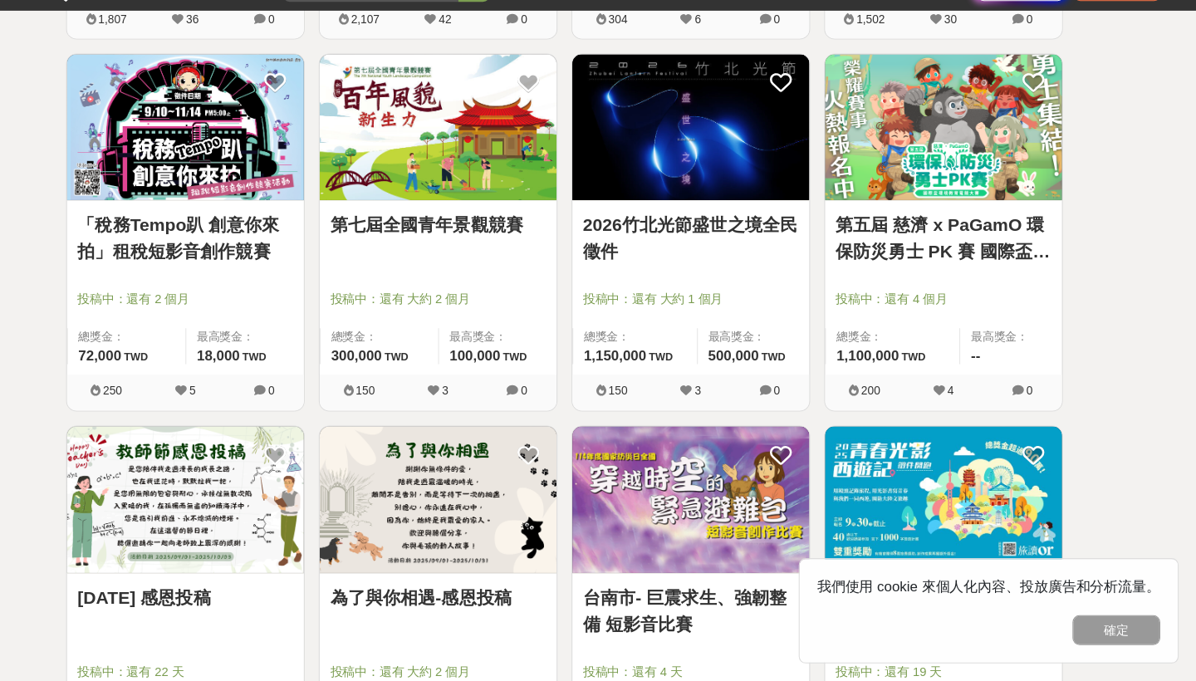
scroll to position [2042, 0]
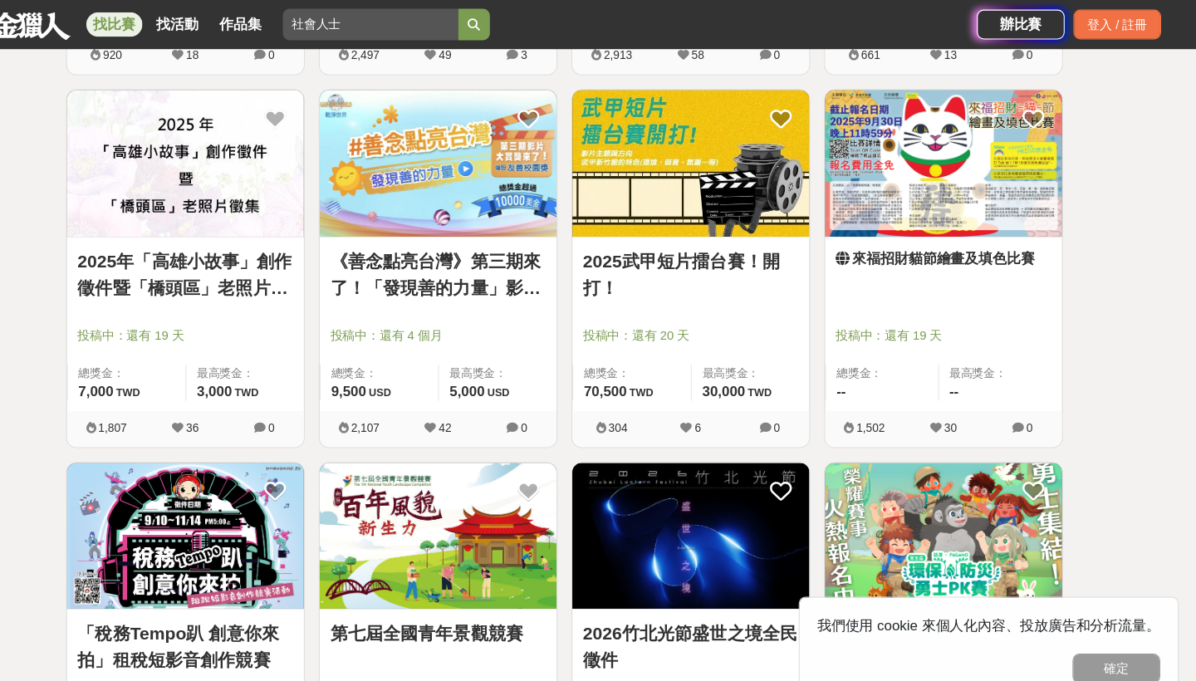
click at [870, 249] on link "來福招財貓節繪畫及填色比賽" at bounding box center [957, 245] width 204 height 20
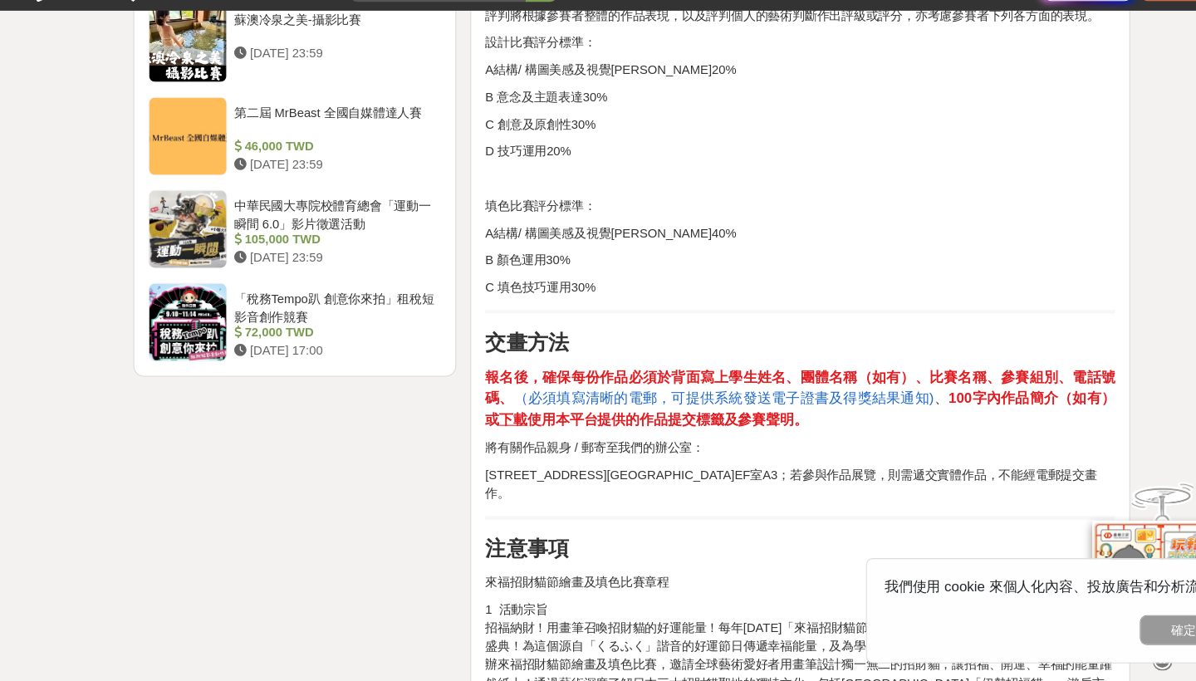
scroll to position [2282, 0]
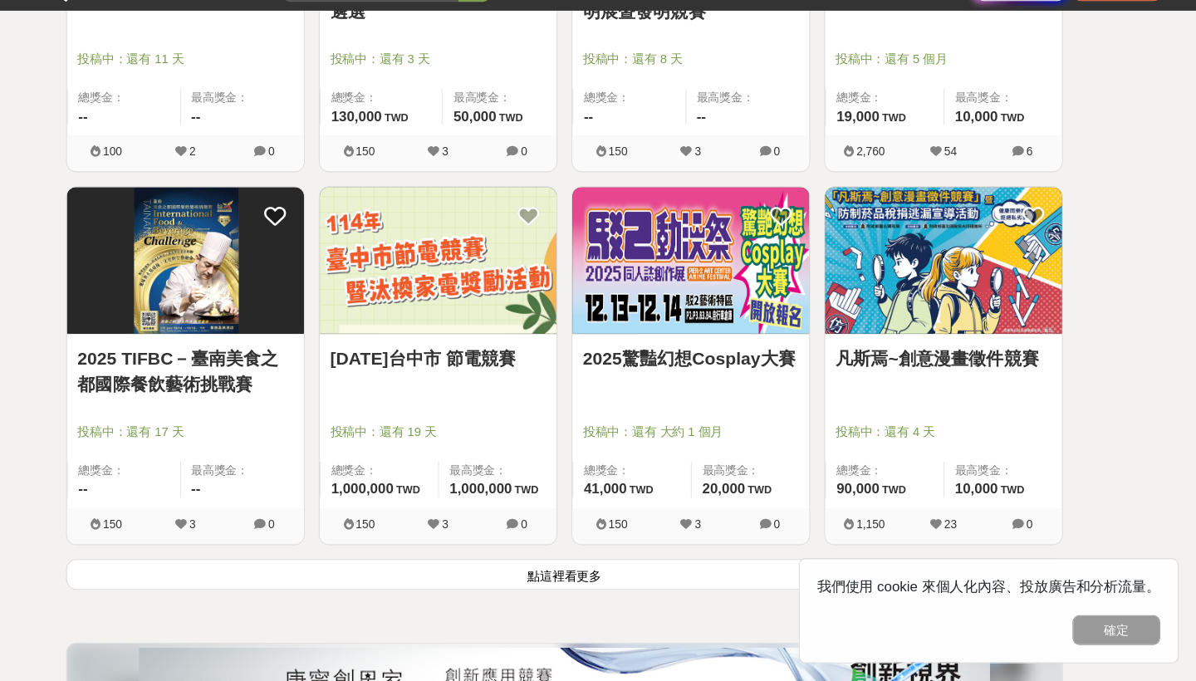
scroll to position [4040, 0]
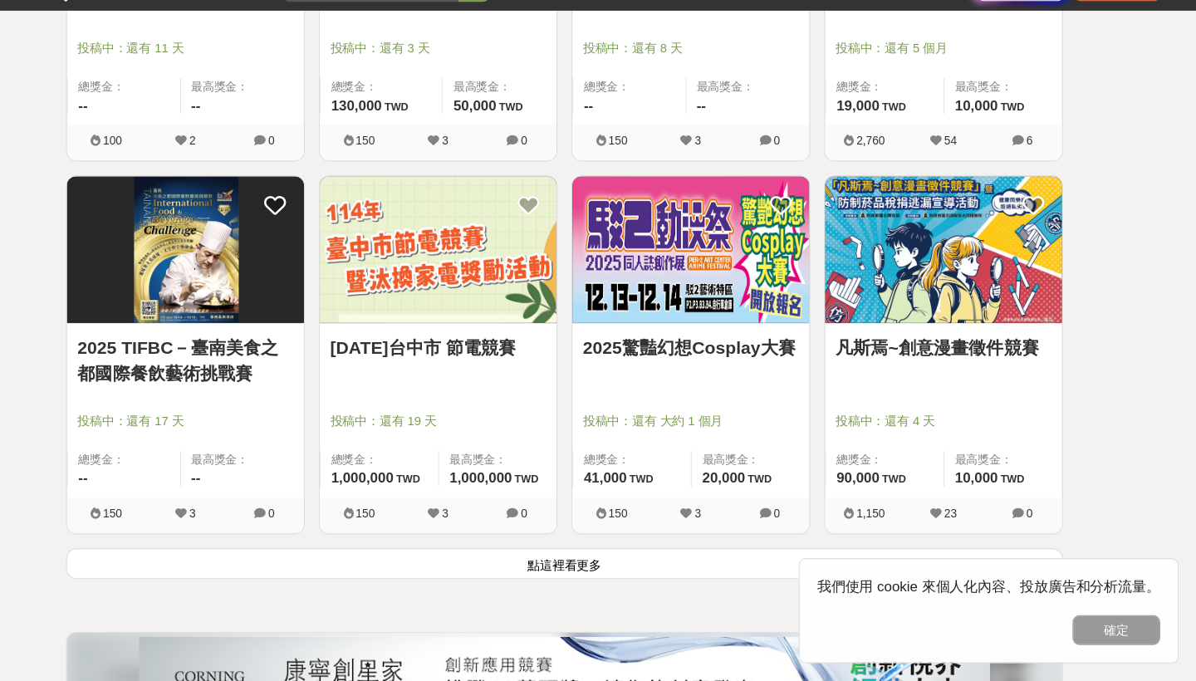
click at [550, 556] on button "點這裡看更多" at bounding box center [598, 570] width 944 height 29
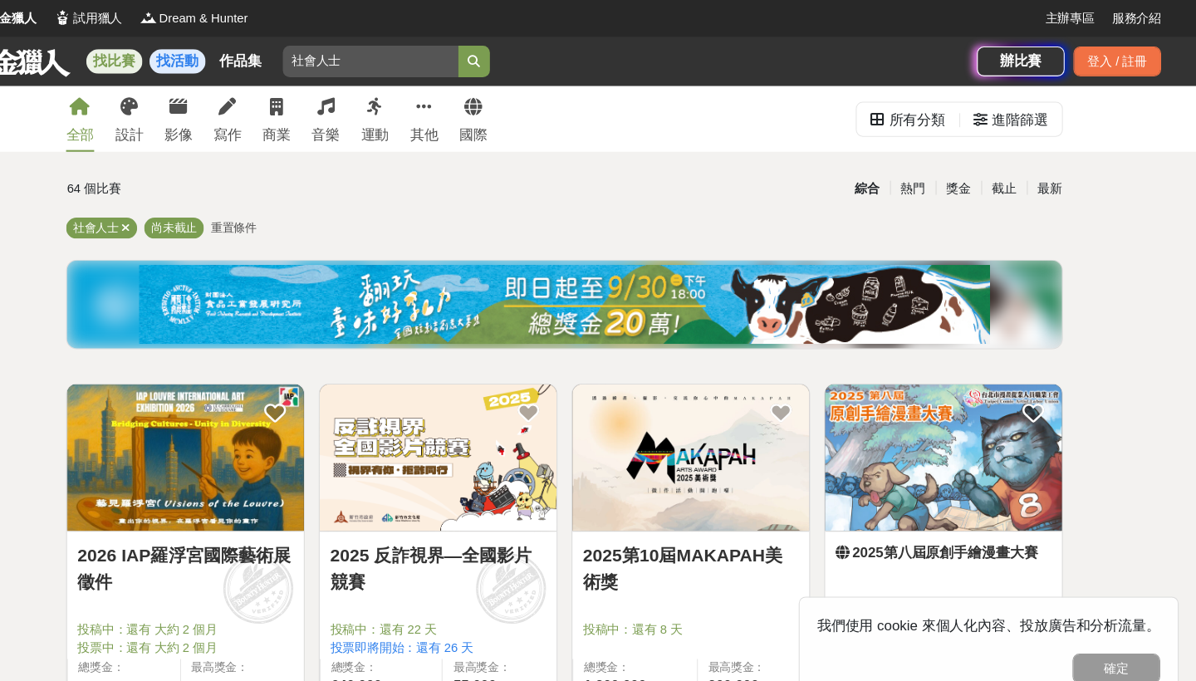
click at [205, 59] on link "找活動" at bounding box center [231, 58] width 53 height 23
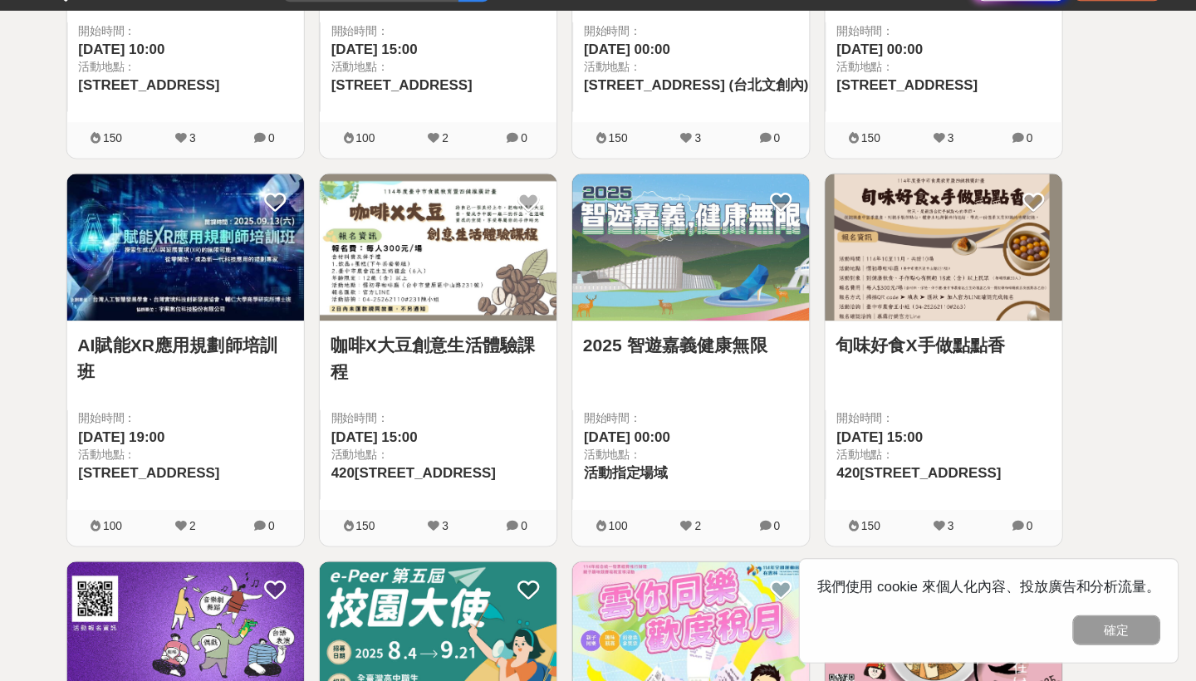
scroll to position [1264, 0]
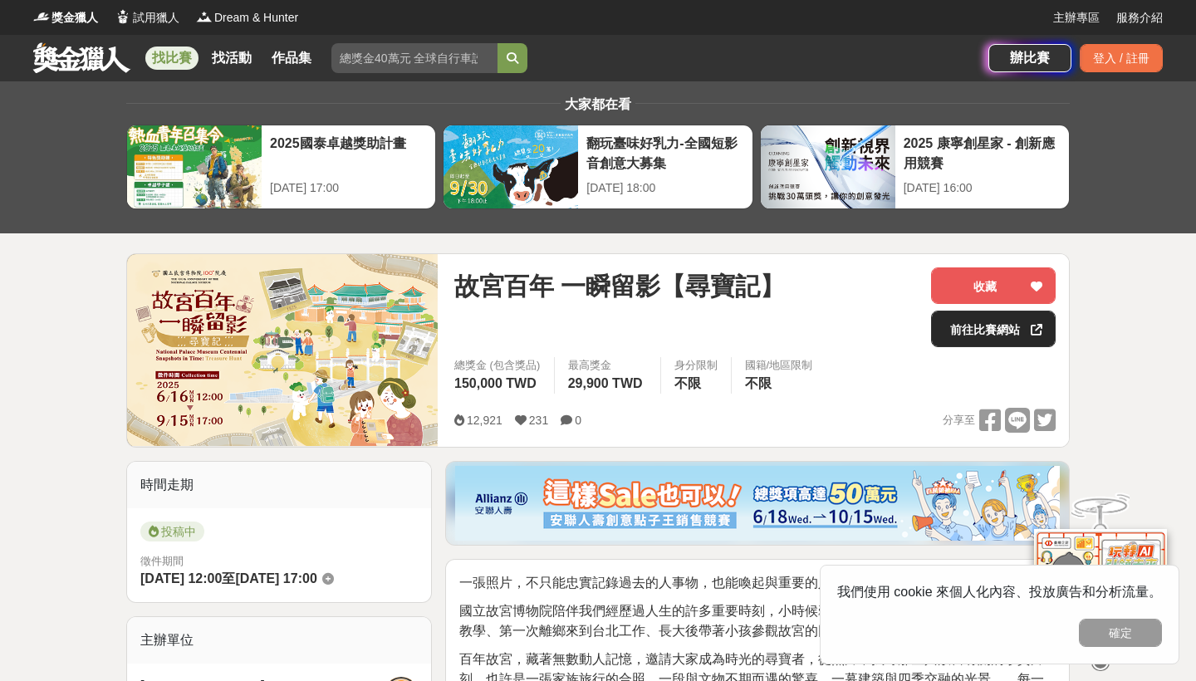
click at [960, 334] on link "前往比賽網站" at bounding box center [993, 329] width 125 height 37
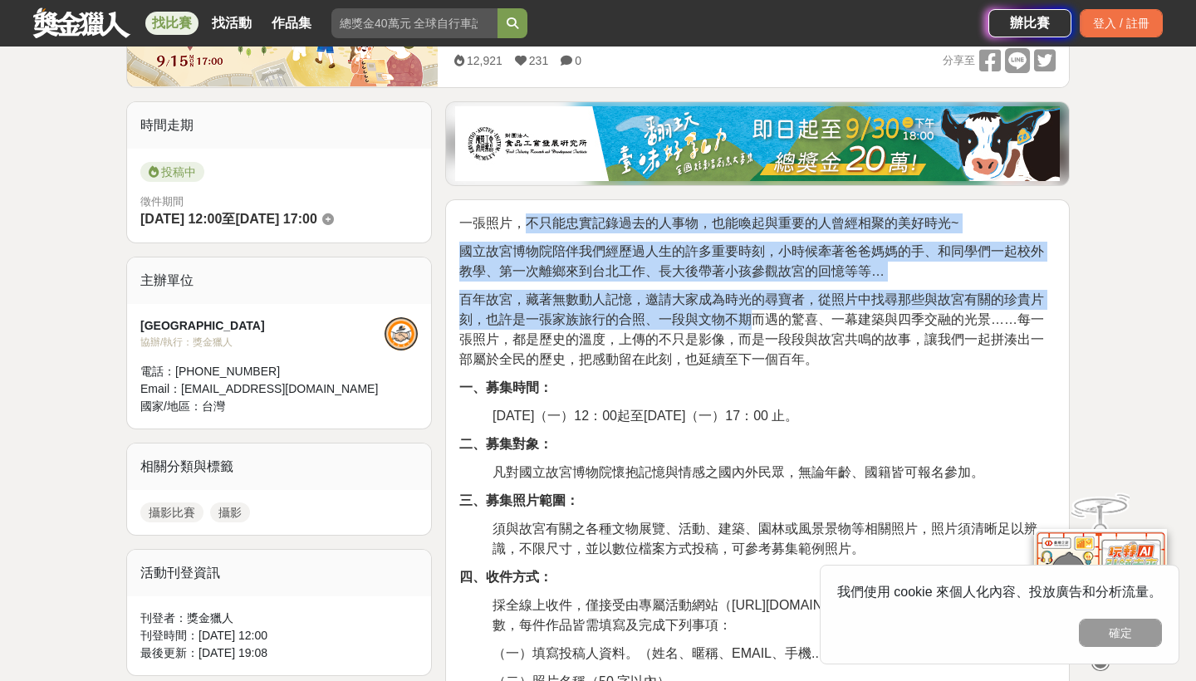
drag, startPoint x: 523, startPoint y: 224, endPoint x: 753, endPoint y: 317, distance: 247.4
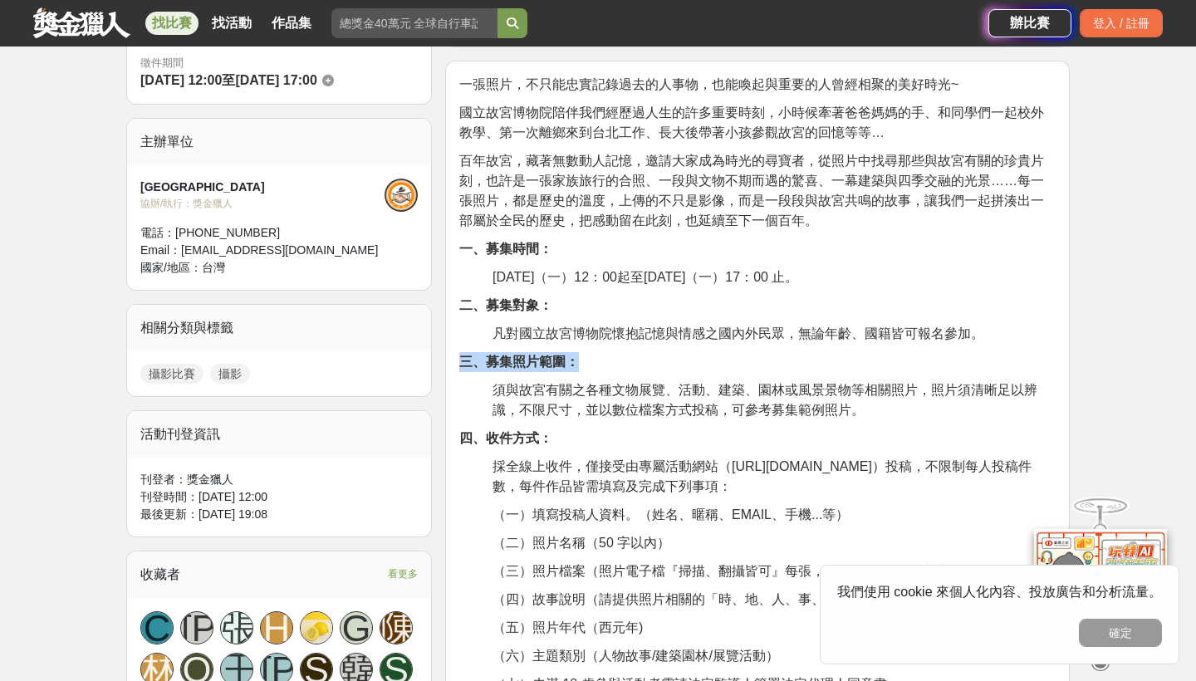
drag, startPoint x: 515, startPoint y: 341, endPoint x: 753, endPoint y: 359, distance: 238.2
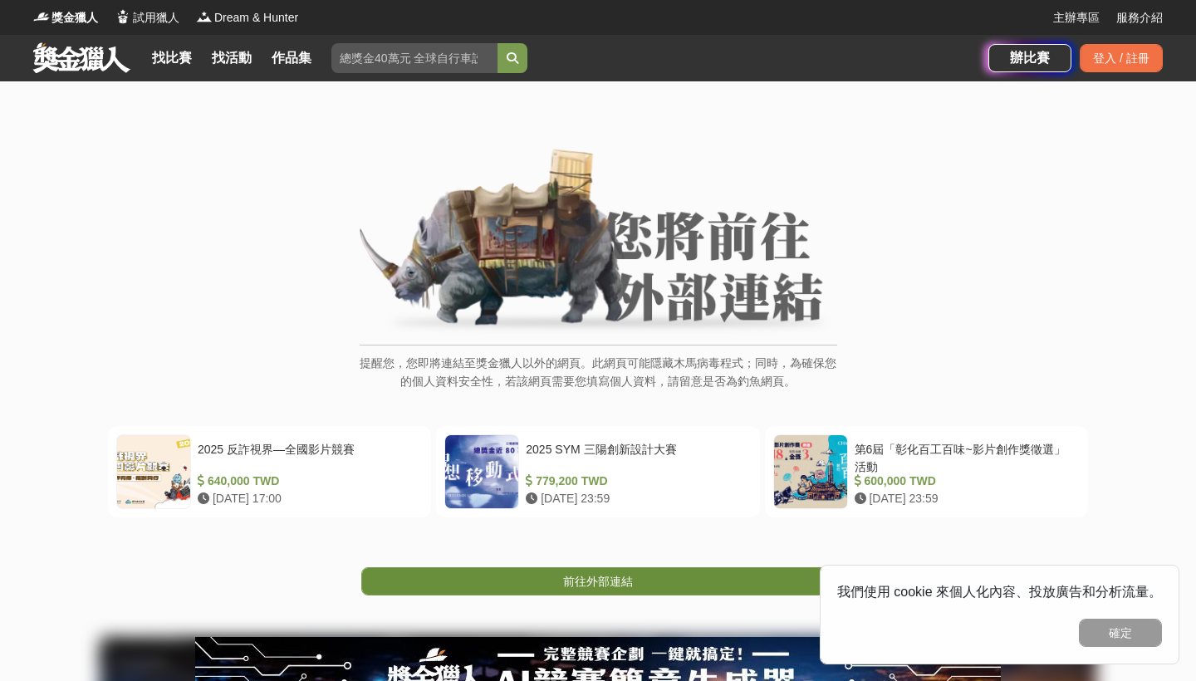
click at [615, 582] on span "前往外部連結" at bounding box center [598, 581] width 70 height 13
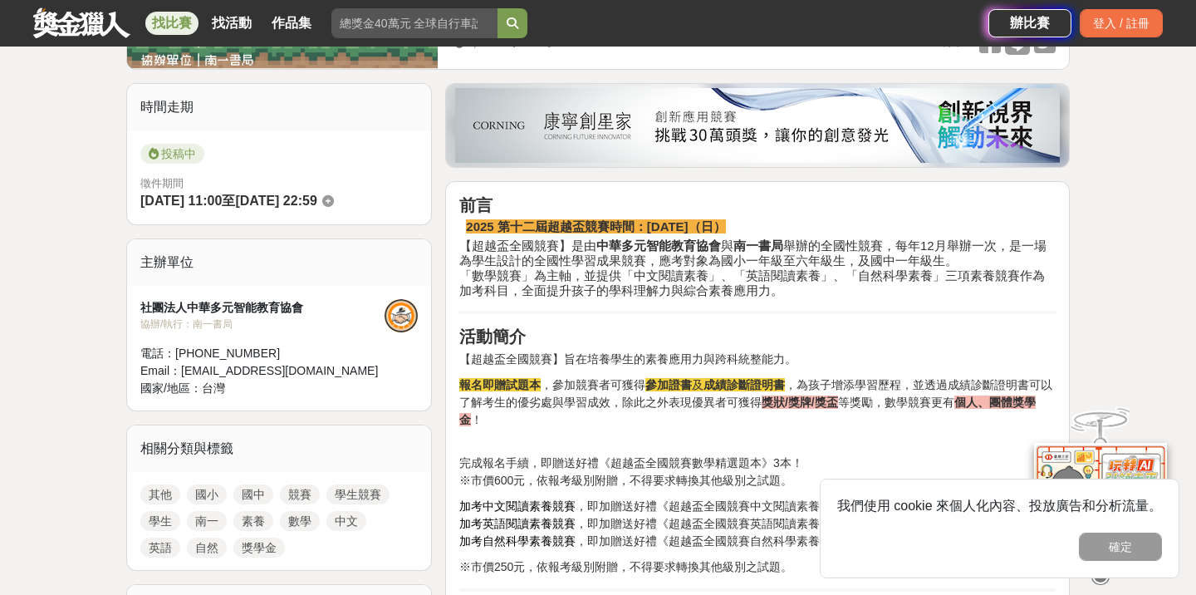
scroll to position [403, 0]
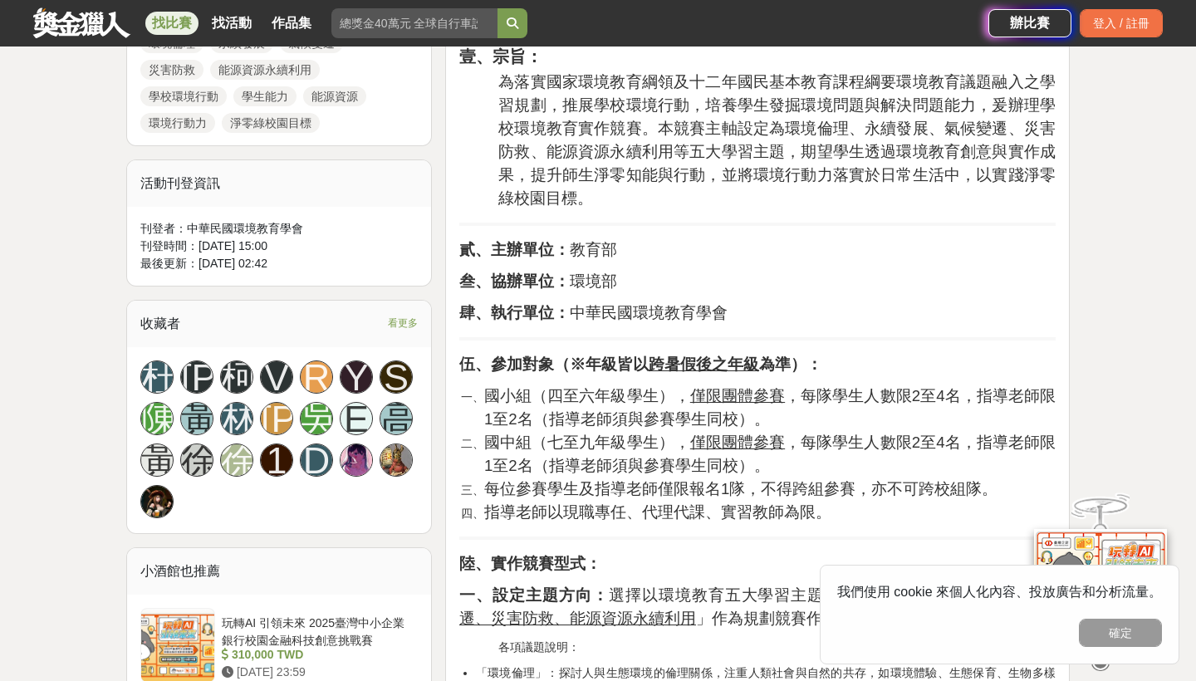
scroll to position [885, 0]
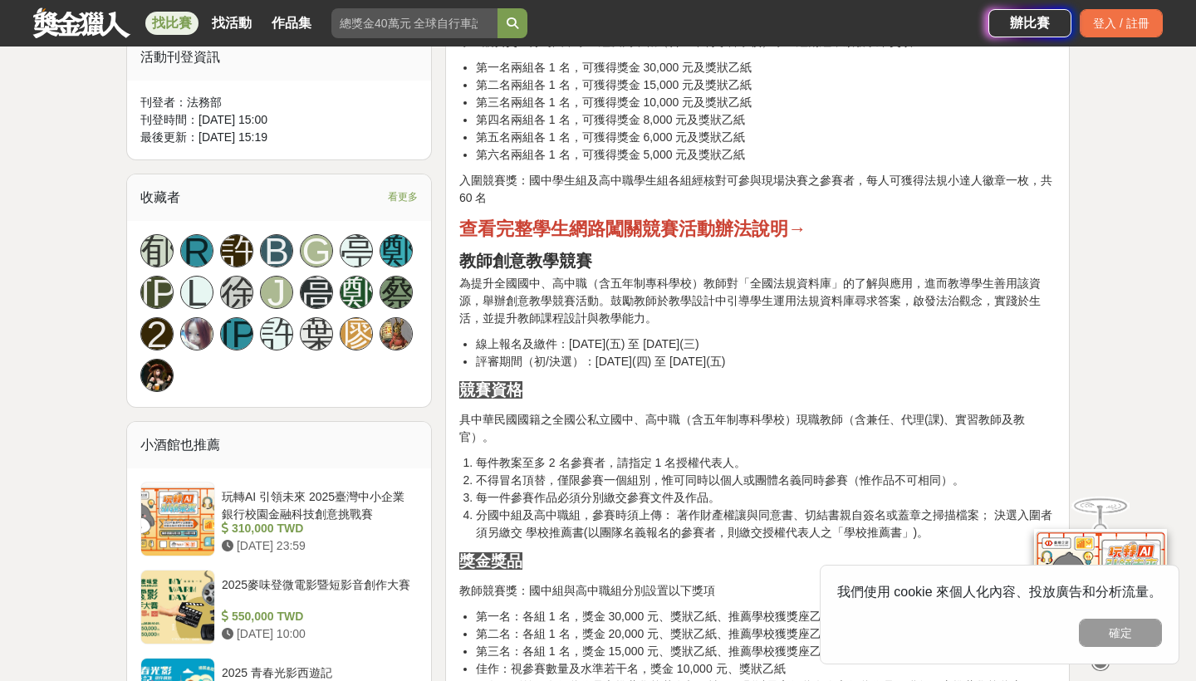
scroll to position [376, 0]
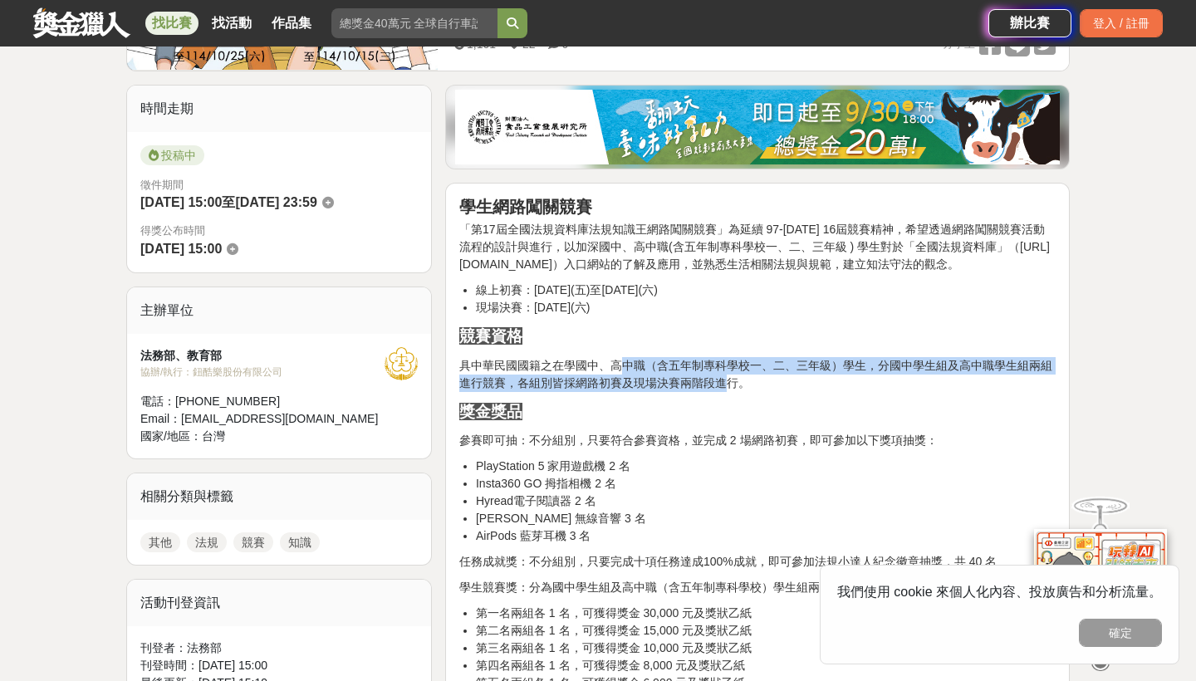
drag, startPoint x: 616, startPoint y: 368, endPoint x: 720, endPoint y: 372, distance: 103.9
click at [720, 372] on p "具中華民國國籍之在學國中、高中職（含五年制專科學校一、二、三年級）學生，分國中學生組及高中職學生組兩組進行競賽，各組別皆採網路初賽及現場決賽兩階段進行。" at bounding box center [757, 374] width 596 height 35
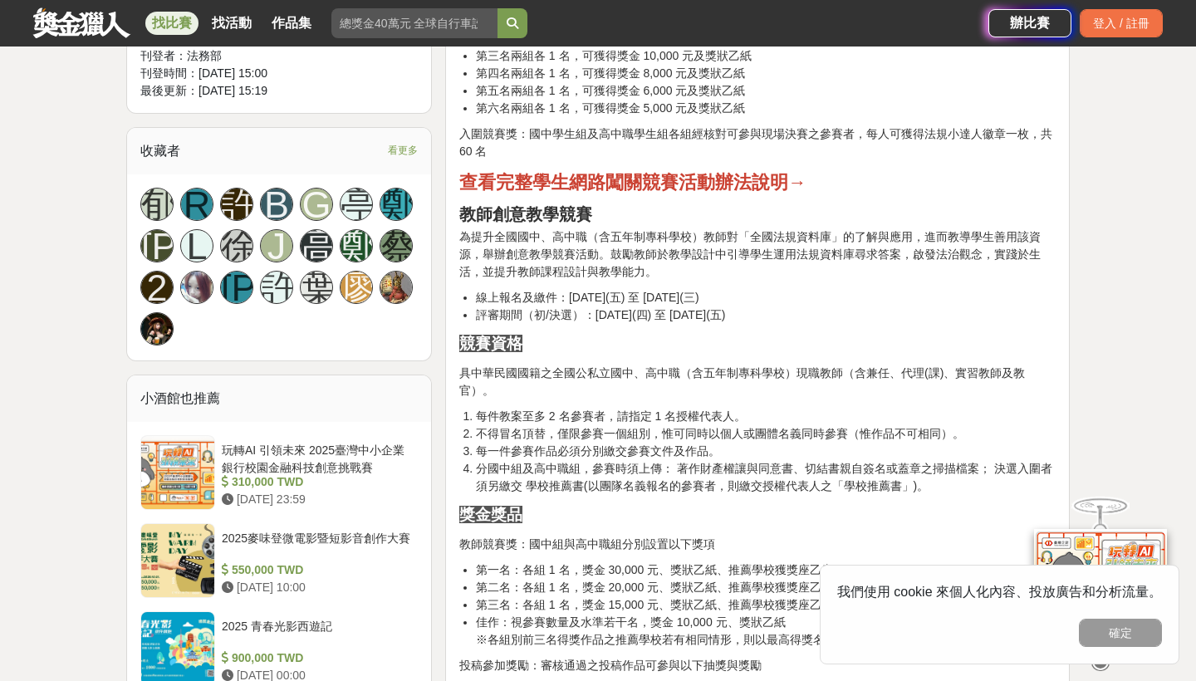
scroll to position [1235, 0]
